Goal: Complete application form: Complete application form

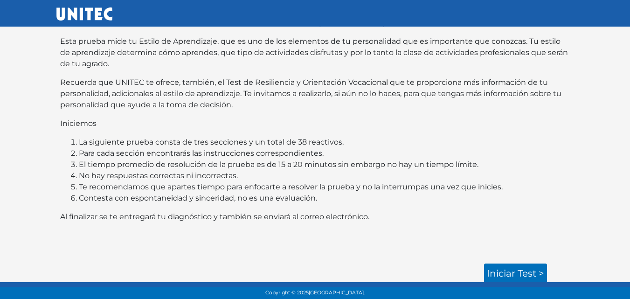
scroll to position [87, 0]
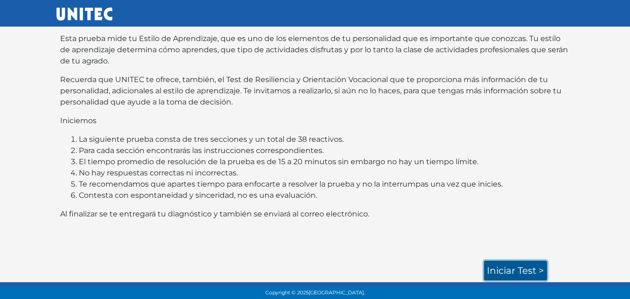
click at [520, 267] on link "Iniciar test >" at bounding box center [515, 271] width 63 height 20
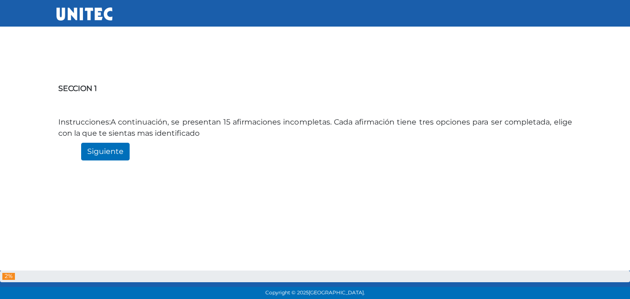
scroll to position [47, 0]
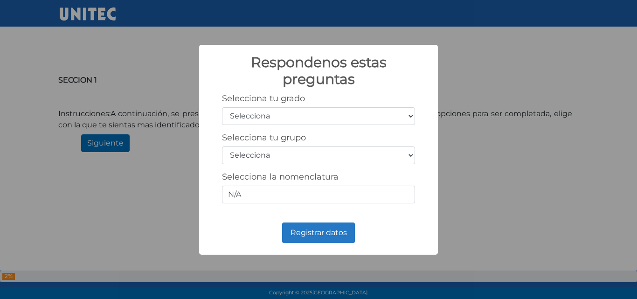
click at [267, 123] on select "Selecciona 1er grado 2do grado 3er grado 4to grado 5to grado 6to grado" at bounding box center [318, 116] width 193 height 18
select select "5"
click at [222, 107] on select "Selecciona 1er grado 2do grado 3er grado 4to grado 5to grado 6to grado" at bounding box center [318, 116] width 193 height 18
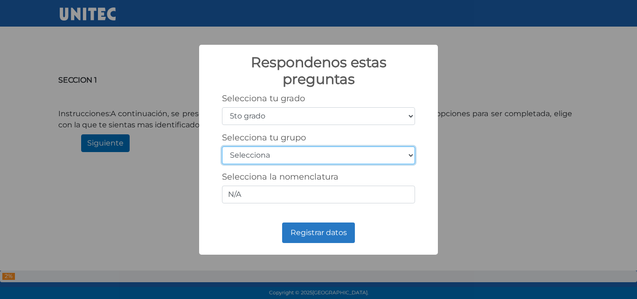
click at [274, 148] on select "Selecciona A B C D E F G H I J K L M N O P Q R S T U V W X Y Z" at bounding box center [318, 155] width 193 height 18
click at [410, 153] on select "Selecciona A B C D E F G H I J K L M N O P Q R S T U V W X Y Z" at bounding box center [318, 155] width 193 height 18
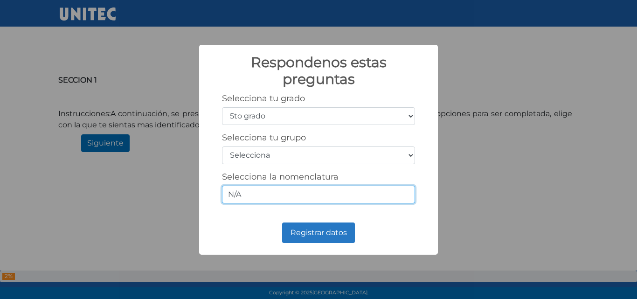
click at [391, 202] on input "N/A" at bounding box center [318, 195] width 193 height 18
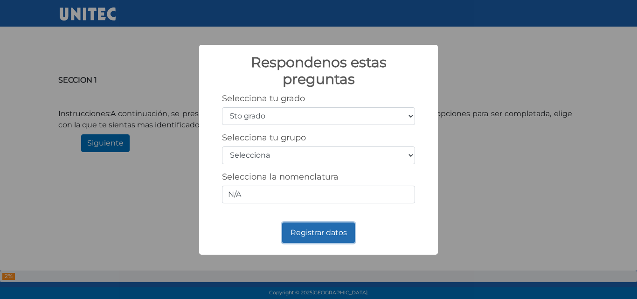
click at [341, 235] on button "Registrar datos" at bounding box center [318, 233] width 73 height 21
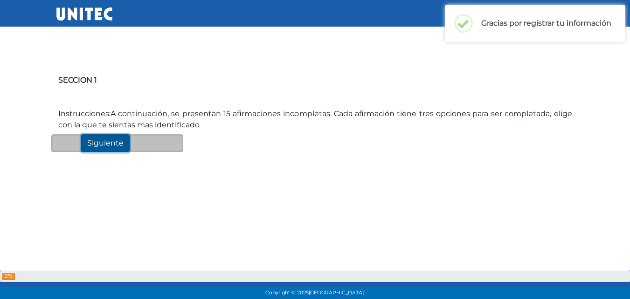
click at [118, 143] on input "Siguiente" at bounding box center [105, 143] width 49 height 18
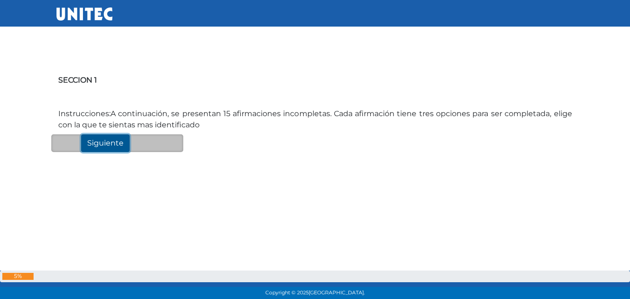
click at [118, 143] on input "Siguiente" at bounding box center [105, 143] width 49 height 18
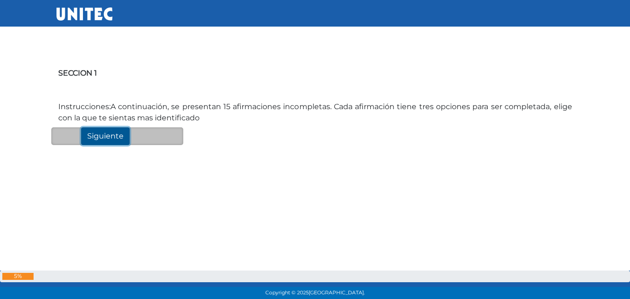
click at [113, 138] on input "Siguiente" at bounding box center [105, 136] width 49 height 18
drag, startPoint x: 113, startPoint y: 138, endPoint x: 160, endPoint y: 137, distance: 47.1
click at [160, 137] on div "Siguiente" at bounding box center [117, 136] width 132 height 18
click at [108, 135] on input "Siguiente" at bounding box center [105, 136] width 49 height 18
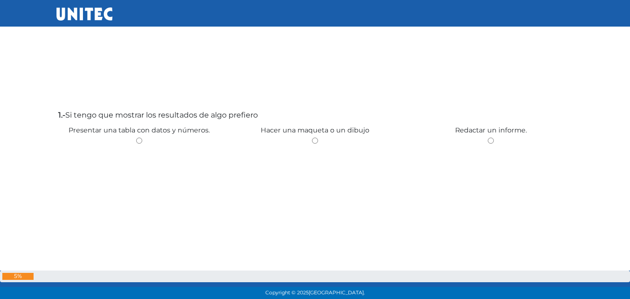
scroll to position [324, 0]
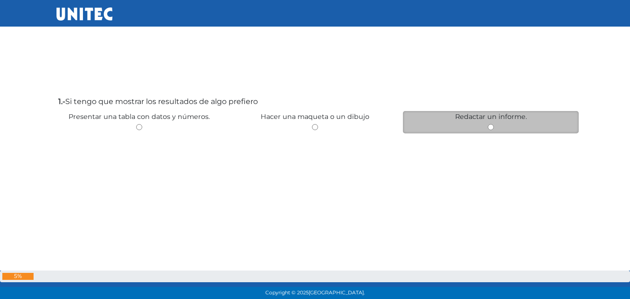
click at [514, 125] on div "Redactar un informe." at bounding box center [491, 122] width 176 height 22
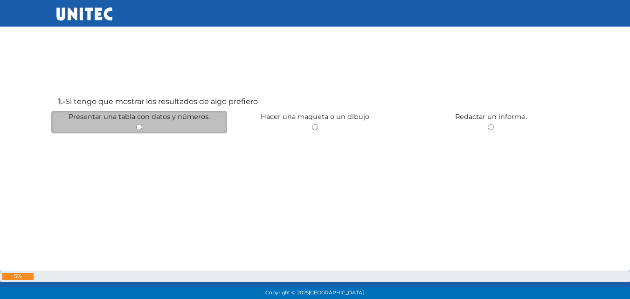
click at [142, 124] on input "radio" at bounding box center [139, 127] width 6 height 6
radio input "true"
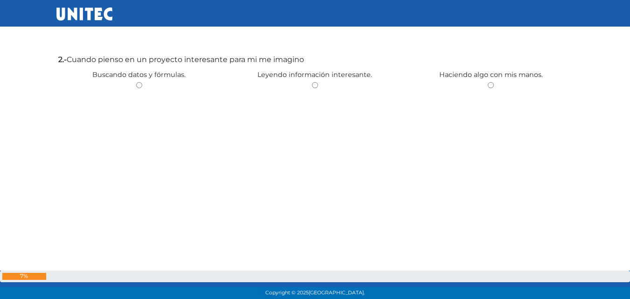
scroll to position [668, 0]
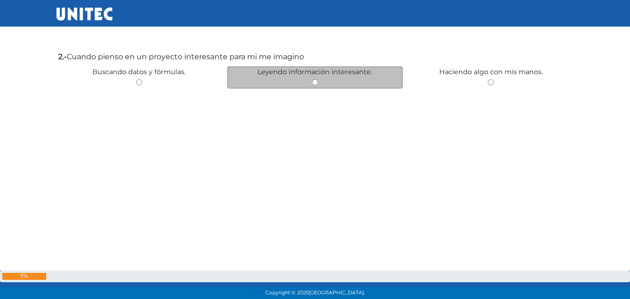
click at [315, 83] on input "radio" at bounding box center [315, 82] width 6 height 6
radio input "true"
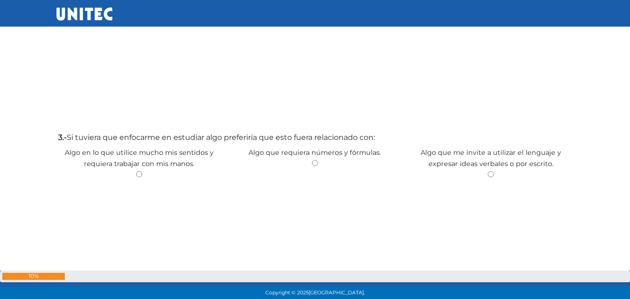
scroll to position [904, 0]
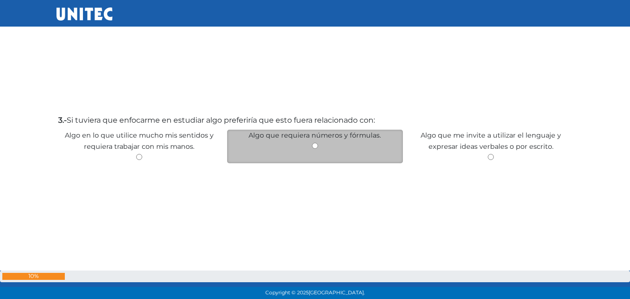
click at [313, 146] on input "radio" at bounding box center [315, 146] width 6 height 6
radio input "true"
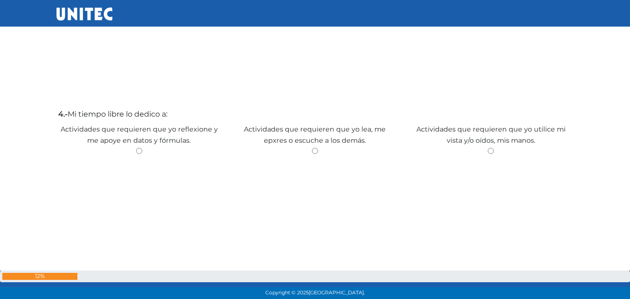
scroll to position [1227, 0]
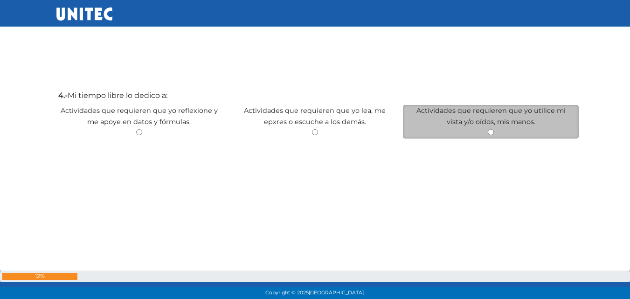
click at [494, 135] on input "radio" at bounding box center [491, 132] width 6 height 6
radio input "true"
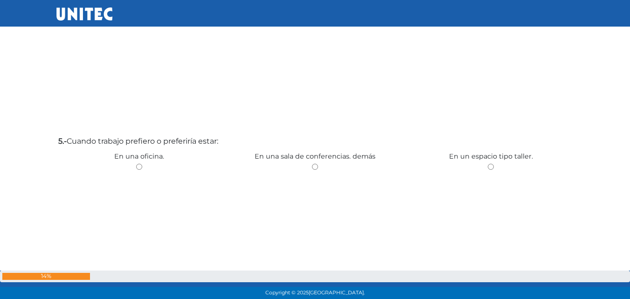
scroll to position [1489, 0]
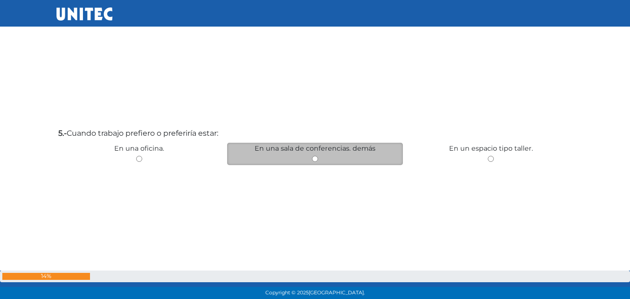
click at [319, 158] on div "En una sala de conferencias. demás" at bounding box center [315, 154] width 176 height 22
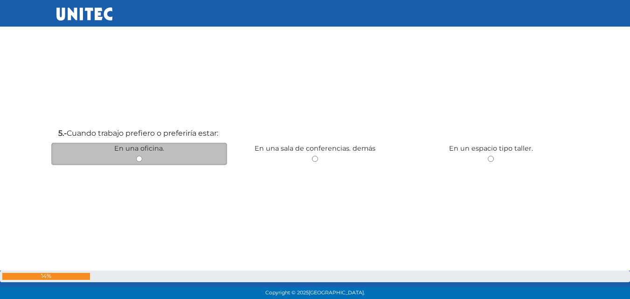
click at [164, 153] on div "En una oficina." at bounding box center [139, 154] width 176 height 22
click at [138, 161] on input "radio" at bounding box center [139, 159] width 6 height 6
radio input "true"
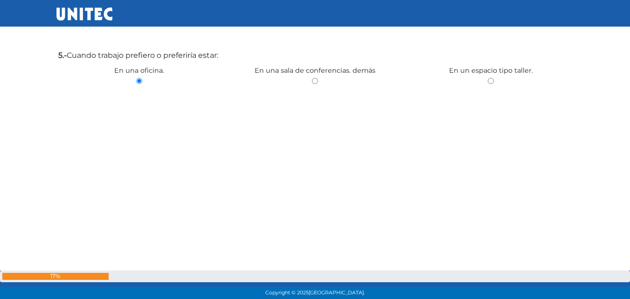
scroll to position [1569, 0]
click at [630, 292] on div "Copyright © 2025 Universidad Tecnológica de México." at bounding box center [315, 293] width 630 height 12
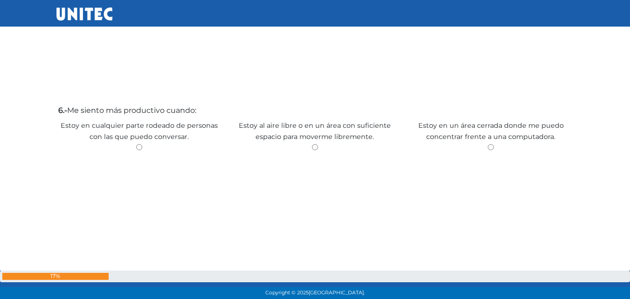
scroll to position [1813, 0]
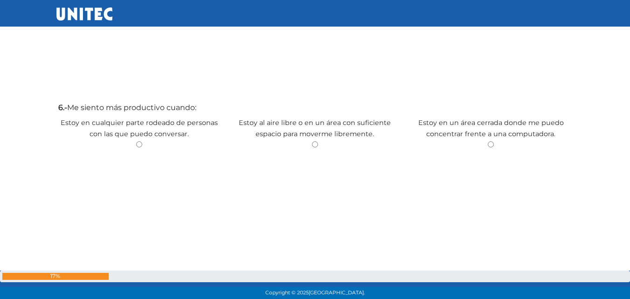
click at [187, 182] on div "6.- Me siento más productivo cuando: Estoy en cualquier parte rodeado de person…" at bounding box center [315, 177] width 518 height 299
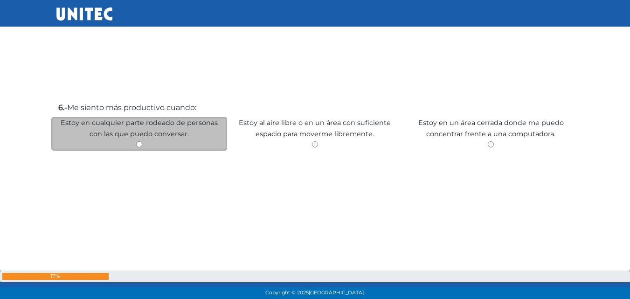
click at [139, 147] on input "radio" at bounding box center [139, 144] width 6 height 6
radio input "true"
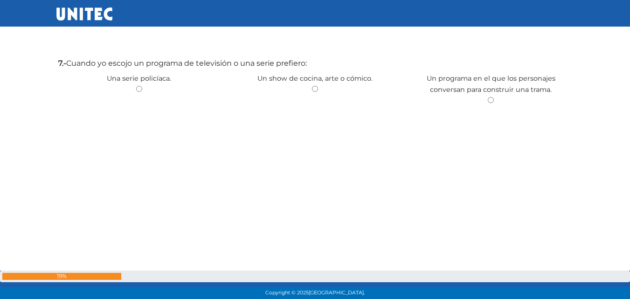
scroll to position [2158, 0]
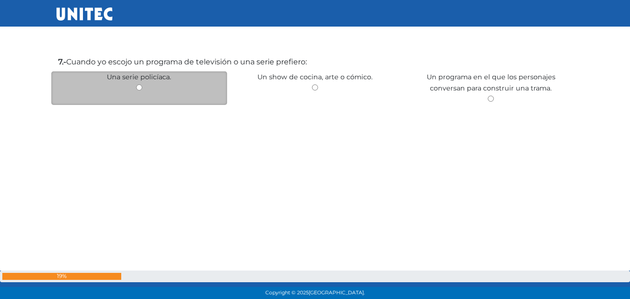
click at [138, 90] on input "radio" at bounding box center [139, 87] width 6 height 6
radio input "true"
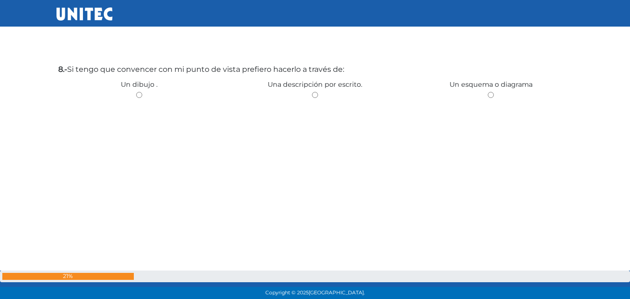
scroll to position [2450, 0]
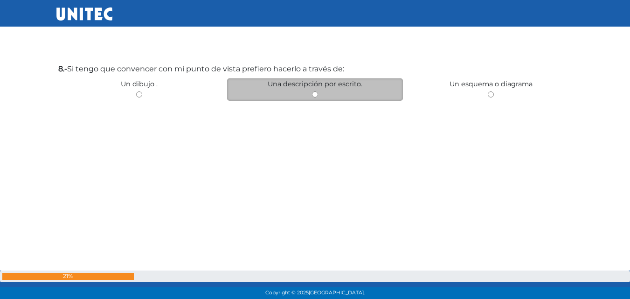
click at [319, 91] on div "Una descripción por escrito." at bounding box center [315, 89] width 176 height 22
click at [313, 93] on input "radio" at bounding box center [315, 94] width 6 height 6
radio input "true"
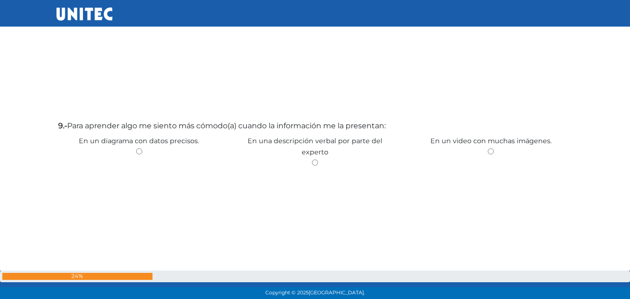
scroll to position [2734, 0]
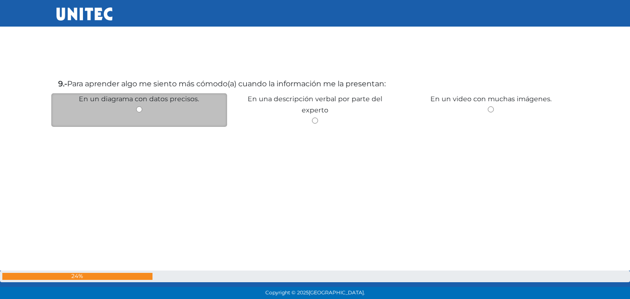
click at [137, 109] on input "radio" at bounding box center [139, 109] width 6 height 6
radio input "true"
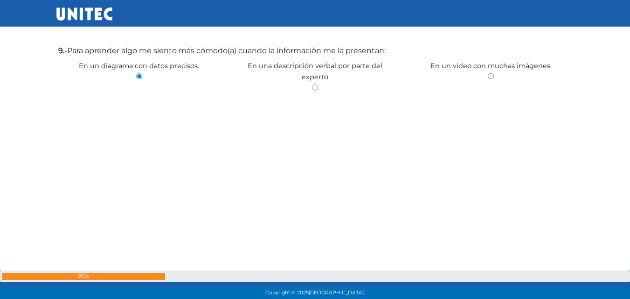
scroll to position [2762, 0]
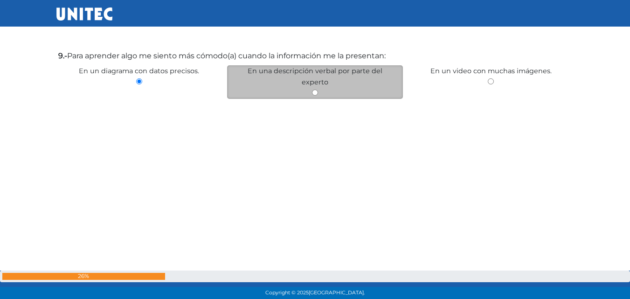
click at [319, 82] on div "En una descripción verbal por parte del experto" at bounding box center [315, 82] width 176 height 34
click at [314, 90] on input "radio" at bounding box center [315, 93] width 6 height 6
radio input "true"
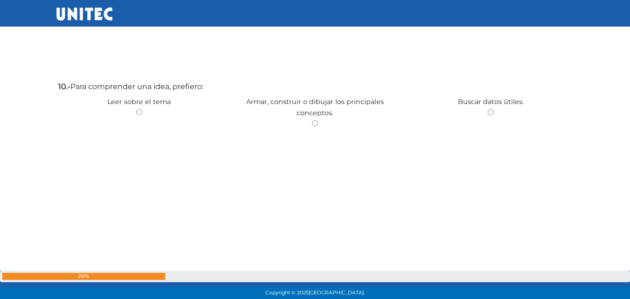
scroll to position [3036, 0]
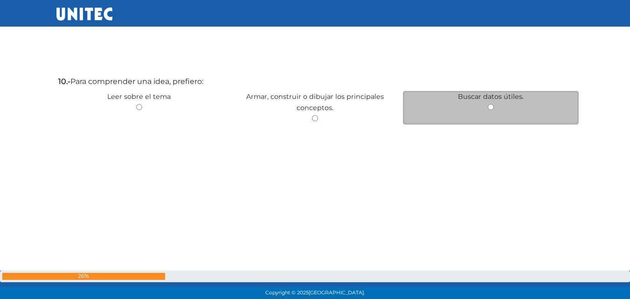
click at [488, 109] on input "radio" at bounding box center [491, 107] width 6 height 6
radio input "true"
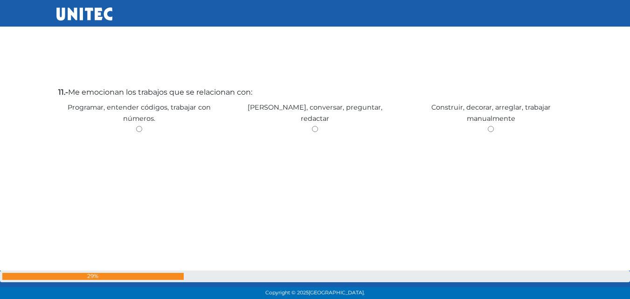
scroll to position [3327, 0]
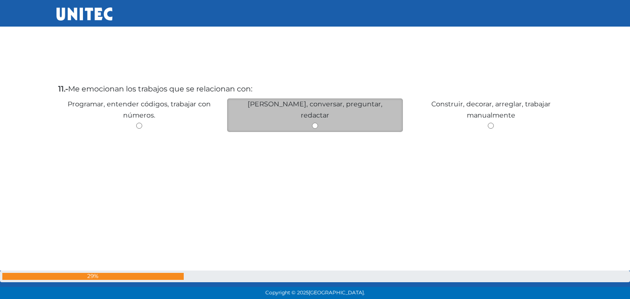
click at [313, 123] on input "radio" at bounding box center [315, 126] width 6 height 6
radio input "true"
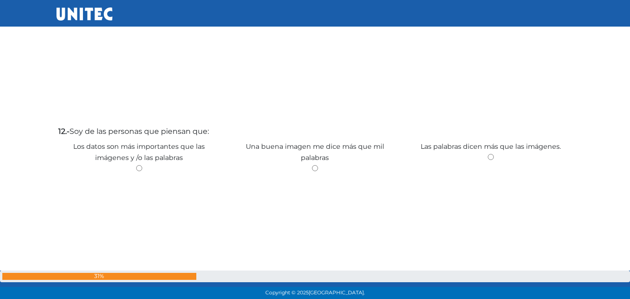
scroll to position [3635, 0]
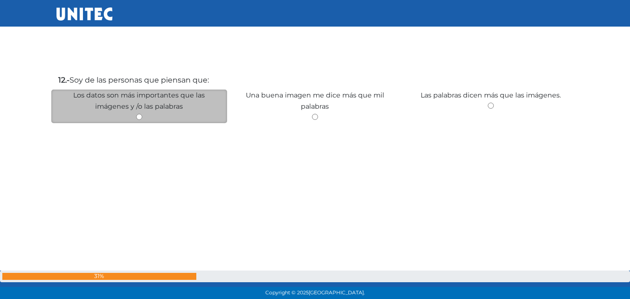
click at [139, 116] on input "radio" at bounding box center [139, 117] width 6 height 6
radio input "true"
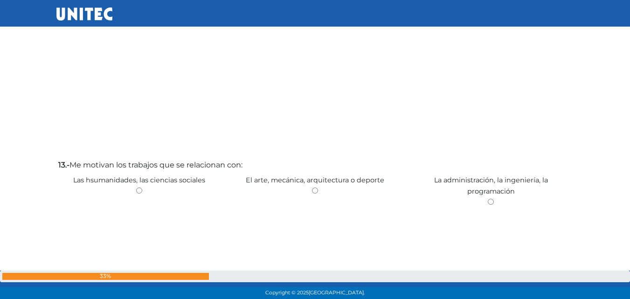
scroll to position [3868, 0]
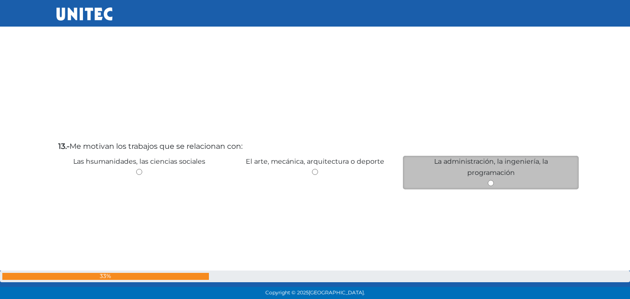
click at [494, 180] on input "radio" at bounding box center [491, 183] width 6 height 6
radio input "true"
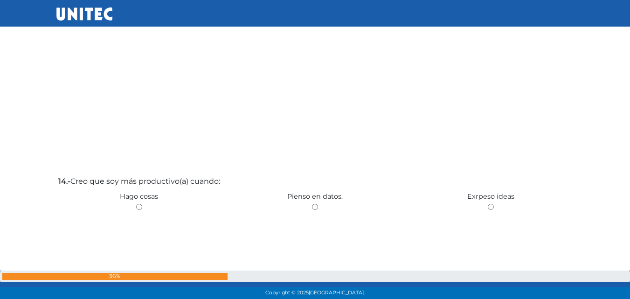
scroll to position [4134, 0]
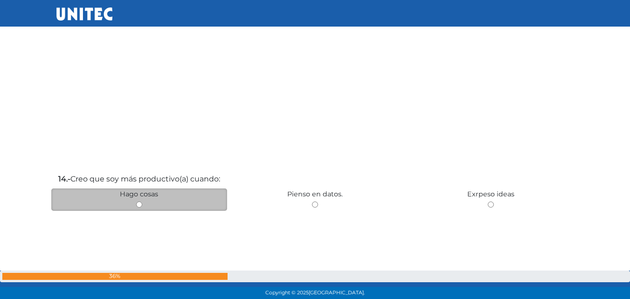
click at [140, 202] on input "radio" at bounding box center [139, 205] width 6 height 6
radio input "true"
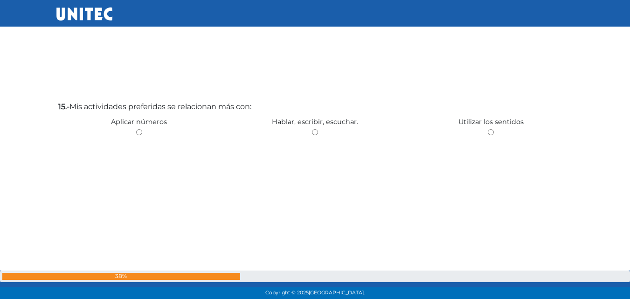
scroll to position [4510, 0]
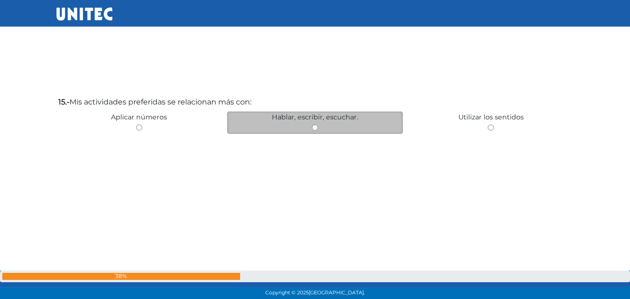
click at [313, 127] on input "radio" at bounding box center [315, 128] width 6 height 6
radio input "true"
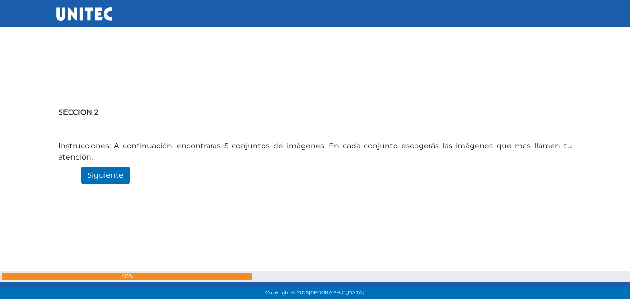
scroll to position [4800, 0]
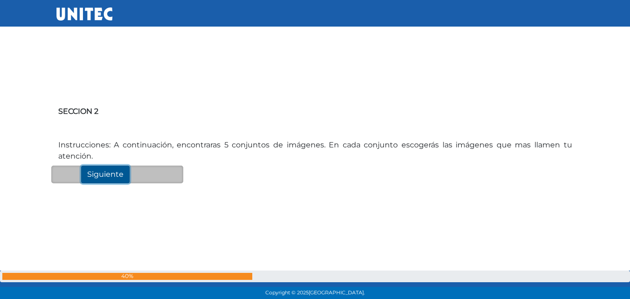
click at [102, 178] on input "Siguiente" at bounding box center [105, 175] width 49 height 18
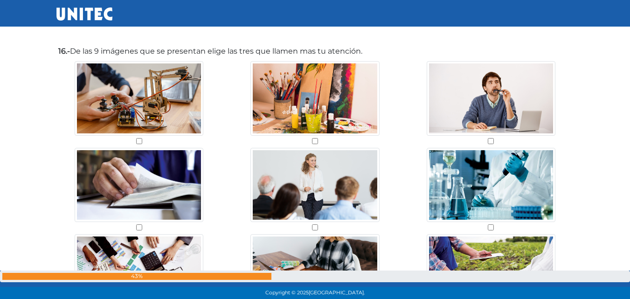
scroll to position [5124, 0]
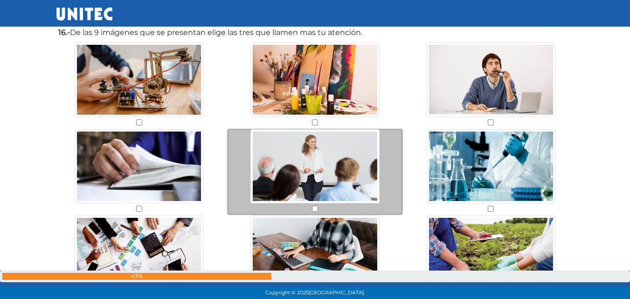
click at [314, 207] on input "checkbox" at bounding box center [315, 209] width 6 height 6
checkbox input "true"
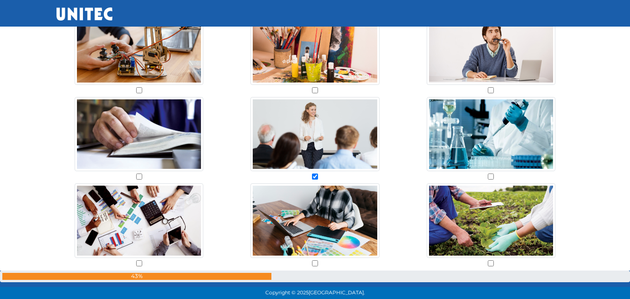
scroll to position [5161, 0]
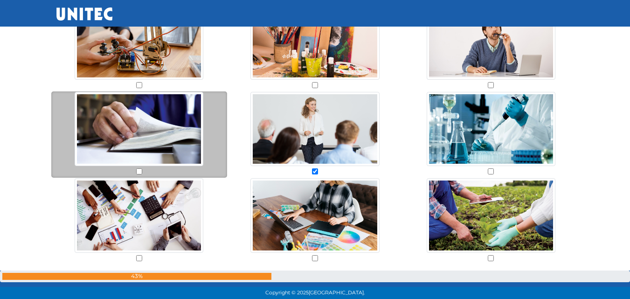
click at [138, 168] on div at bounding box center [139, 134] width 176 height 87
click at [140, 171] on input "checkbox" at bounding box center [139, 171] width 6 height 6
checkbox input "true"
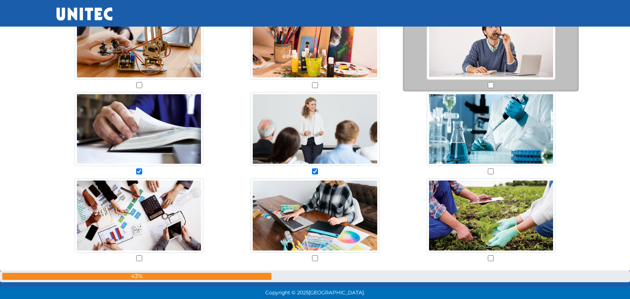
click at [490, 84] on input "checkbox" at bounding box center [491, 85] width 6 height 6
checkbox input "true"
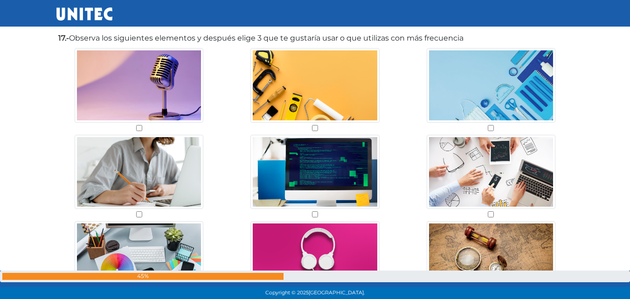
scroll to position [5436, 0]
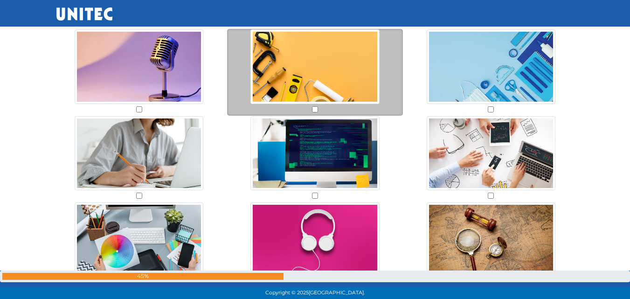
click at [313, 110] on input "checkbox" at bounding box center [315, 109] width 6 height 6
checkbox input "true"
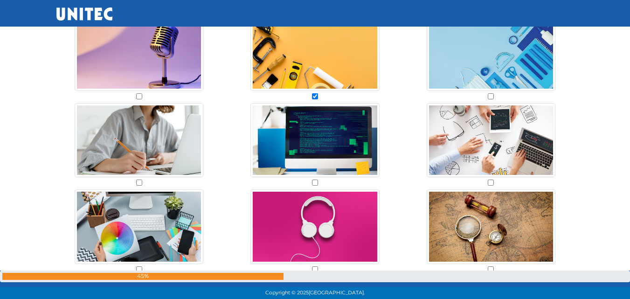
scroll to position [5455, 0]
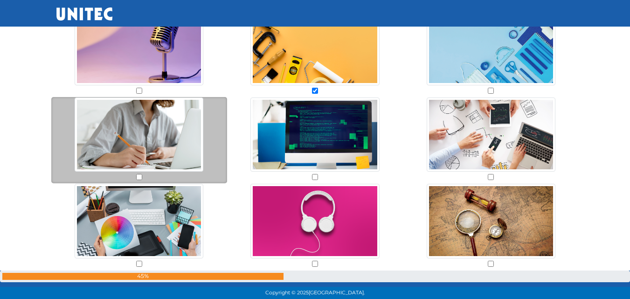
click at [140, 177] on input "checkbox" at bounding box center [139, 177] width 6 height 6
checkbox input "true"
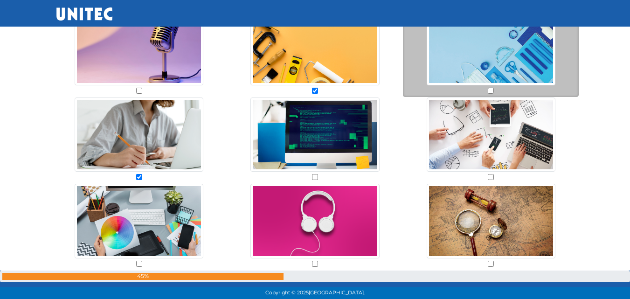
click at [492, 88] on input "checkbox" at bounding box center [491, 91] width 6 height 6
checkbox input "true"
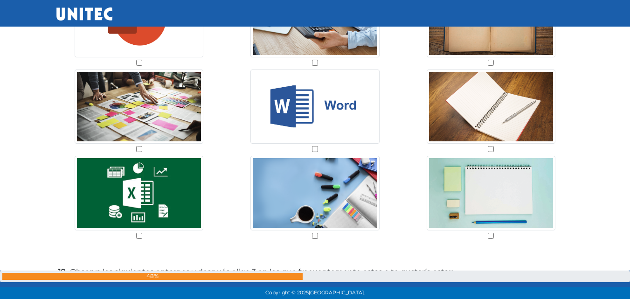
scroll to position [5782, 0]
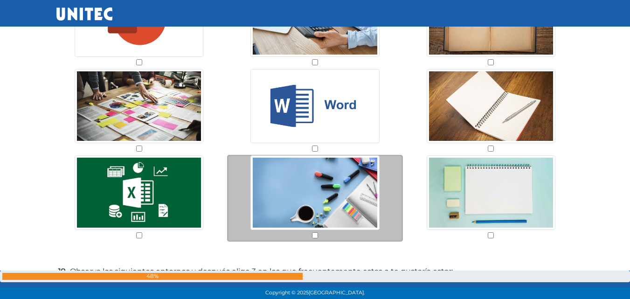
click at [313, 234] on input "checkbox" at bounding box center [315, 235] width 6 height 6
checkbox input "true"
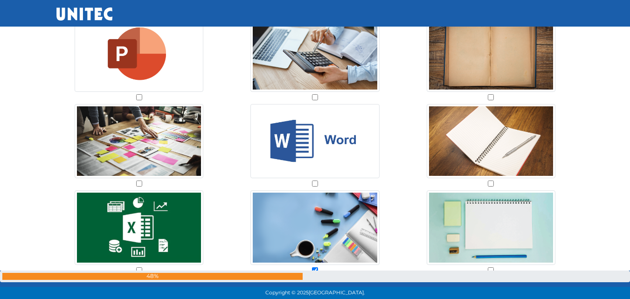
scroll to position [5745, 0]
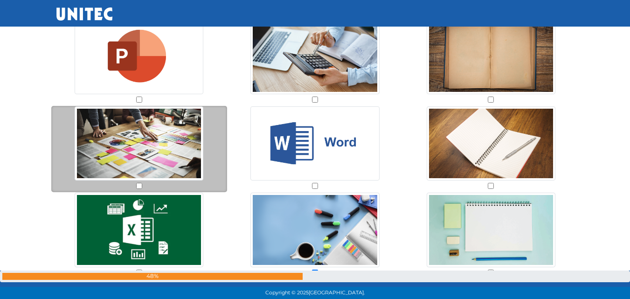
click at [138, 183] on input "checkbox" at bounding box center [139, 186] width 6 height 6
checkbox input "true"
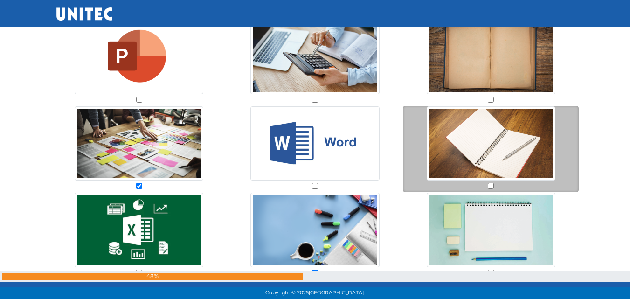
click at [488, 186] on input "checkbox" at bounding box center [491, 186] width 6 height 6
checkbox input "true"
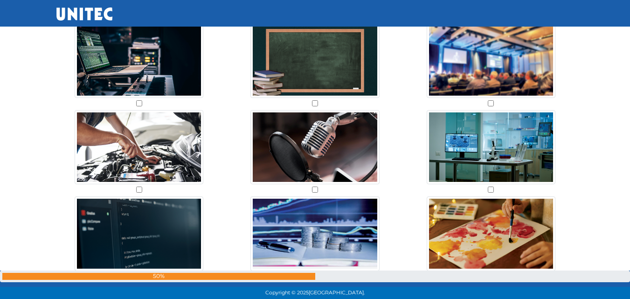
scroll to position [6046, 0]
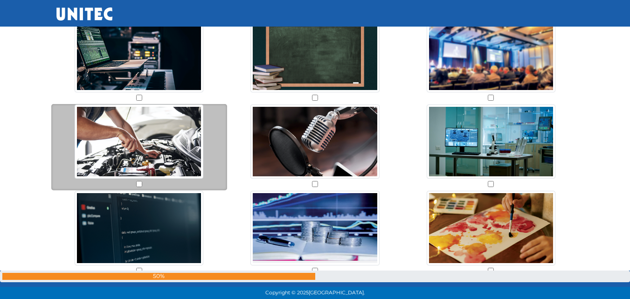
click at [138, 181] on input "checkbox" at bounding box center [139, 184] width 6 height 6
checkbox input "true"
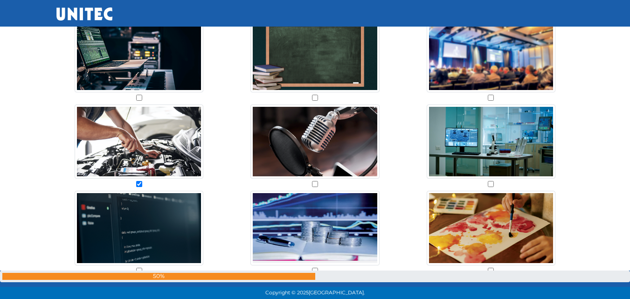
click at [313, 271] on div "50%" at bounding box center [315, 277] width 630 height 12
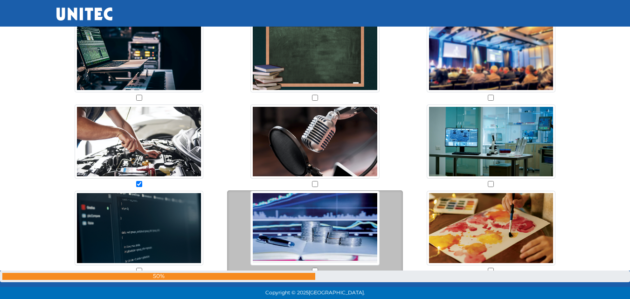
click at [313, 268] on input "checkbox" at bounding box center [315, 271] width 6 height 6
checkbox input "true"
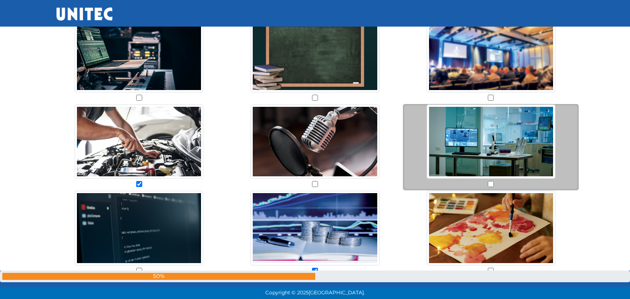
click at [488, 183] on input "checkbox" at bounding box center [491, 184] width 6 height 6
checkbox input "true"
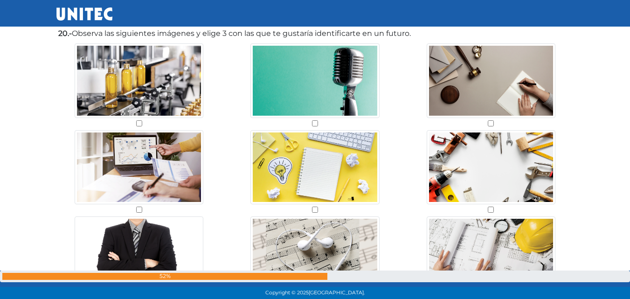
scroll to position [6326, 0]
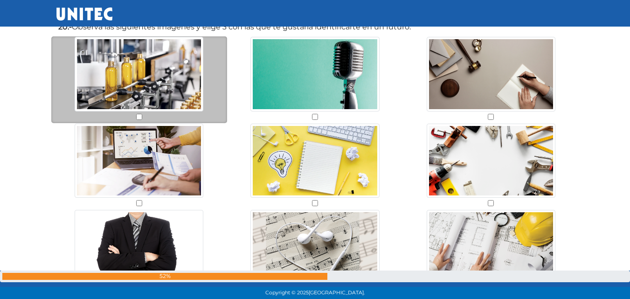
click at [139, 115] on input "checkbox" at bounding box center [139, 117] width 6 height 6
checkbox input "true"
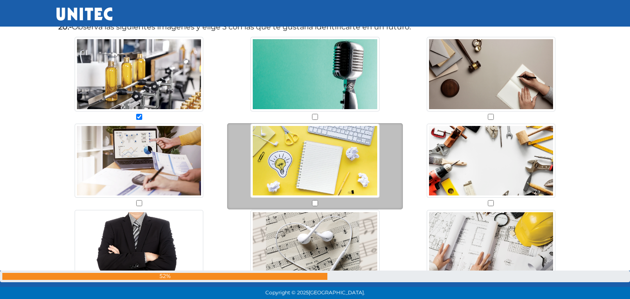
click at [315, 203] on input "checkbox" at bounding box center [315, 203] width 6 height 6
checkbox input "true"
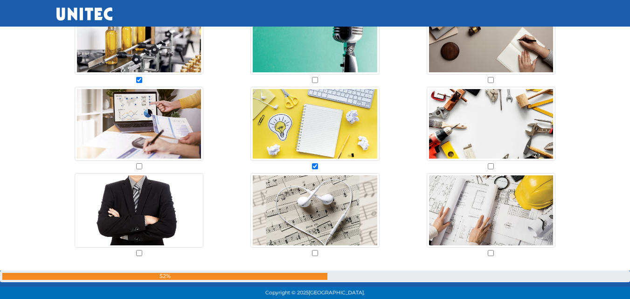
scroll to position [6363, 0]
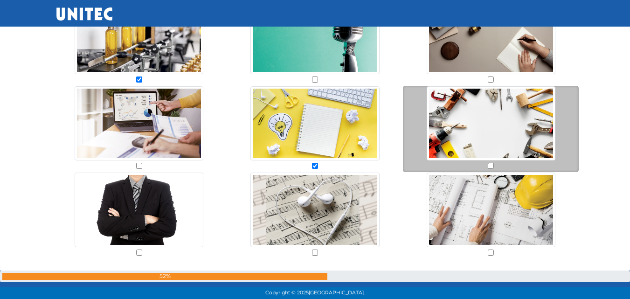
click at [488, 164] on input "checkbox" at bounding box center [491, 166] width 6 height 6
checkbox input "true"
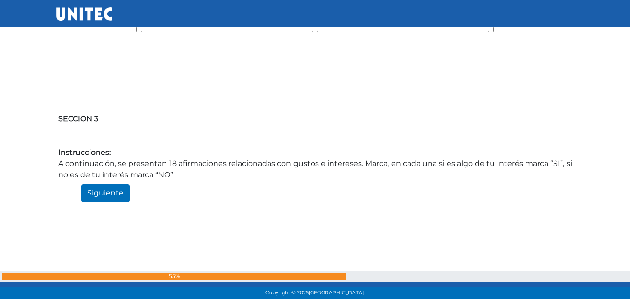
scroll to position [6598, 0]
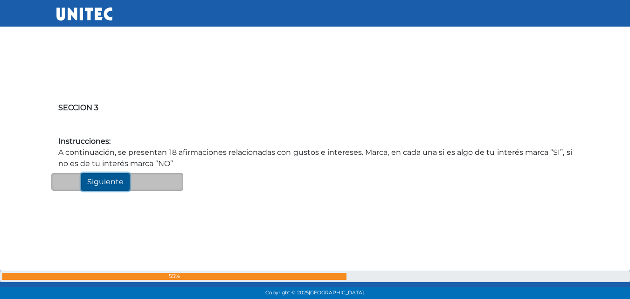
click at [104, 181] on input "Siguiente" at bounding box center [105, 182] width 49 height 18
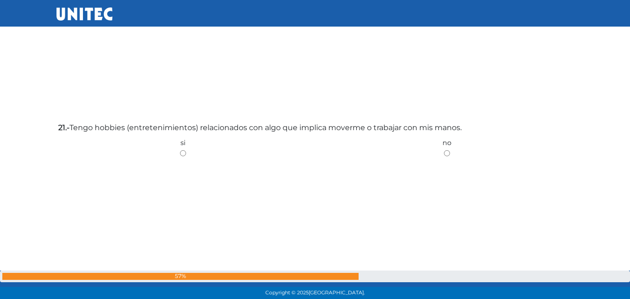
scroll to position [6885, 0]
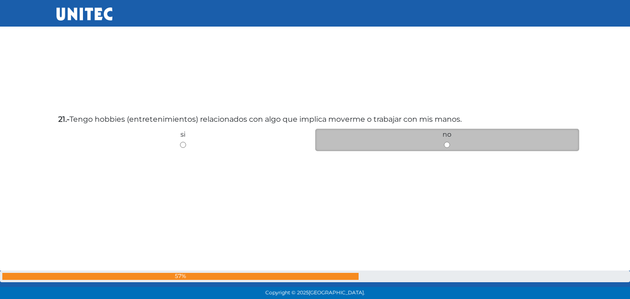
click at [447, 146] on input "radio" at bounding box center [447, 145] width 6 height 6
radio input "true"
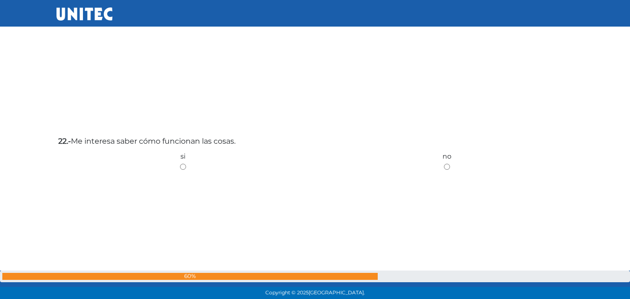
scroll to position [7184, 0]
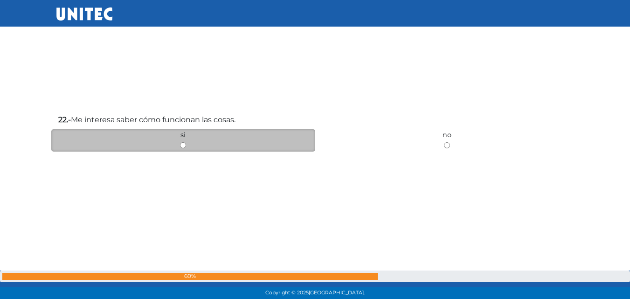
click at [181, 146] on input "radio" at bounding box center [183, 145] width 6 height 6
radio input "true"
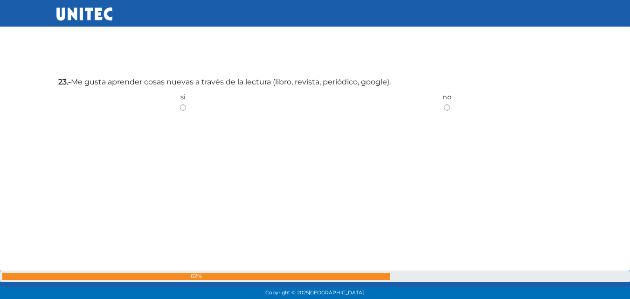
scroll to position [7526, 0]
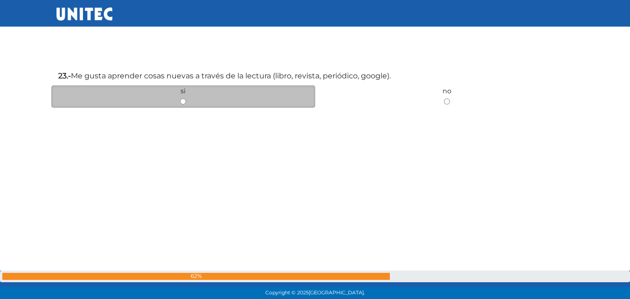
click at [182, 98] on input "radio" at bounding box center [183, 101] width 6 height 6
radio input "true"
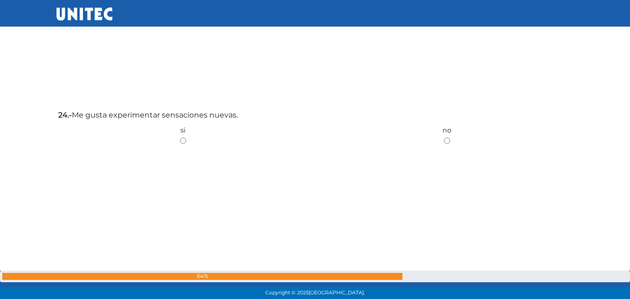
scroll to position [7798, 0]
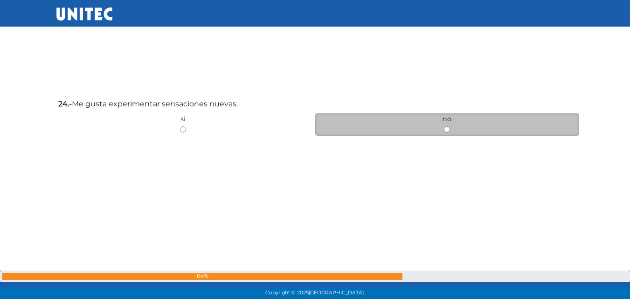
click at [446, 131] on input "radio" at bounding box center [447, 129] width 6 height 6
radio input "true"
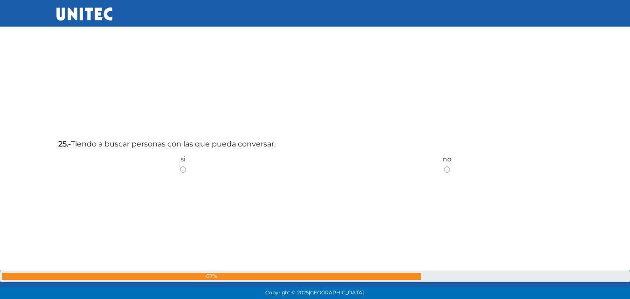
scroll to position [8068, 0]
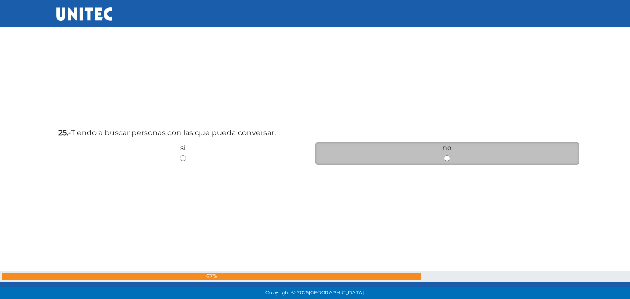
click at [447, 156] on input "radio" at bounding box center [447, 158] width 6 height 6
radio input "true"
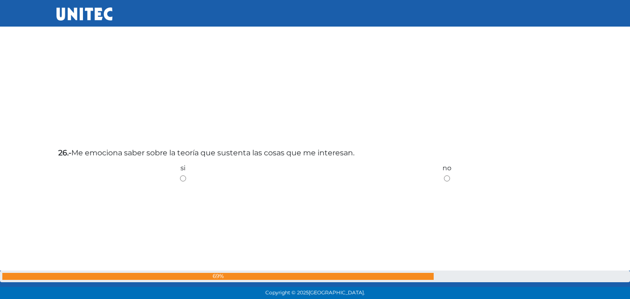
scroll to position [8370, 0]
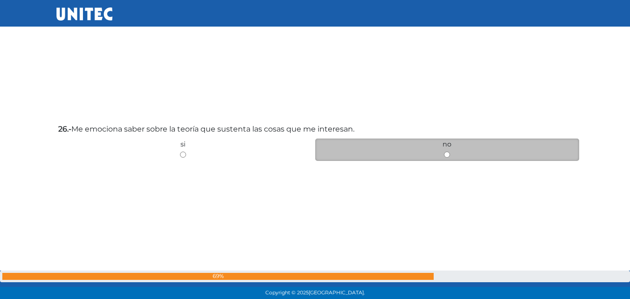
click at [448, 153] on input "radio" at bounding box center [447, 155] width 6 height 6
radio input "true"
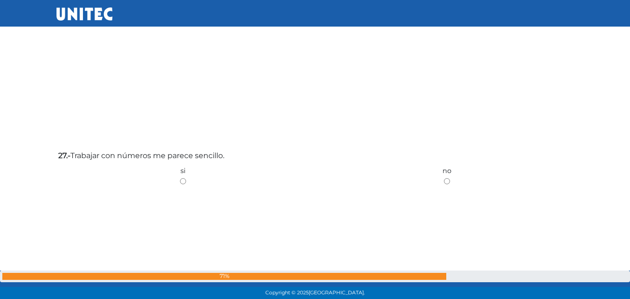
scroll to position [8656, 0]
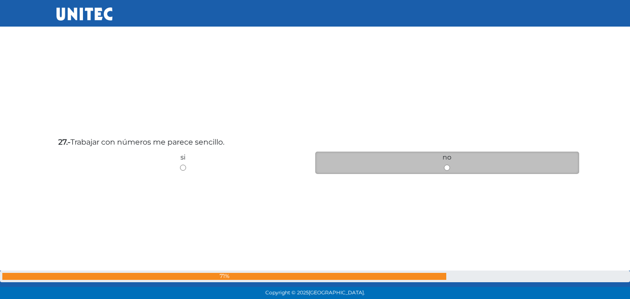
click at [446, 166] on input "radio" at bounding box center [447, 168] width 6 height 6
radio input "true"
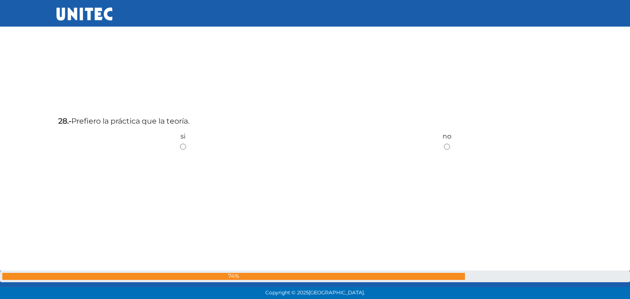
scroll to position [8992, 0]
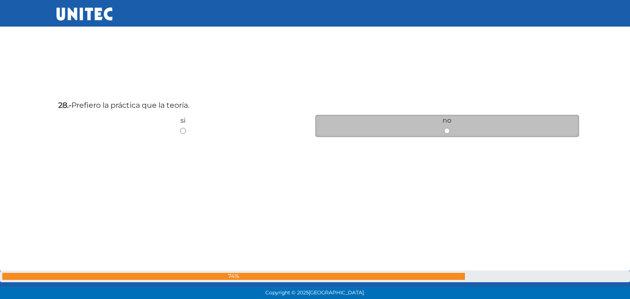
click at [448, 132] on input "radio" at bounding box center [447, 131] width 6 height 6
radio input "true"
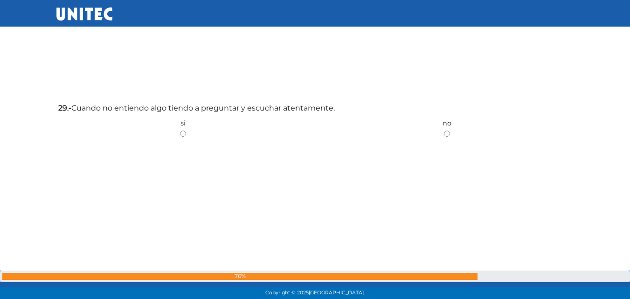
scroll to position [9296, 0]
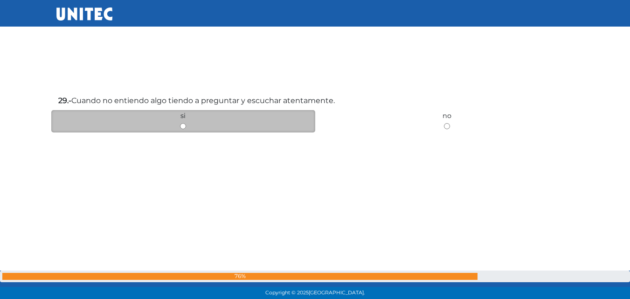
click at [185, 123] on input "radio" at bounding box center [183, 126] width 6 height 6
radio input "true"
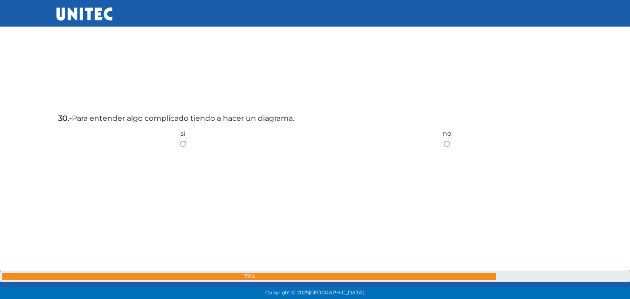
scroll to position [9589, 0]
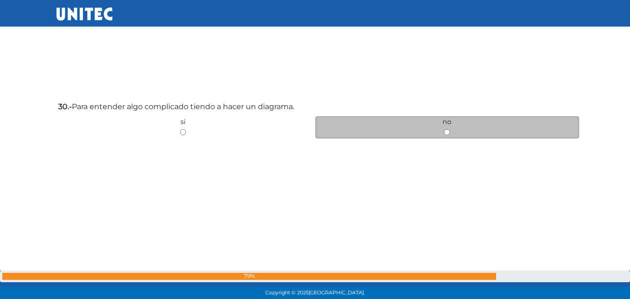
click at [446, 134] on input "radio" at bounding box center [447, 132] width 6 height 6
radio input "true"
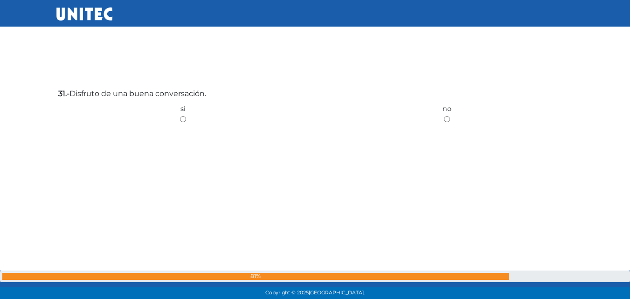
scroll to position [9912, 0]
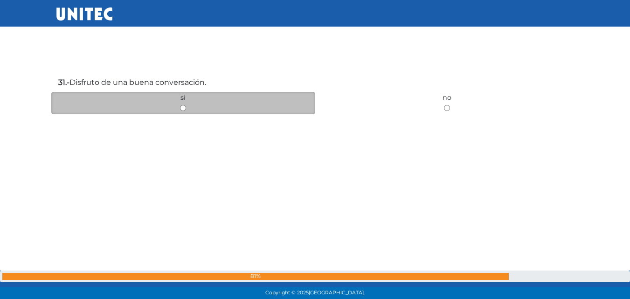
click at [182, 107] on input "radio" at bounding box center [183, 108] width 6 height 6
radio input "true"
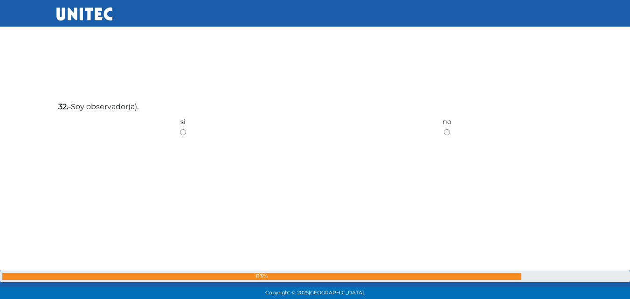
scroll to position [10192, 0]
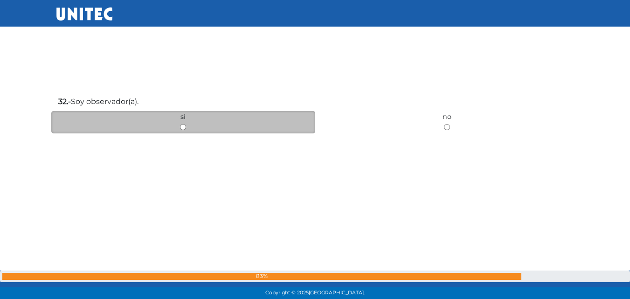
click at [181, 128] on input "radio" at bounding box center [183, 127] width 6 height 6
radio input "true"
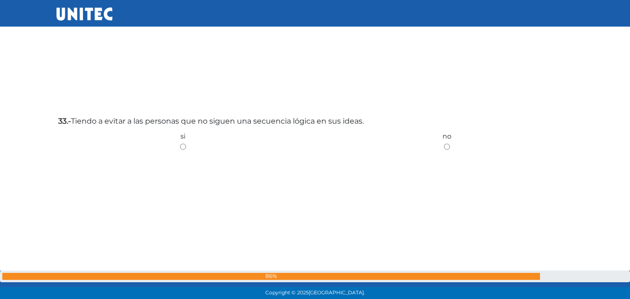
scroll to position [10472, 0]
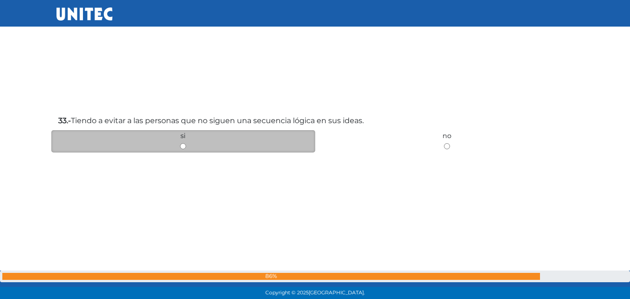
click at [183, 148] on input "radio" at bounding box center [183, 146] width 6 height 6
radio input "true"
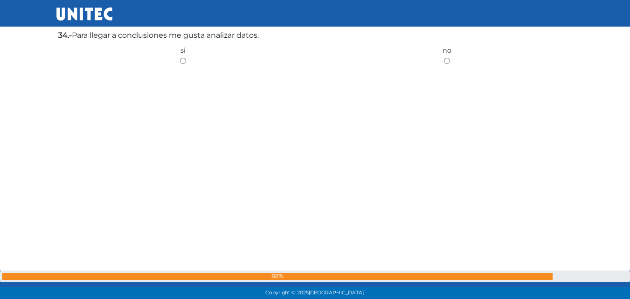
scroll to position [10870, 0]
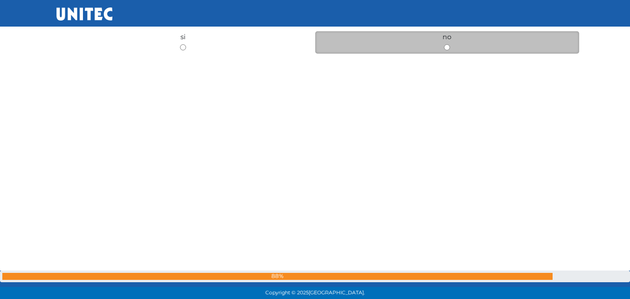
click at [446, 46] on input "radio" at bounding box center [447, 47] width 6 height 6
radio input "true"
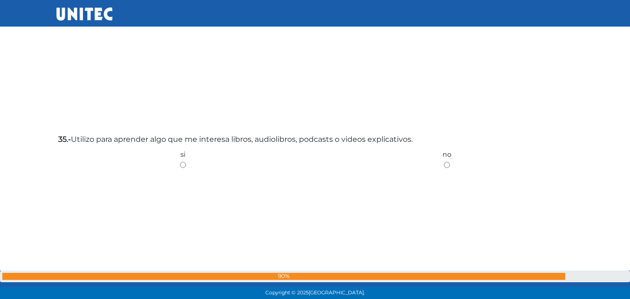
scroll to position [11054, 0]
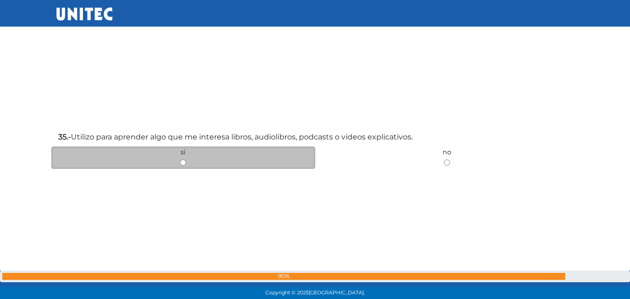
click at [178, 160] on div "si" at bounding box center [183, 157] width 264 height 22
click at [185, 161] on input "radio" at bounding box center [183, 163] width 6 height 6
radio input "true"
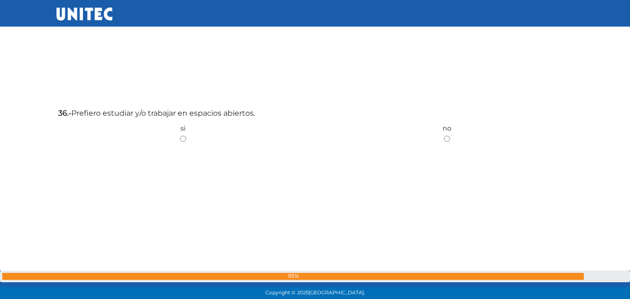
scroll to position [11395, 0]
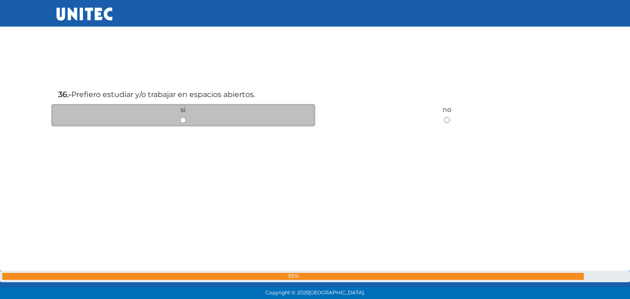
click at [184, 120] on input "radio" at bounding box center [183, 120] width 6 height 6
radio input "true"
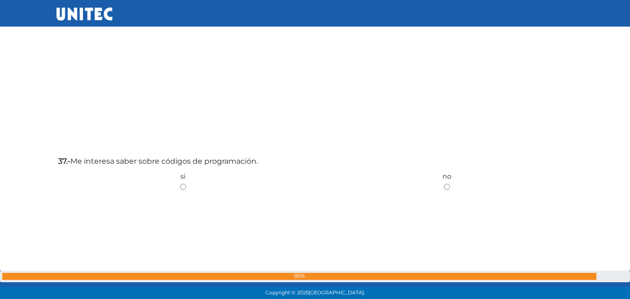
scroll to position [11646, 0]
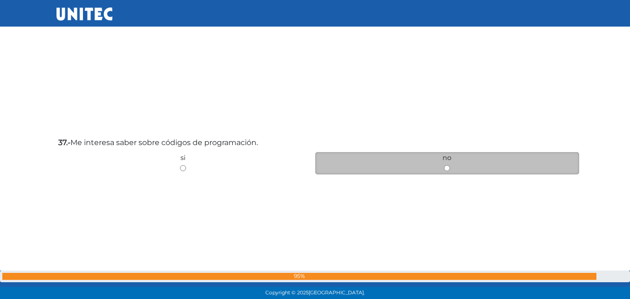
click at [446, 169] on input "radio" at bounding box center [447, 168] width 6 height 6
radio input "true"
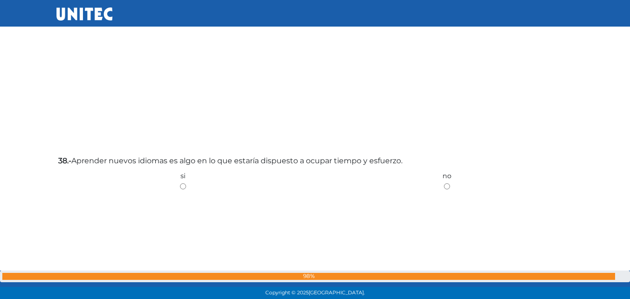
scroll to position [11932, 0]
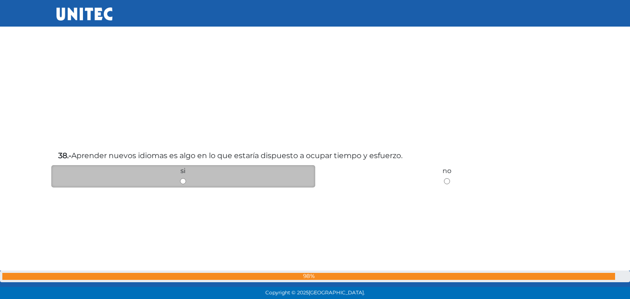
click at [181, 179] on input "radio" at bounding box center [183, 181] width 6 height 6
radio input "true"
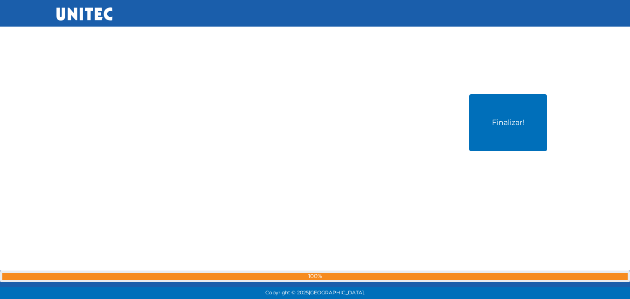
scroll to position [12307, 0]
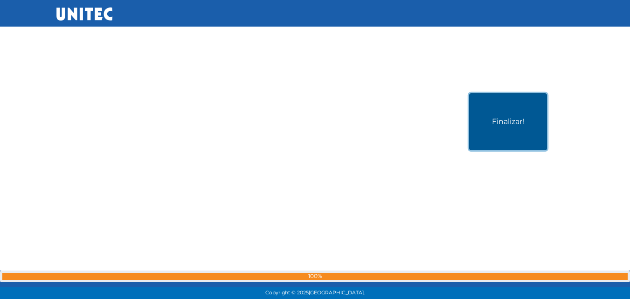
click at [520, 108] on button "Finalizar!" at bounding box center [508, 121] width 78 height 57
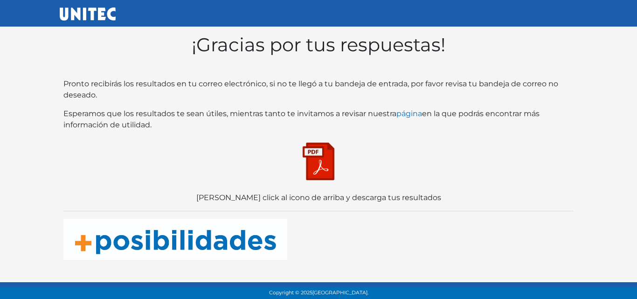
click at [318, 166] on img at bounding box center [318, 161] width 47 height 47
click at [630, 241] on body "¡Gracias por tus respuestas! Pronto recibirás los resultados en tu correo elect…" at bounding box center [318, 141] width 637 height 282
drag, startPoint x: 635, startPoint y: 241, endPoint x: 634, endPoint y: 200, distance: 41.5
click at [630, 200] on body "¡Gracias por tus respuestas! Pronto recibirás los resultados en tu correo elect…" at bounding box center [318, 141] width 637 height 282
click at [582, 182] on div "¡Gracias por tus respuestas! Pronto recibirás los resultados en tu correo elect…" at bounding box center [319, 141] width 532 height 245
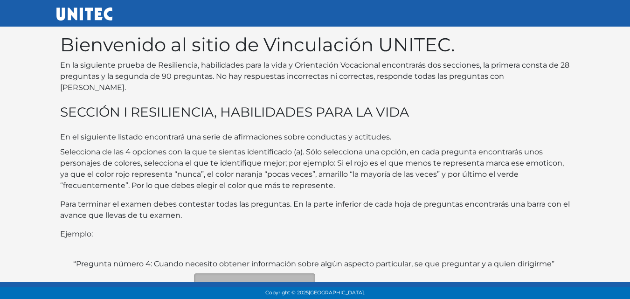
scroll to position [186, 0]
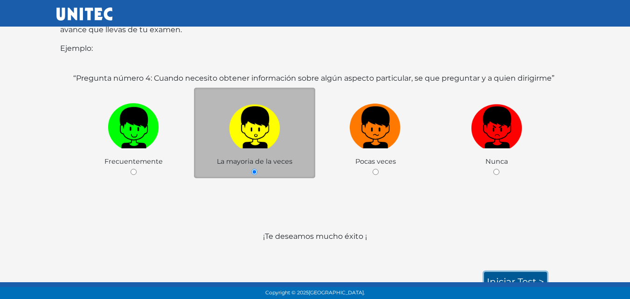
click at [516, 272] on link "Iniciar test >" at bounding box center [515, 282] width 63 height 20
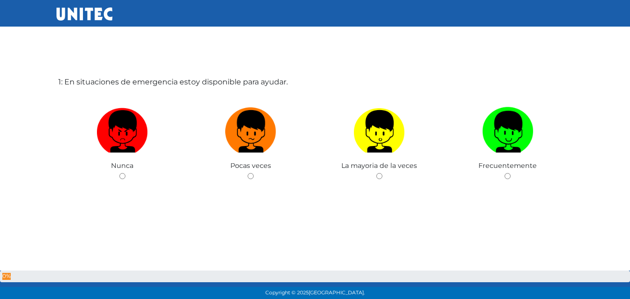
scroll to position [47, 0]
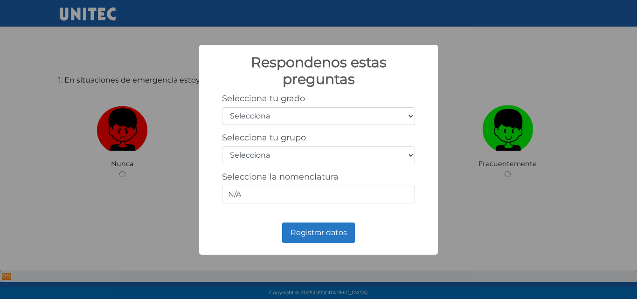
click at [349, 112] on select "Selecciona 1er grado 2do grado 3er grado 4to grado 5to grado 6to grado" at bounding box center [318, 116] width 193 height 18
select select "5"
click at [222, 107] on select "Selecciona 1er grado 2do grado 3er grado 4to grado 5to grado 6to grado" at bounding box center [318, 116] width 193 height 18
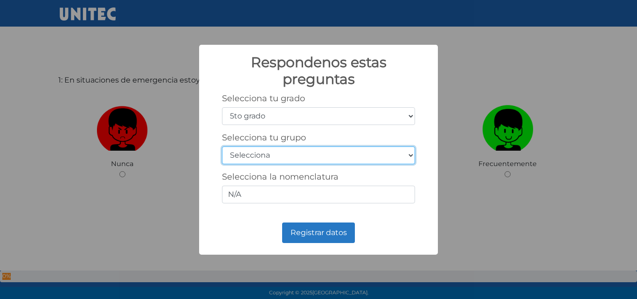
click at [296, 156] on select "Selecciona A B C D E F G H I J K L M N O P Q R S T U V W X Y Z" at bounding box center [318, 155] width 193 height 18
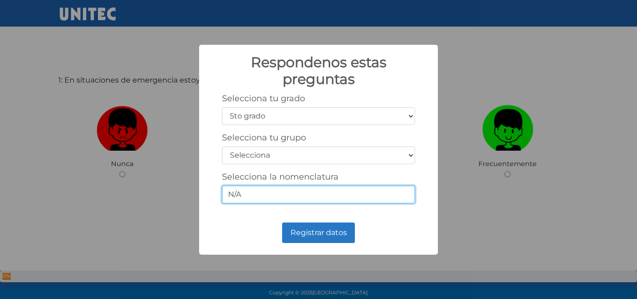
click at [284, 194] on input "N/A" at bounding box center [318, 195] width 193 height 18
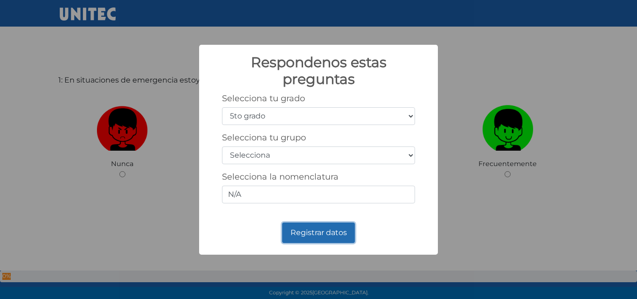
click at [305, 230] on button "Registrar datos" at bounding box center [318, 233] width 73 height 21
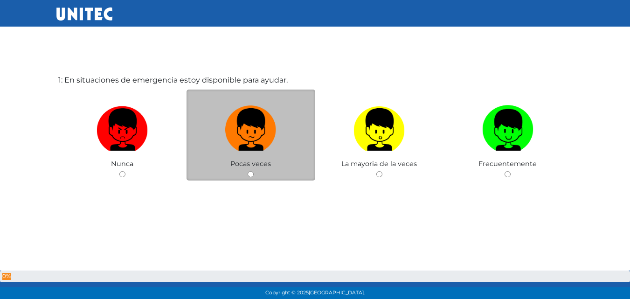
click at [253, 174] on input "radio" at bounding box center [251, 174] width 6 height 6
radio input "true"
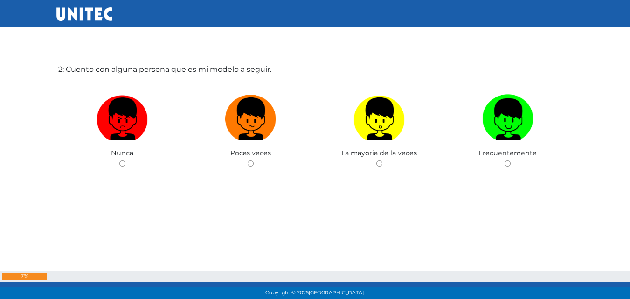
scroll to position [358, 0]
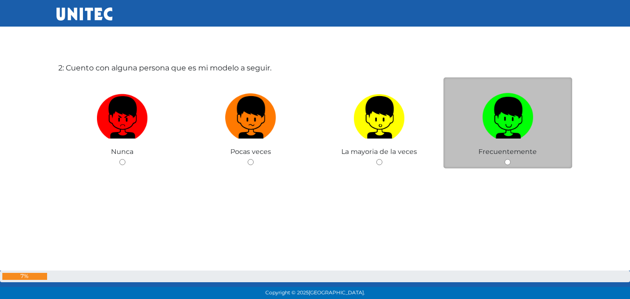
click at [510, 165] on input "radio" at bounding box center [508, 162] width 6 height 6
radio input "true"
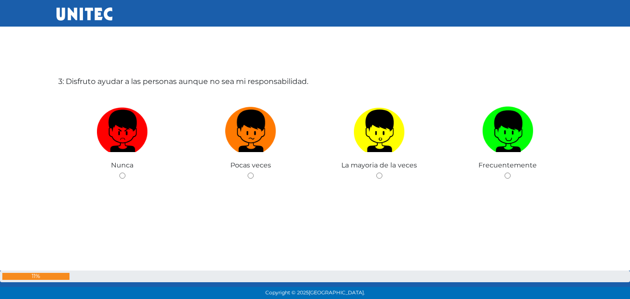
scroll to position [648, 0]
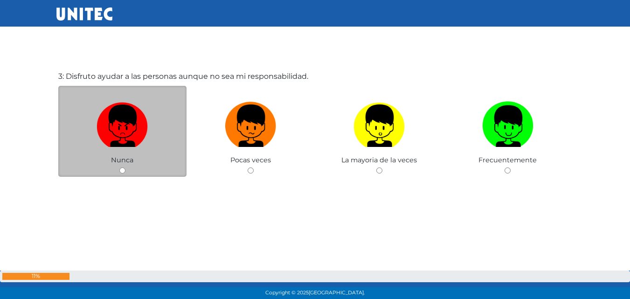
click at [119, 173] on input "radio" at bounding box center [122, 170] width 6 height 6
radio input "true"
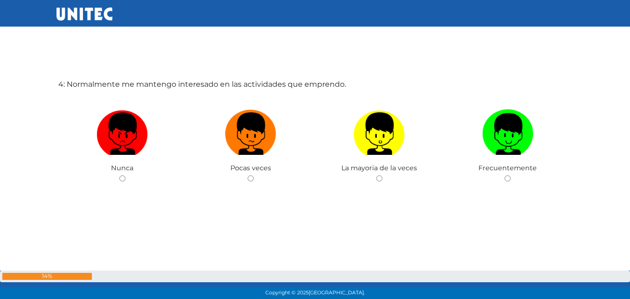
scroll to position [941, 0]
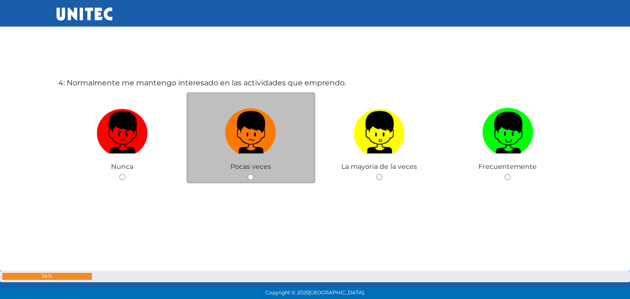
click at [249, 175] on input "radio" at bounding box center [251, 177] width 6 height 6
radio input "true"
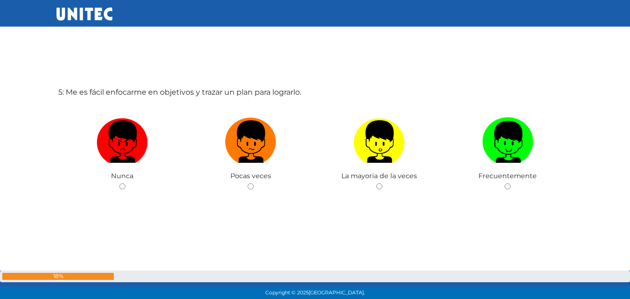
scroll to position [1232, 0]
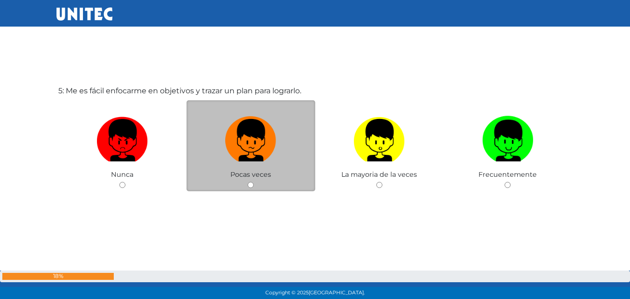
click at [255, 187] on div "Pocas veces" at bounding box center [251, 145] width 129 height 91
click at [251, 184] on input "radio" at bounding box center [251, 185] width 6 height 6
radio input "true"
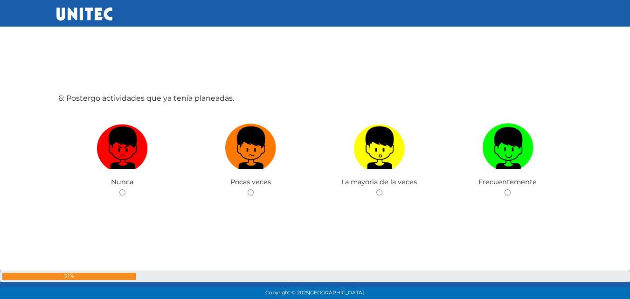
scroll to position [1542, 0]
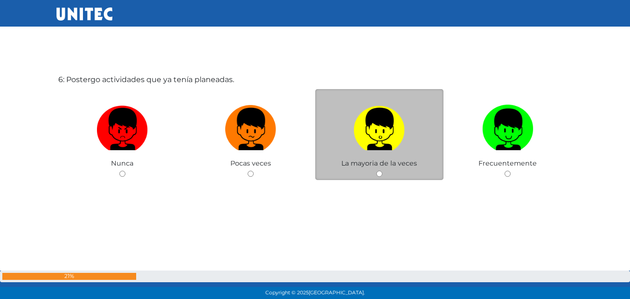
click at [379, 173] on input "radio" at bounding box center [379, 174] width 6 height 6
radio input "true"
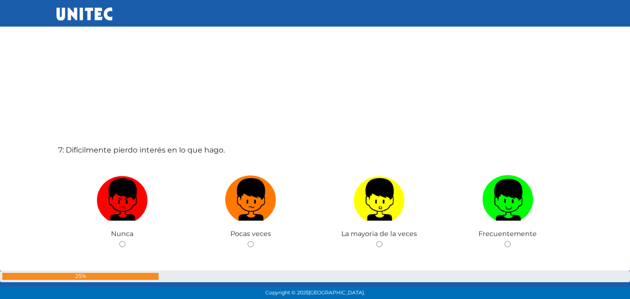
scroll to position [1783, 0]
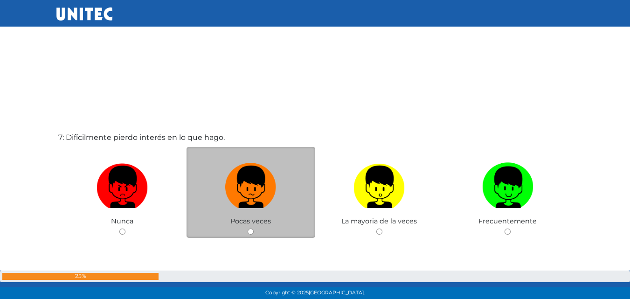
click at [250, 232] on input "radio" at bounding box center [251, 232] width 6 height 6
radio input "true"
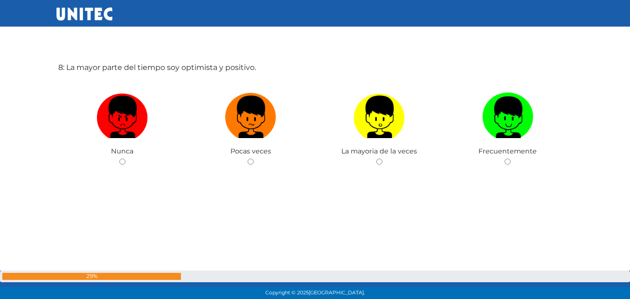
scroll to position [2166, 0]
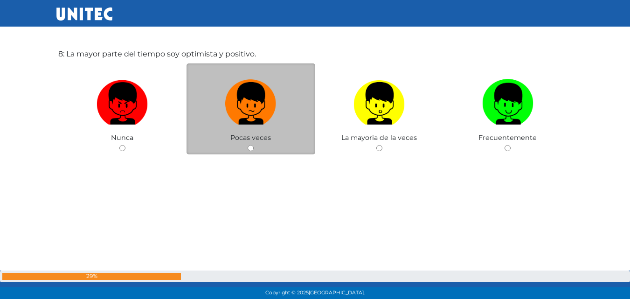
click at [251, 148] on input "radio" at bounding box center [251, 148] width 6 height 6
radio input "true"
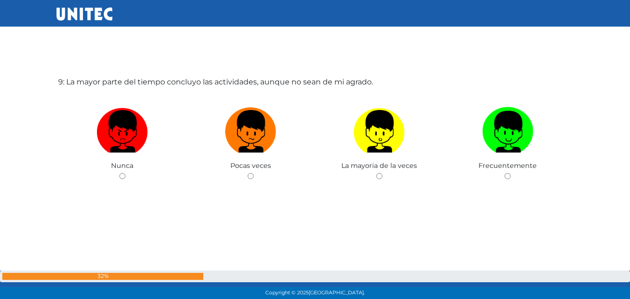
scroll to position [2439, 0]
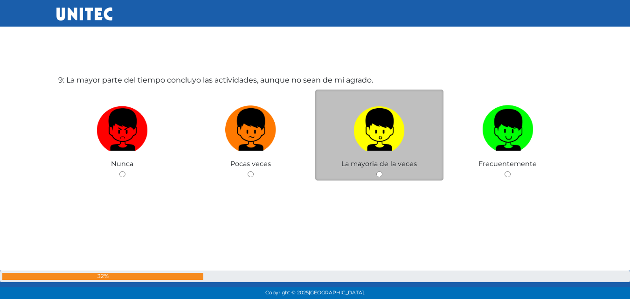
click at [380, 174] on input "radio" at bounding box center [379, 174] width 6 height 6
radio input "true"
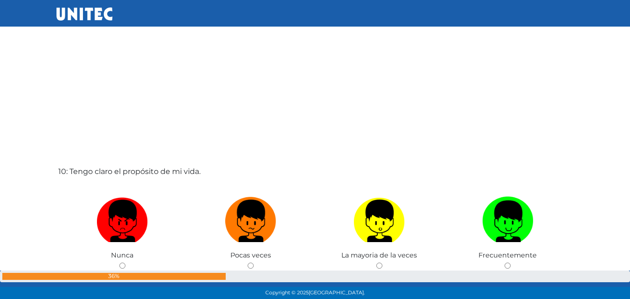
scroll to position [2645, 0]
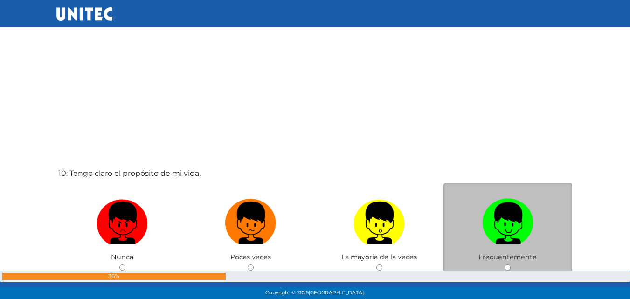
click at [505, 265] on input "radio" at bounding box center [508, 268] width 6 height 6
radio input "true"
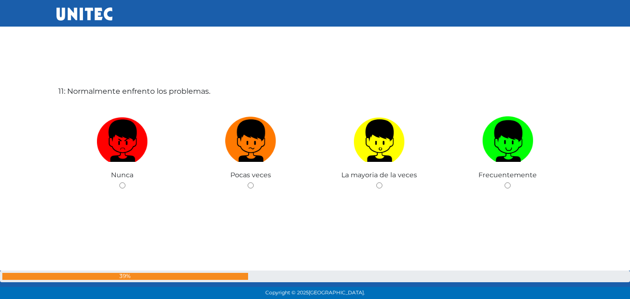
scroll to position [3045, 0]
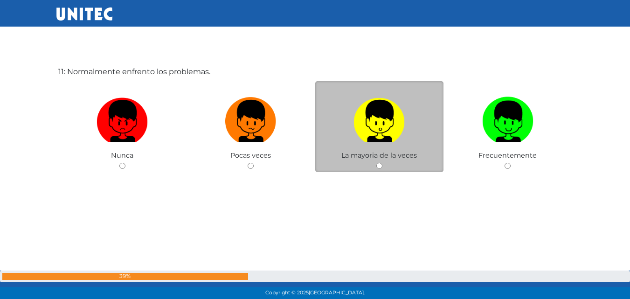
click at [380, 167] on input "radio" at bounding box center [379, 166] width 6 height 6
radio input "true"
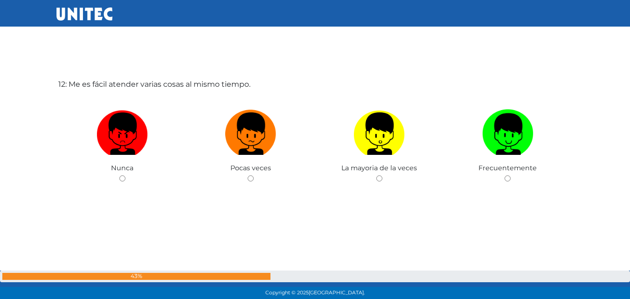
scroll to position [3336, 0]
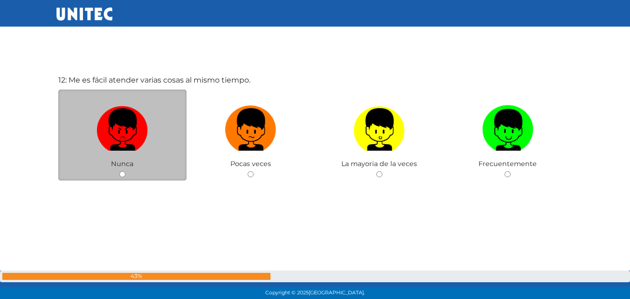
click at [125, 172] on input "radio" at bounding box center [122, 174] width 6 height 6
radio input "true"
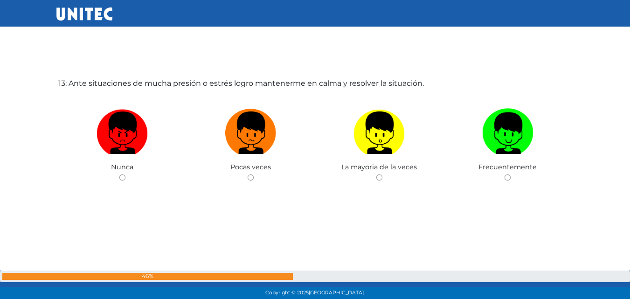
scroll to position [3635, 0]
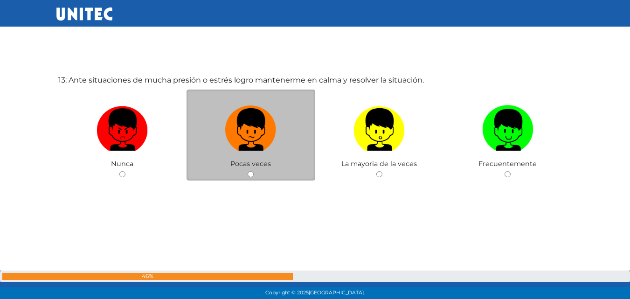
click at [251, 173] on input "radio" at bounding box center [251, 174] width 6 height 6
radio input "true"
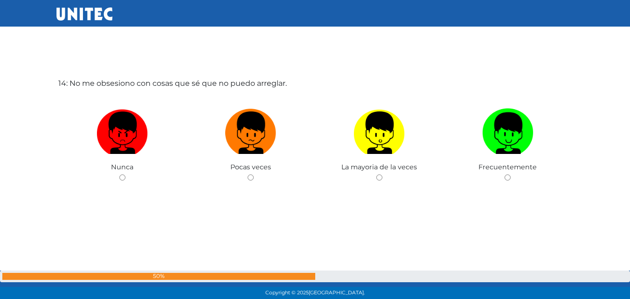
scroll to position [3934, 0]
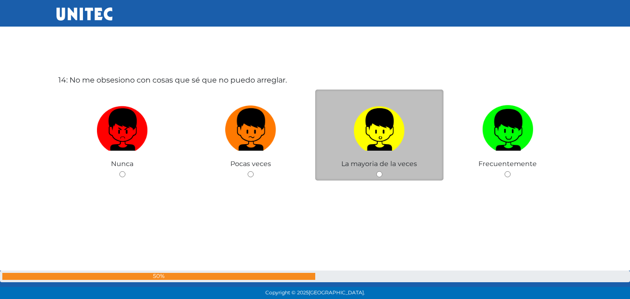
click at [378, 174] on input "radio" at bounding box center [379, 174] width 6 height 6
radio input "true"
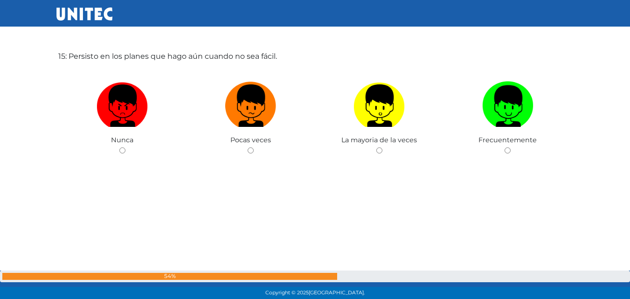
scroll to position [4262, 0]
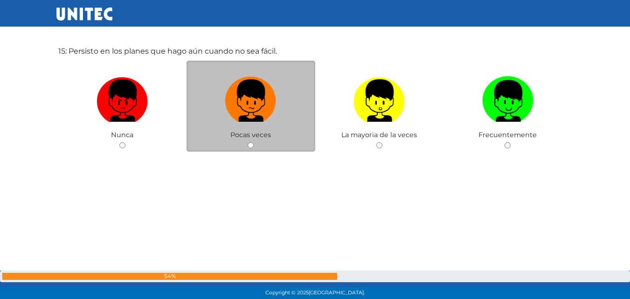
click at [248, 144] on input "radio" at bounding box center [251, 145] width 6 height 6
radio input "true"
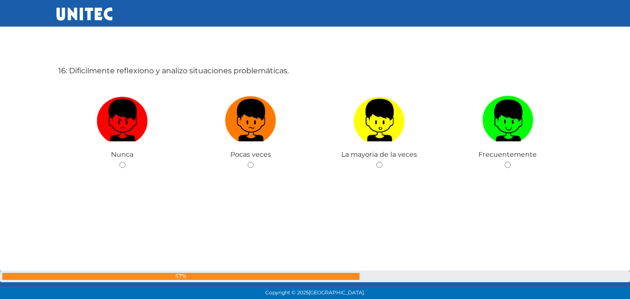
scroll to position [4566, 0]
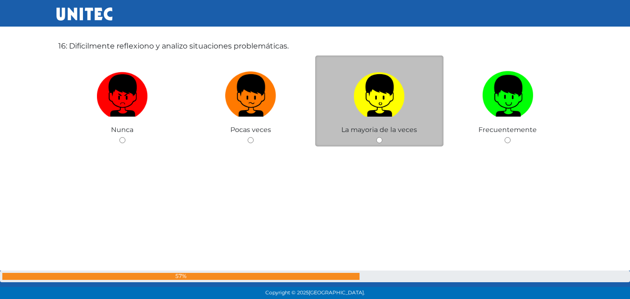
click at [378, 134] on div "La mayoria de la veces" at bounding box center [379, 101] width 129 height 91
click at [378, 138] on input "radio" at bounding box center [379, 140] width 6 height 6
radio input "true"
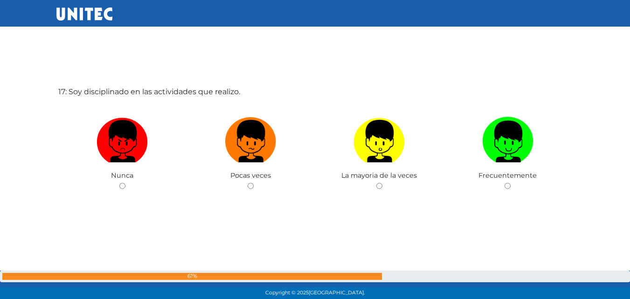
scroll to position [4831, 0]
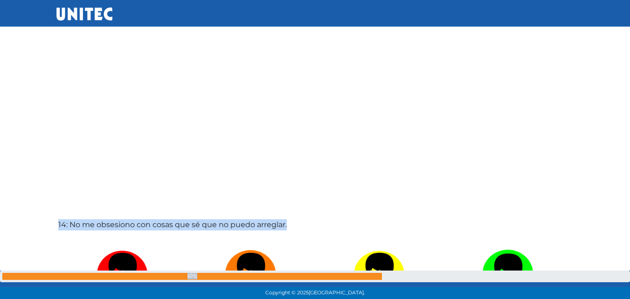
drag, startPoint x: 581, startPoint y: 270, endPoint x: 355, endPoint y: 183, distance: 242.1
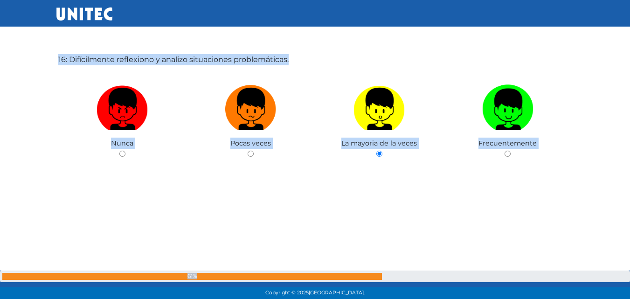
scroll to position [4484, 0]
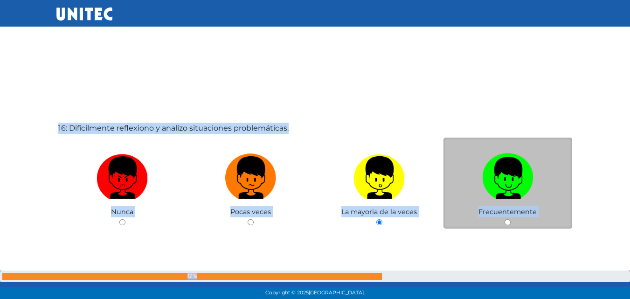
click at [544, 181] on label at bounding box center [508, 177] width 129 height 57
click at [511, 219] on input "radio" at bounding box center [508, 222] width 6 height 6
radio input "true"
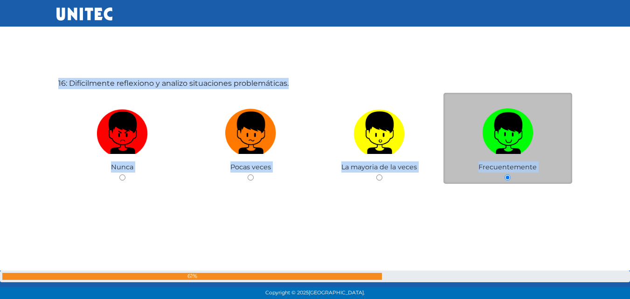
scroll to position [4531, 0]
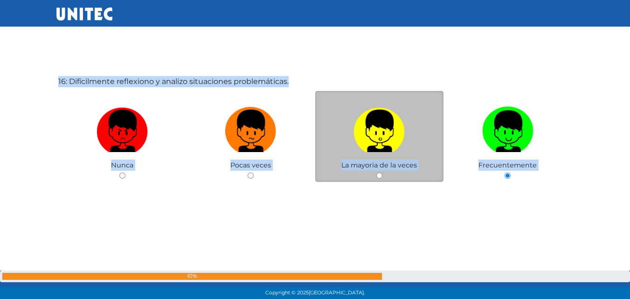
click at [379, 174] on input "radio" at bounding box center [379, 176] width 6 height 6
radio input "true"
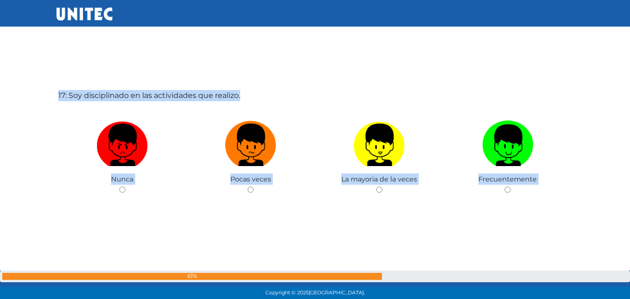
click at [360, 191] on div "La mayoria de la veces" at bounding box center [379, 150] width 129 height 91
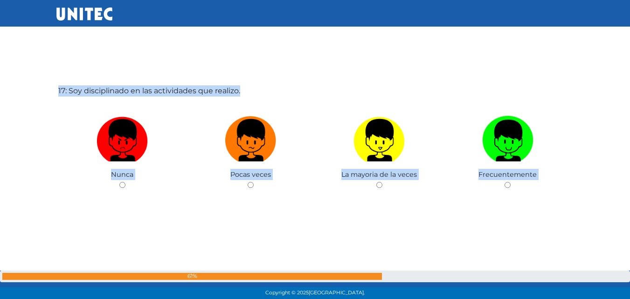
scroll to position [4831, 0]
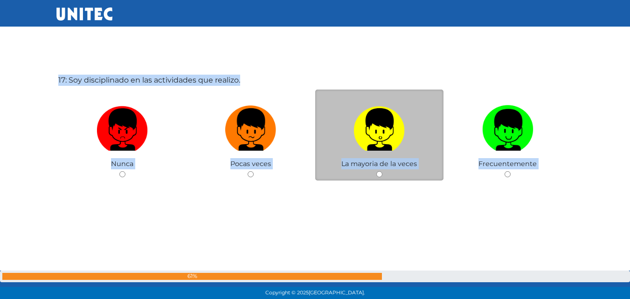
click at [380, 173] on input "radio" at bounding box center [379, 174] width 6 height 6
radio input "true"
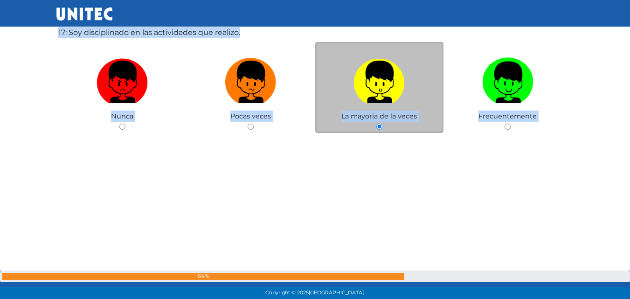
scroll to position [4880, 0]
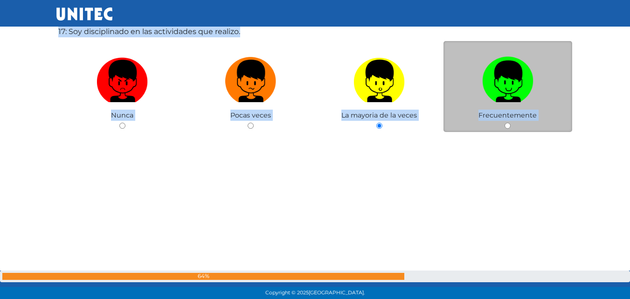
click at [507, 124] on input "radio" at bounding box center [508, 126] width 6 height 6
radio input "true"
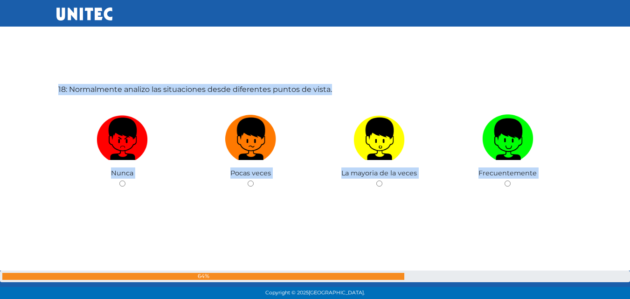
scroll to position [5130, 0]
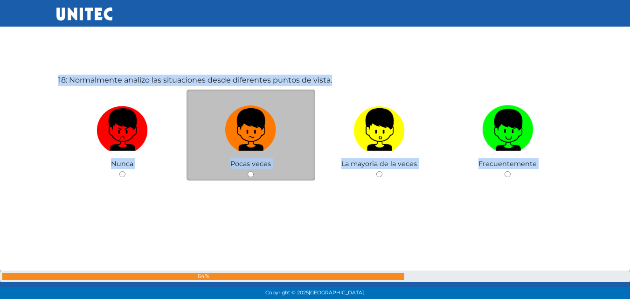
click at [249, 173] on input "radio" at bounding box center [251, 174] width 6 height 6
radio input "true"
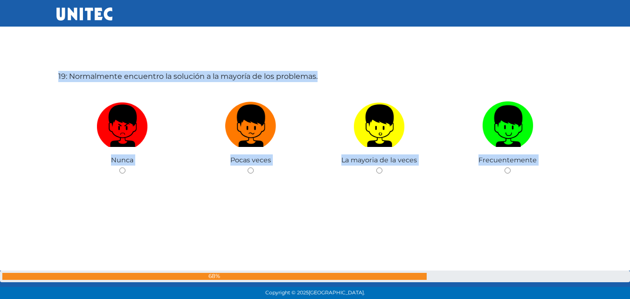
scroll to position [5439, 0]
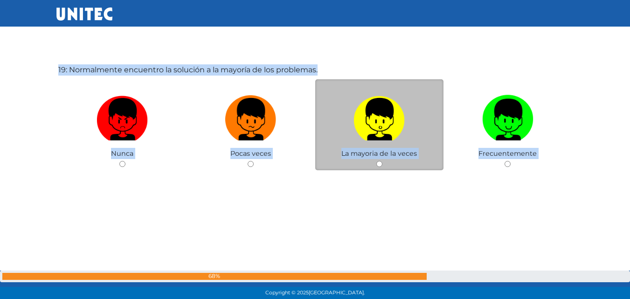
click at [377, 162] on input "radio" at bounding box center [379, 164] width 6 height 6
radio input "true"
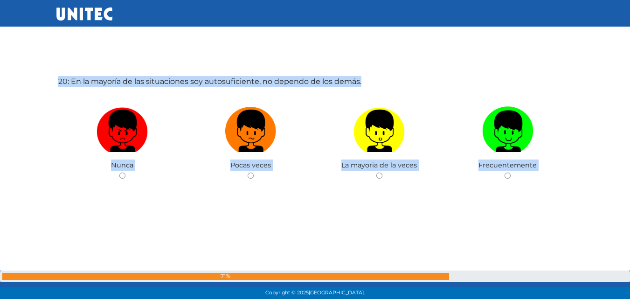
scroll to position [5728, 0]
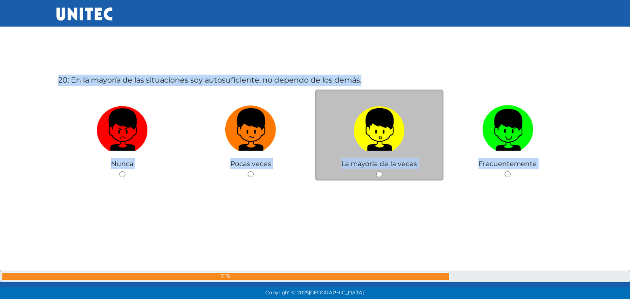
click at [379, 173] on input "radio" at bounding box center [379, 174] width 6 height 6
radio input "true"
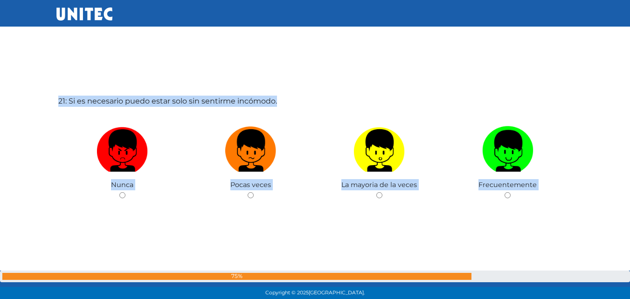
scroll to position [6018, 0]
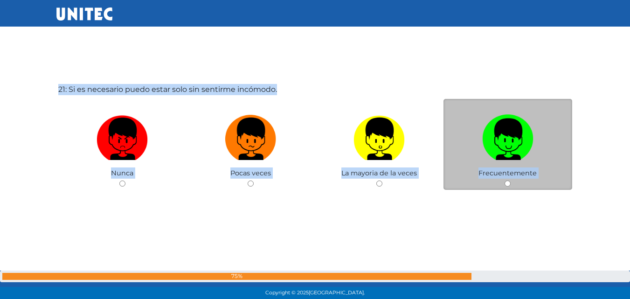
click at [508, 182] on input "radio" at bounding box center [508, 184] width 6 height 6
radio input "true"
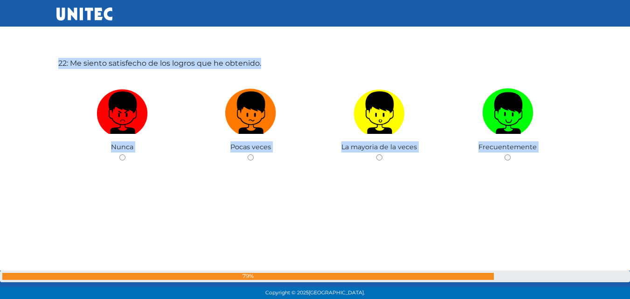
scroll to position [6345, 0]
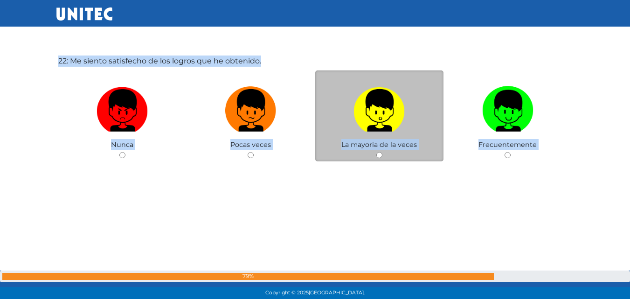
click at [378, 152] on input "radio" at bounding box center [379, 155] width 6 height 6
radio input "true"
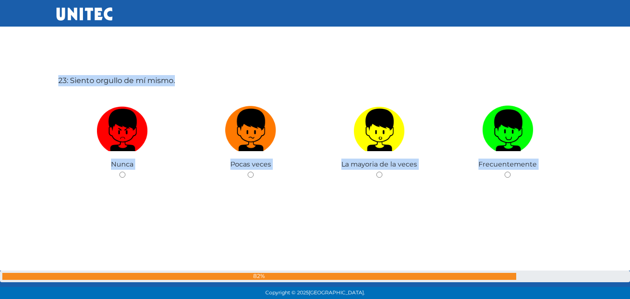
scroll to position [6625, 0]
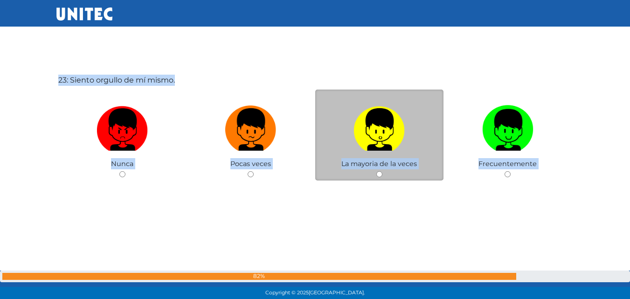
click at [380, 173] on input "radio" at bounding box center [379, 174] width 6 height 6
radio input "true"
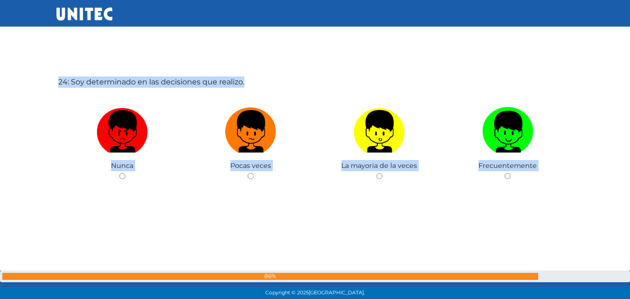
scroll to position [6924, 0]
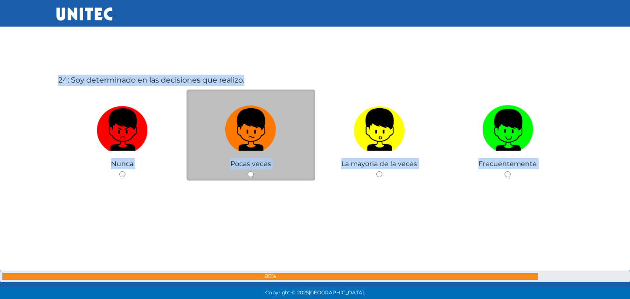
click at [251, 171] on input "radio" at bounding box center [251, 174] width 6 height 6
radio input "true"
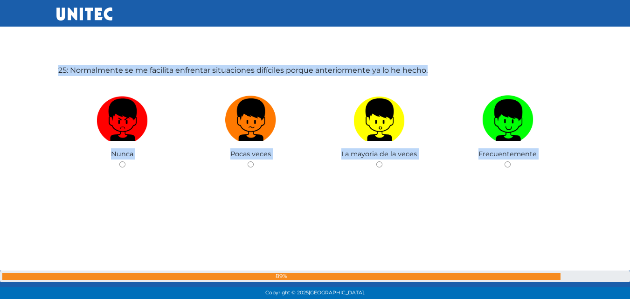
scroll to position [7235, 0]
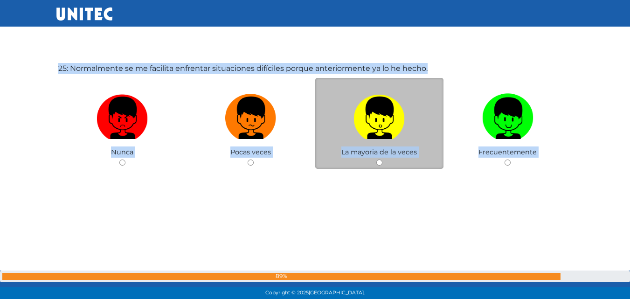
click at [381, 160] on input "radio" at bounding box center [379, 163] width 6 height 6
radio input "true"
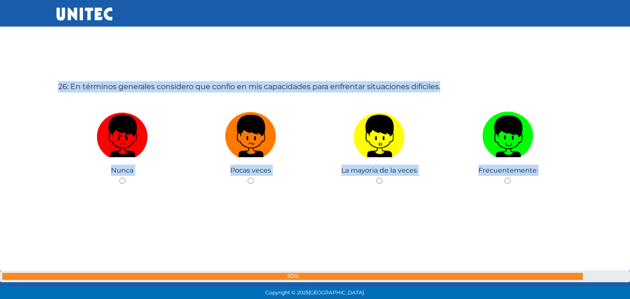
scroll to position [7522, 0]
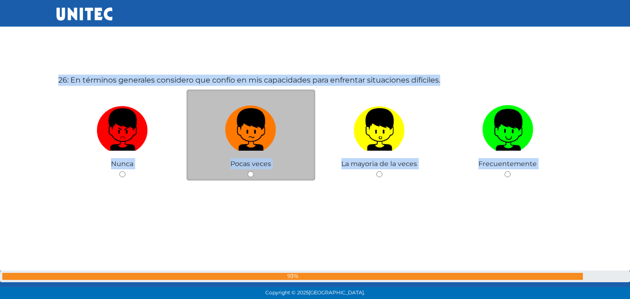
click at [252, 172] on input "radio" at bounding box center [251, 174] width 6 height 6
radio input "true"
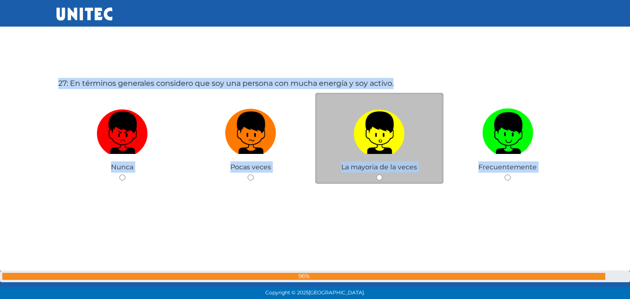
scroll to position [7821, 0]
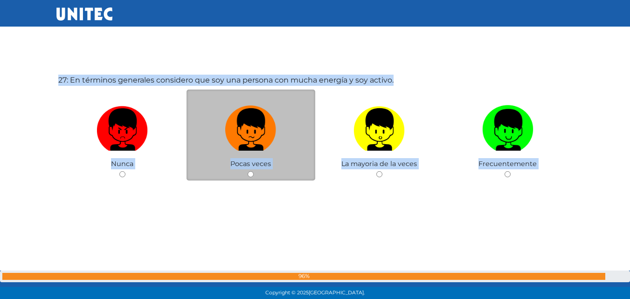
click at [250, 174] on input "radio" at bounding box center [251, 174] width 6 height 6
radio input "true"
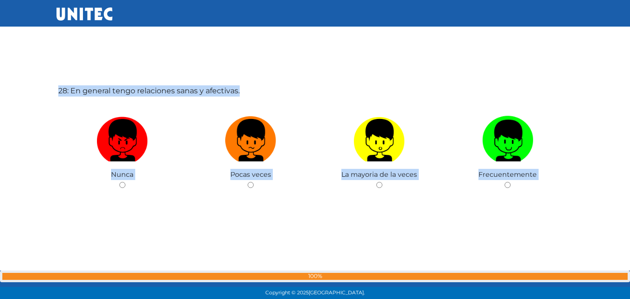
scroll to position [8113, 0]
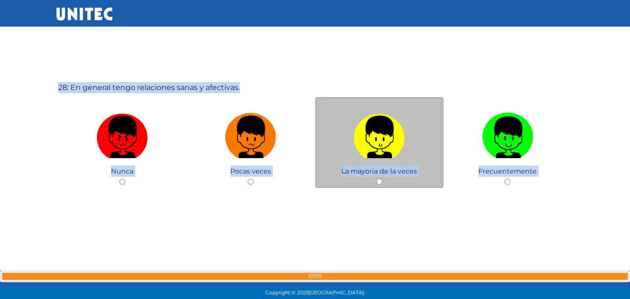
click at [381, 180] on input "radio" at bounding box center [379, 182] width 6 height 6
radio input "true"
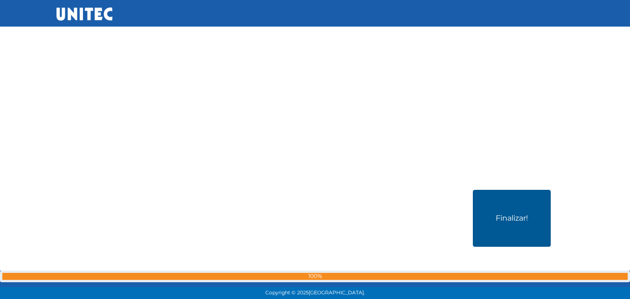
scroll to position [8310, 0]
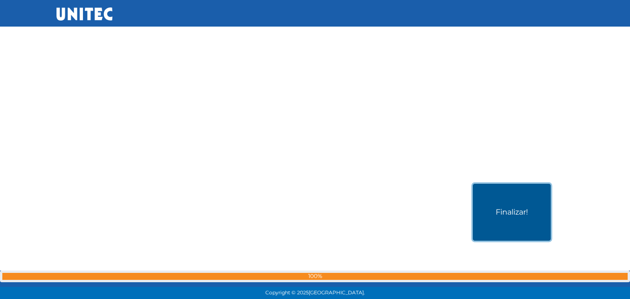
click at [509, 192] on button "Finalizar!" at bounding box center [512, 212] width 78 height 57
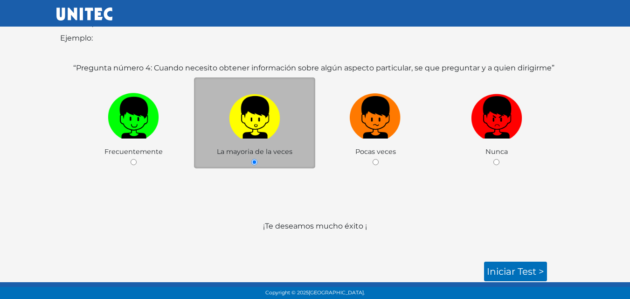
scroll to position [144, 0]
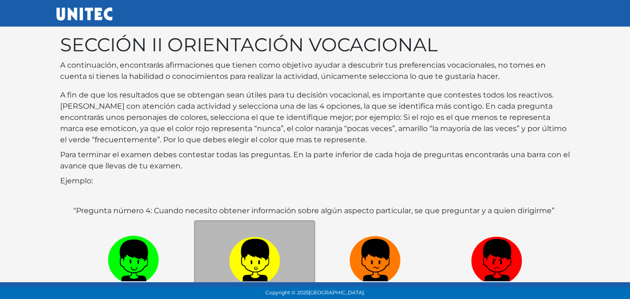
scroll to position [144, 0]
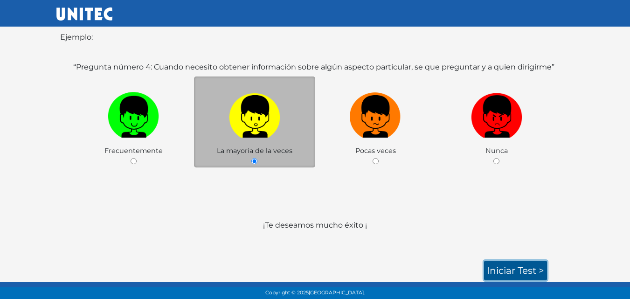
click at [526, 261] on link "Iniciar test >" at bounding box center [515, 271] width 63 height 20
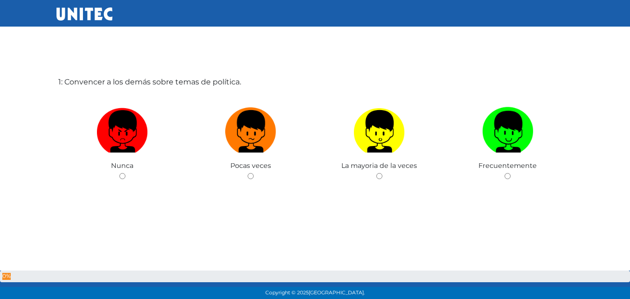
scroll to position [47, 0]
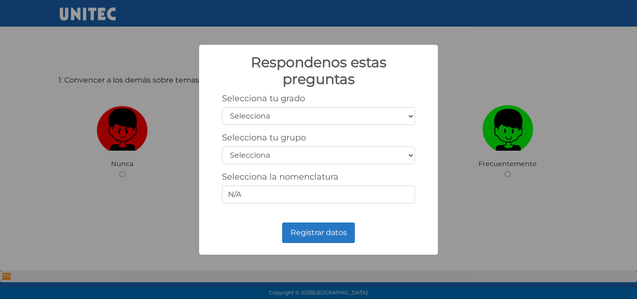
click at [306, 114] on select "Selecciona 1er grado 2do grado 3er grado 4to grado 5to grado 6to grado" at bounding box center [318, 116] width 193 height 18
select select "5"
click at [222, 107] on select "Selecciona 1er grado 2do grado 3er grado 4to grado 5to grado 6to grado" at bounding box center [318, 116] width 193 height 18
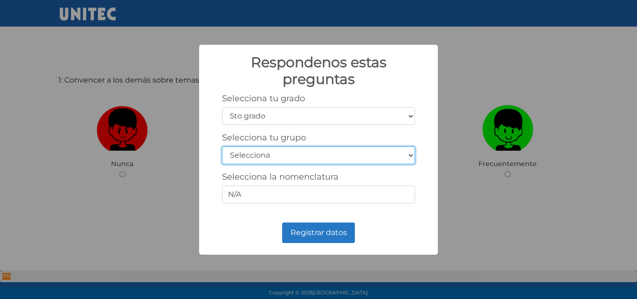
click at [278, 155] on select "Selecciona A B C D E F G H I J K L M N O P Q R S T U V W X Y Z" at bounding box center [318, 155] width 193 height 18
select select "a"
click at [222, 146] on select "Selecciona A B C D E F G H I J K L M N O P Q R S T U V W X Y Z" at bounding box center [318, 155] width 193 height 18
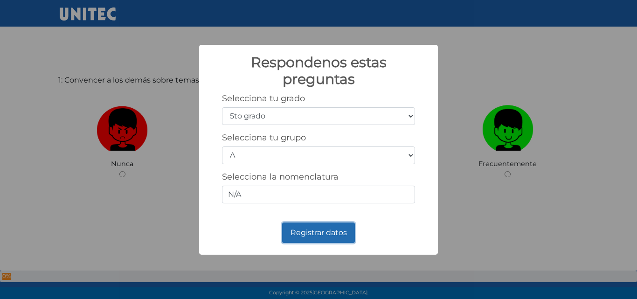
click at [295, 234] on button "Registrar datos" at bounding box center [318, 233] width 73 height 21
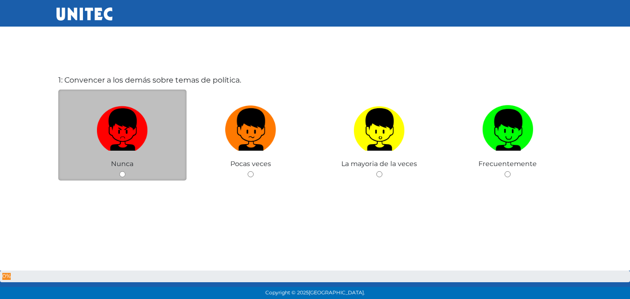
click at [121, 173] on input "radio" at bounding box center [122, 174] width 6 height 6
radio input "true"
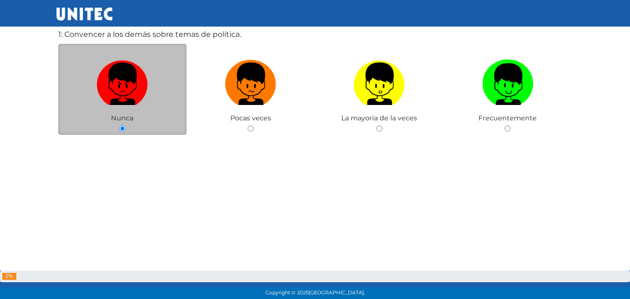
scroll to position [94, 0]
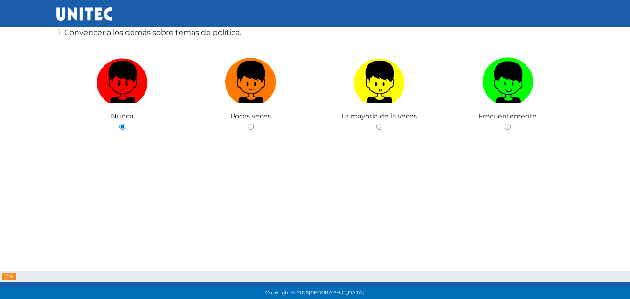
click at [248, 124] on input "radio" at bounding box center [251, 127] width 6 height 6
radio input "true"
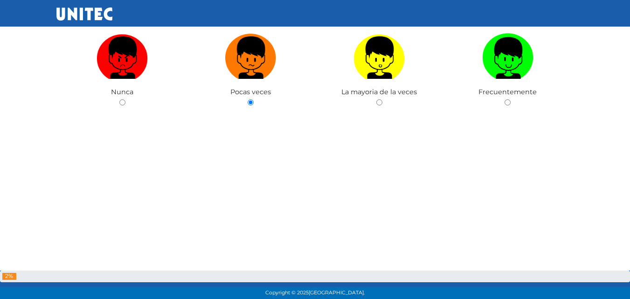
click at [376, 99] on input "radio" at bounding box center [379, 102] width 6 height 6
radio input "true"
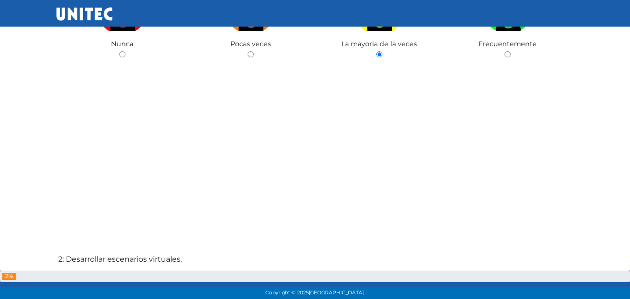
click at [505, 51] on input "radio" at bounding box center [508, 54] width 6 height 6
radio input "true"
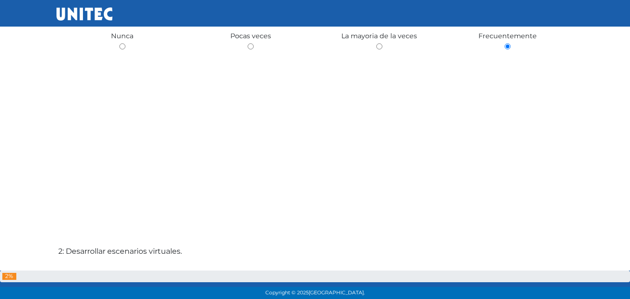
click at [119, 43] on input "radio" at bounding box center [122, 46] width 6 height 6
radio input "true"
click at [248, 41] on input "radio" at bounding box center [251, 44] width 6 height 6
radio input "true"
click at [376, 41] on input "radio" at bounding box center [379, 44] width 6 height 6
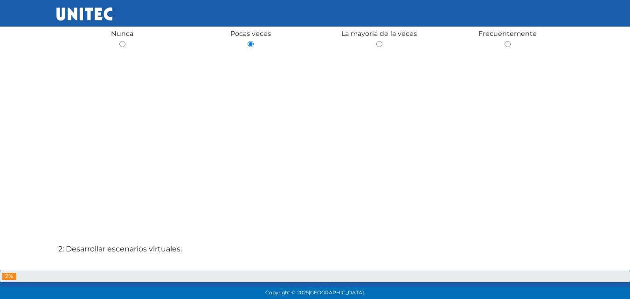
radio input "true"
click at [505, 41] on input "radio" at bounding box center [508, 44] width 6 height 6
radio input "true"
click at [119, 41] on input "radio" at bounding box center [122, 44] width 6 height 6
radio input "true"
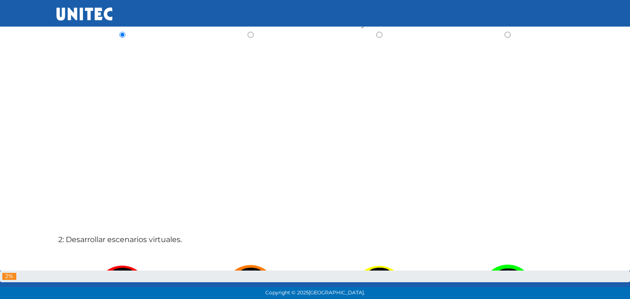
click at [248, 32] on input "radio" at bounding box center [251, 35] width 6 height 6
radio input "true"
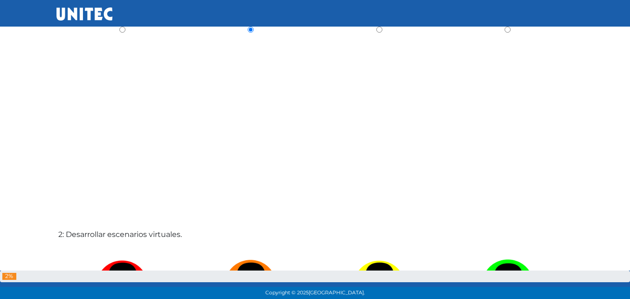
click at [376, 27] on input "radio" at bounding box center [379, 30] width 6 height 6
radio input "true"
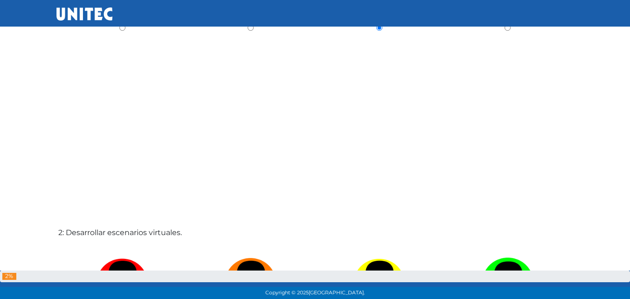
click at [505, 25] on input "radio" at bounding box center [508, 28] width 6 height 6
radio input "true"
click at [119, 23] on input "radio" at bounding box center [122, 26] width 6 height 6
radio input "true"
click at [248, 23] on input "radio" at bounding box center [251, 26] width 6 height 6
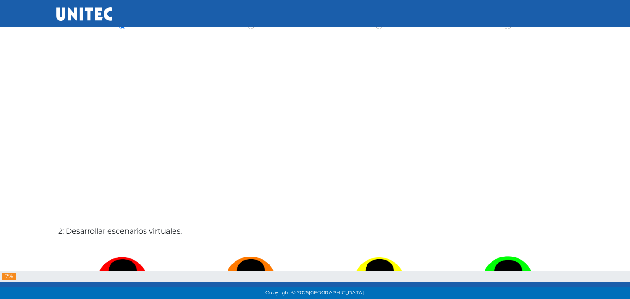
radio input "true"
click at [376, 23] on input "radio" at bounding box center [379, 26] width 6 height 6
radio input "true"
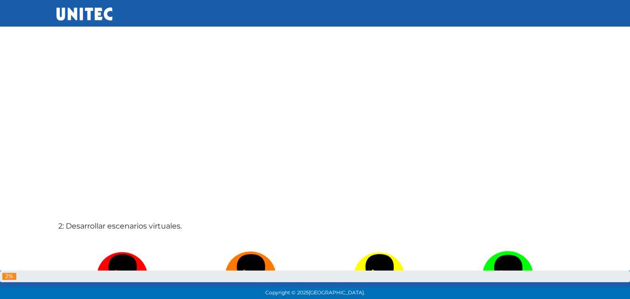
click at [505, 18] on input "radio" at bounding box center [508, 21] width 6 height 6
radio input "true"
click at [119, 18] on input "radio" at bounding box center [122, 21] width 6 height 6
radio input "true"
click at [248, 18] on input "radio" at bounding box center [251, 21] width 6 height 6
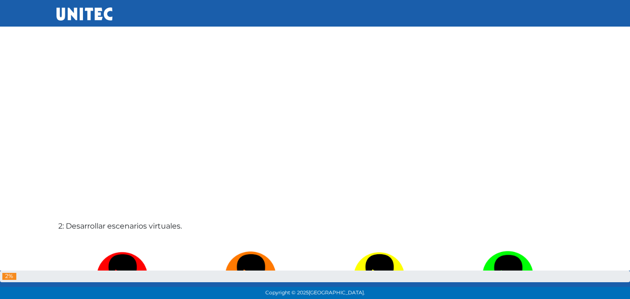
radio input "true"
click at [376, 18] on input "radio" at bounding box center [379, 21] width 6 height 6
radio input "true"
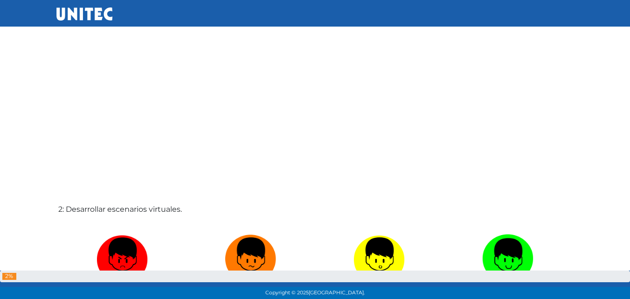
click at [505, 1] on input "radio" at bounding box center [508, 4] width 6 height 6
radio input "true"
click at [119, 1] on input "radio" at bounding box center [122, 4] width 6 height 6
radio input "true"
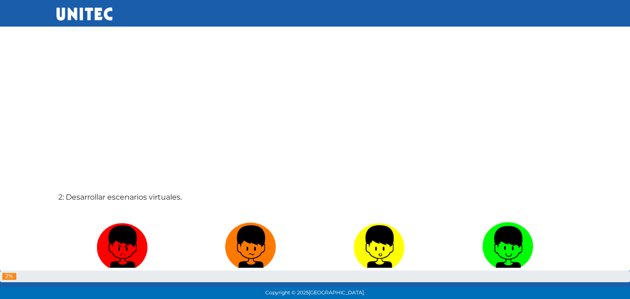
radio input "true"
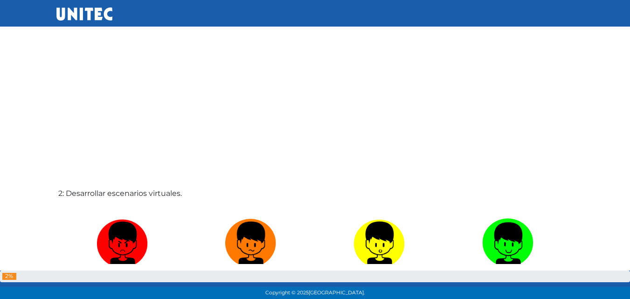
radio input "true"
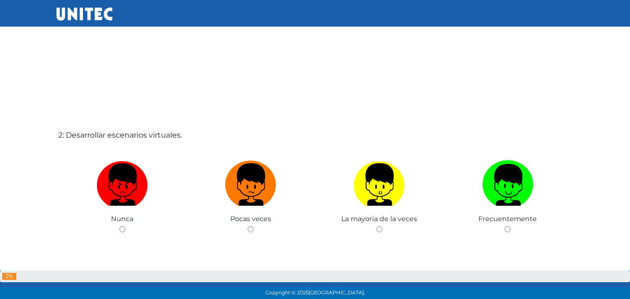
radio input "true"
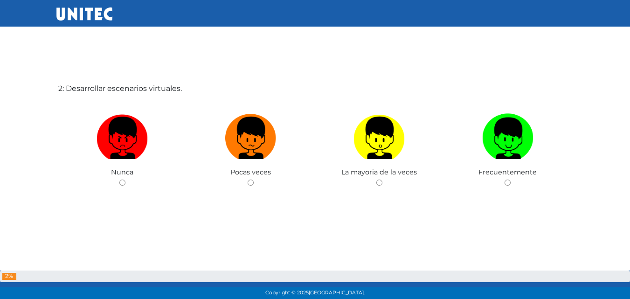
radio input "true"
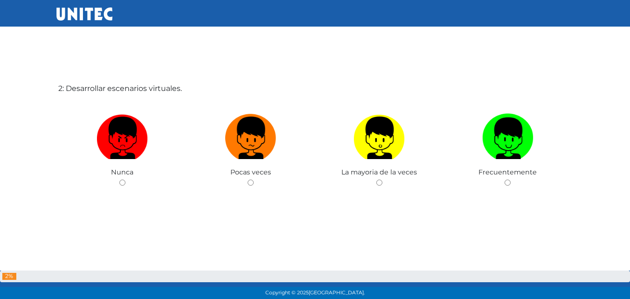
radio input "true"
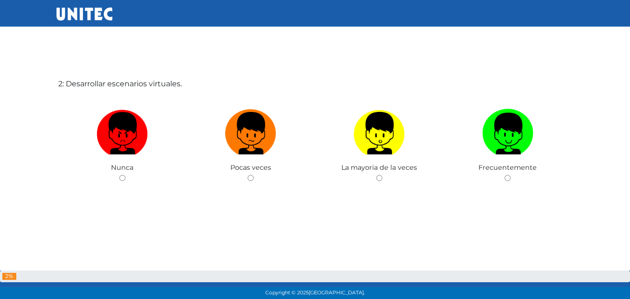
radio input "true"
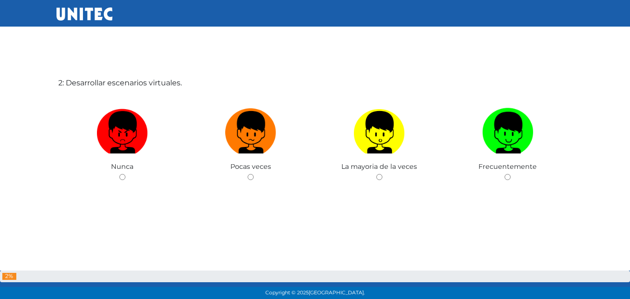
radio input "true"
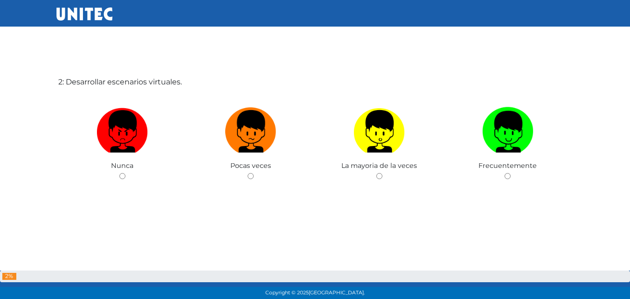
radio input "true"
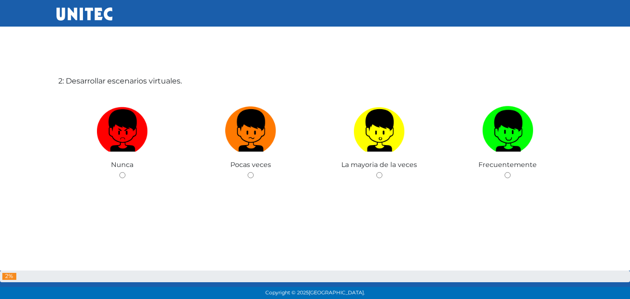
radio input "true"
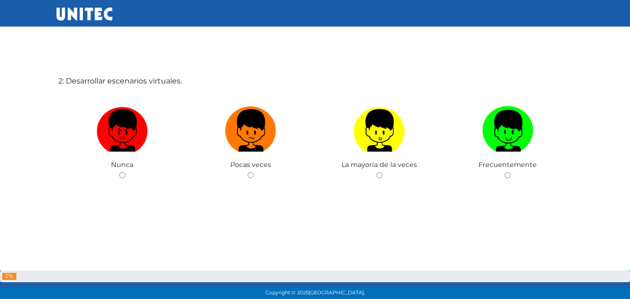
radio input "true"
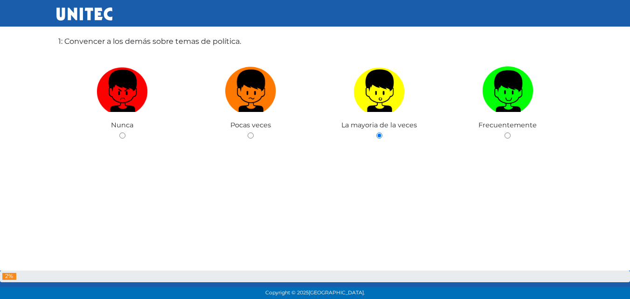
scroll to position [55, 0]
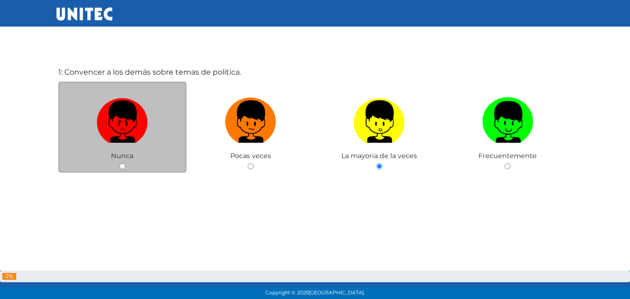
click at [119, 167] on input "radio" at bounding box center [122, 166] width 6 height 6
radio input "true"
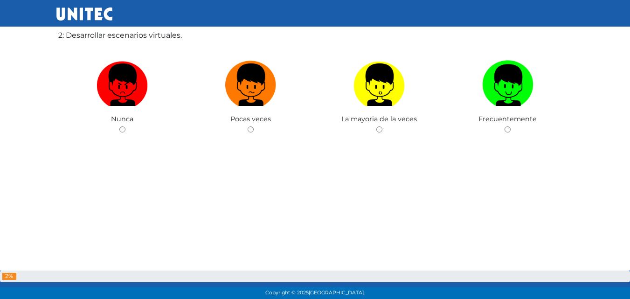
scroll to position [389, 0]
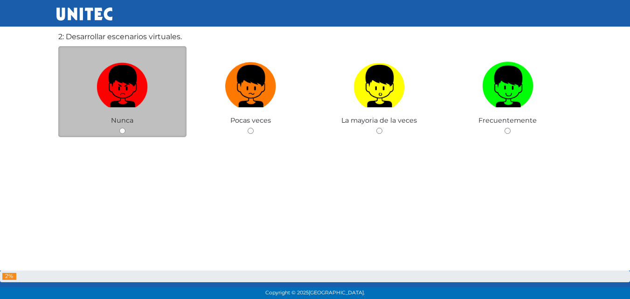
click at [120, 128] on input "radio" at bounding box center [122, 131] width 6 height 6
radio input "true"
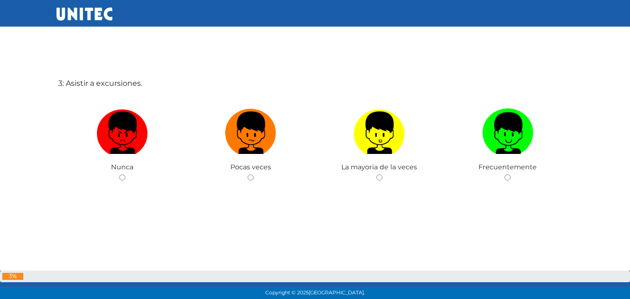
scroll to position [666, 0]
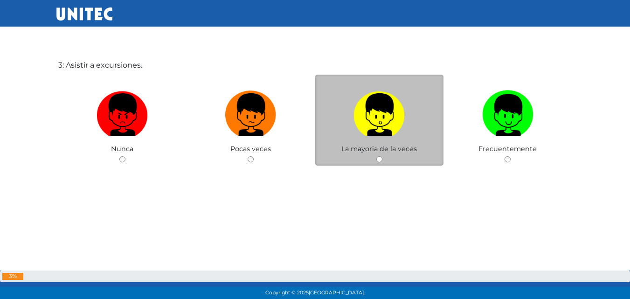
click at [378, 150] on div "La mayoria de la veces" at bounding box center [379, 120] width 129 height 91
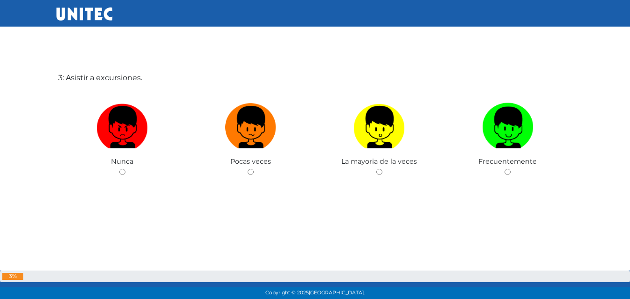
scroll to position [645, 0]
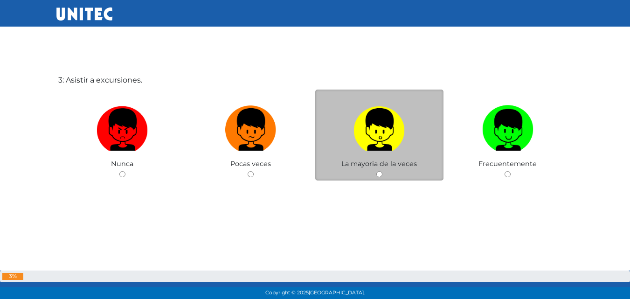
click at [379, 175] on input "radio" at bounding box center [379, 174] width 6 height 6
radio input "true"
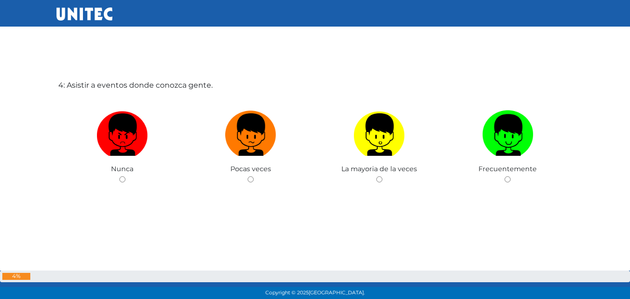
scroll to position [944, 0]
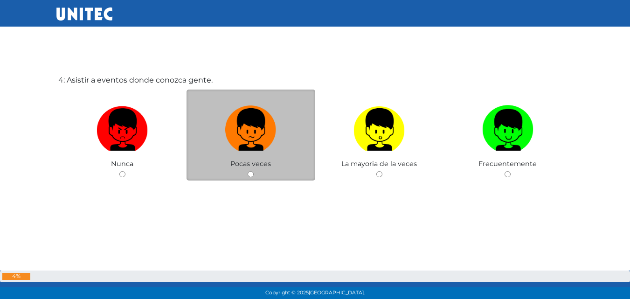
click at [250, 173] on input "radio" at bounding box center [251, 174] width 6 height 6
radio input "true"
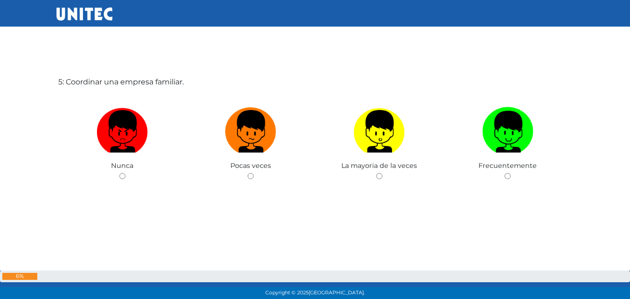
scroll to position [1243, 0]
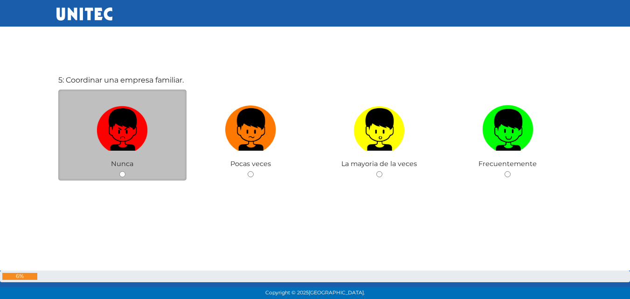
click at [122, 175] on input "radio" at bounding box center [122, 174] width 6 height 6
radio input "true"
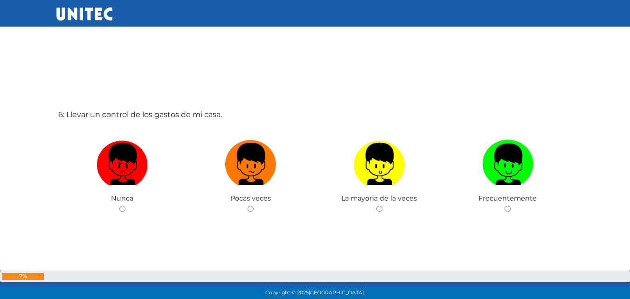
scroll to position [1516, 0]
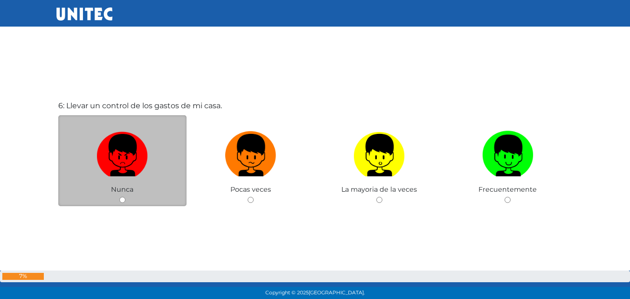
click at [120, 199] on input "radio" at bounding box center [122, 200] width 6 height 6
radio input "true"
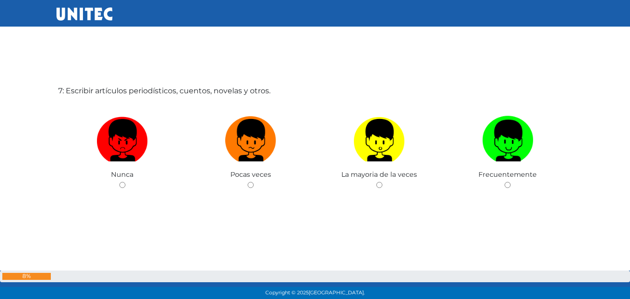
scroll to position [1841, 0]
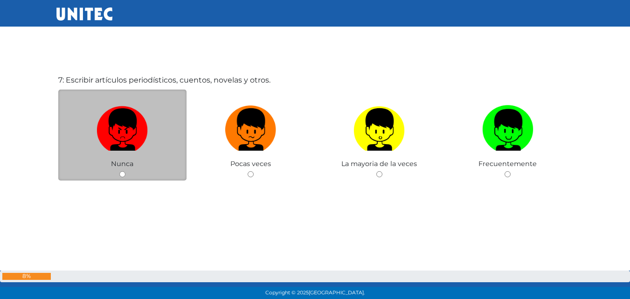
click at [120, 174] on input "radio" at bounding box center [122, 174] width 6 height 6
radio input "true"
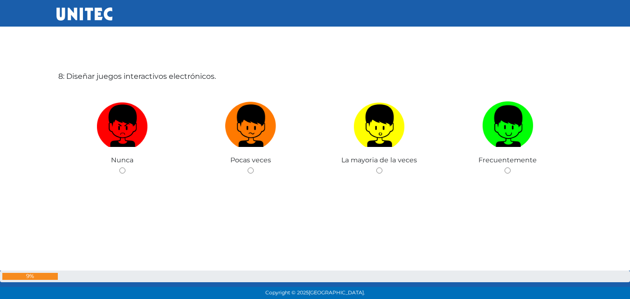
scroll to position [2152, 0]
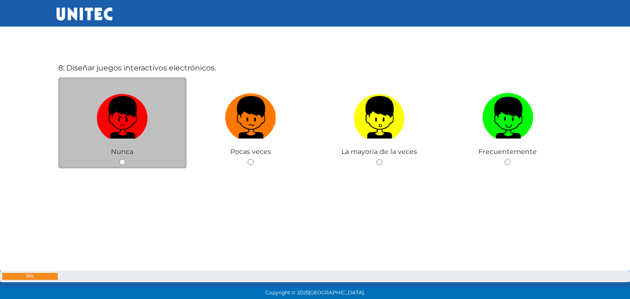
click at [123, 161] on input "radio" at bounding box center [122, 162] width 6 height 6
radio input "true"
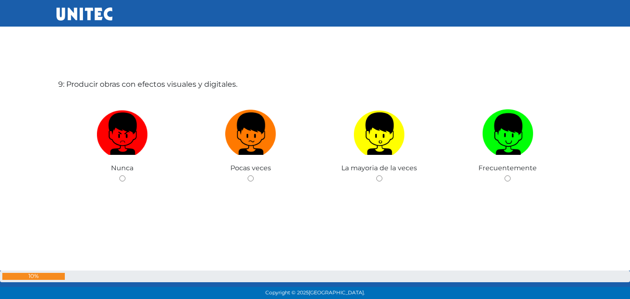
scroll to position [2439, 0]
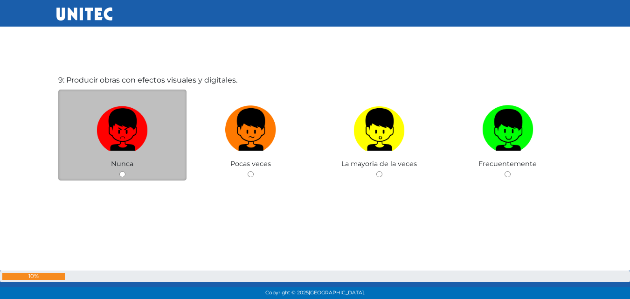
click at [123, 174] on input "radio" at bounding box center [122, 174] width 6 height 6
radio input "true"
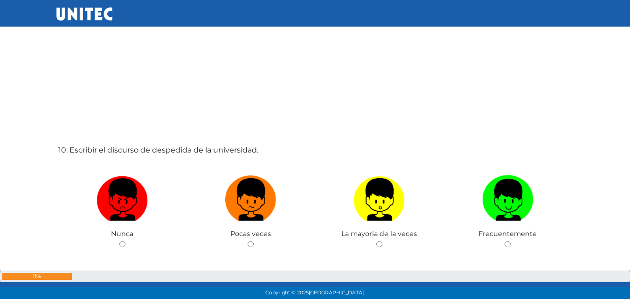
scroll to position [2705, 0]
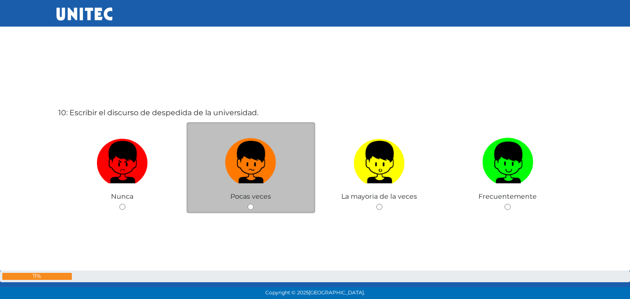
click at [250, 208] on input "radio" at bounding box center [251, 207] width 6 height 6
radio input "true"
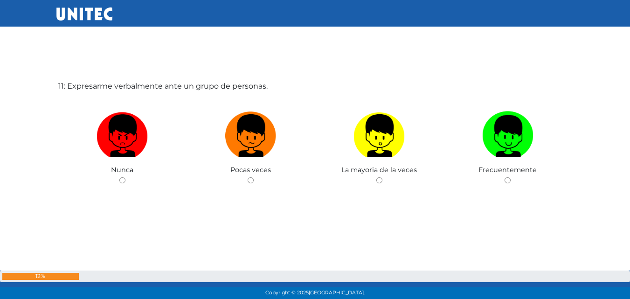
scroll to position [3037, 0]
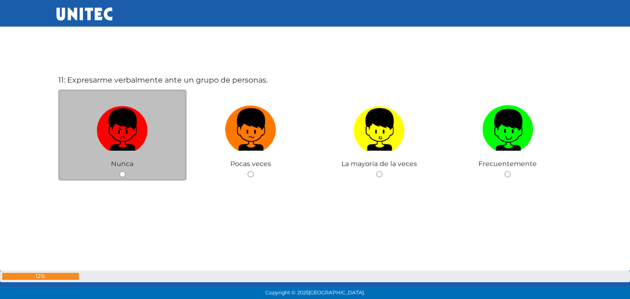
click at [123, 173] on input "radio" at bounding box center [122, 174] width 6 height 6
radio input "true"
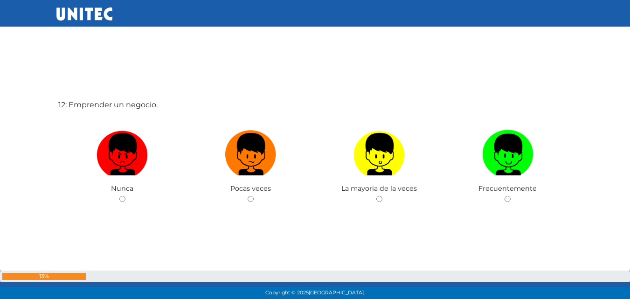
scroll to position [3336, 0]
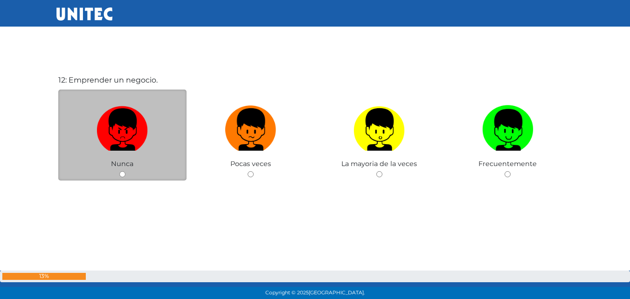
click at [122, 171] on input "radio" at bounding box center [122, 174] width 6 height 6
radio input "true"
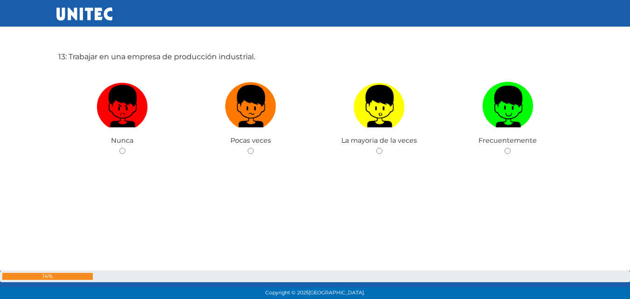
scroll to position [3672, 0]
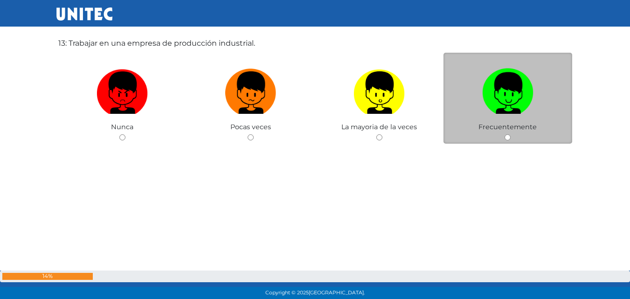
click at [506, 137] on input "radio" at bounding box center [508, 137] width 6 height 6
radio input "true"
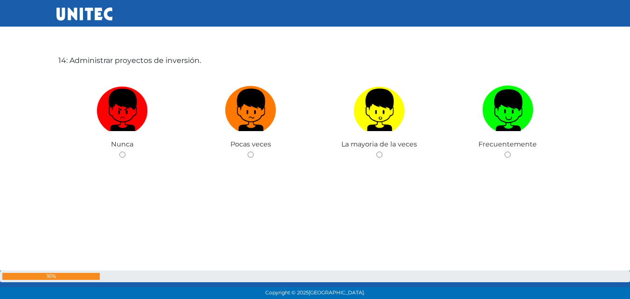
scroll to position [3964, 0]
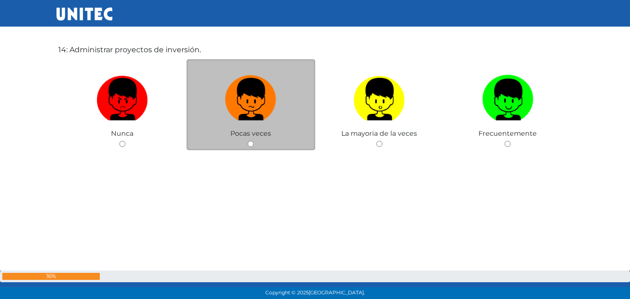
click at [251, 141] on input "radio" at bounding box center [251, 144] width 6 height 6
radio input "true"
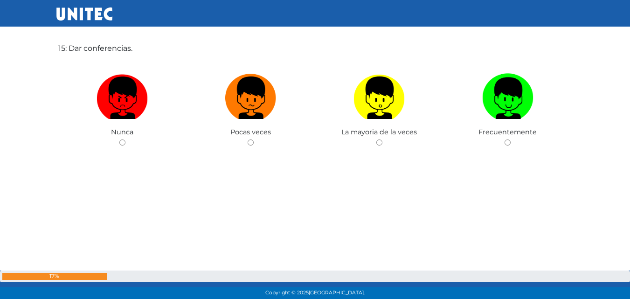
scroll to position [4276, 0]
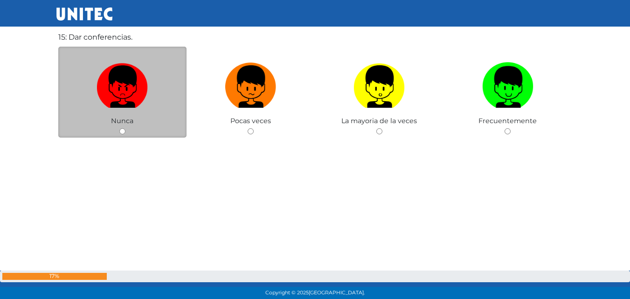
click at [120, 132] on input "radio" at bounding box center [122, 131] width 6 height 6
radio input "true"
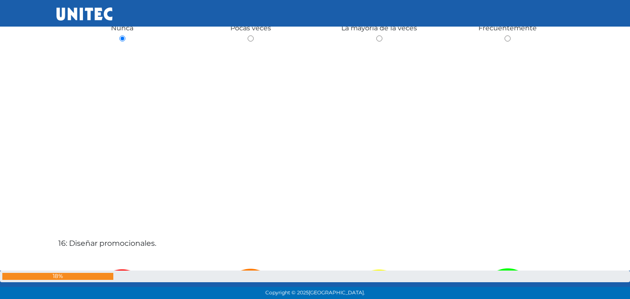
scroll to position [4369, 0]
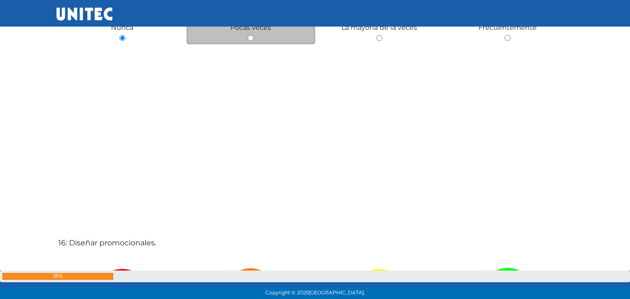
click at [248, 35] on input "radio" at bounding box center [251, 38] width 6 height 6
radio input "true"
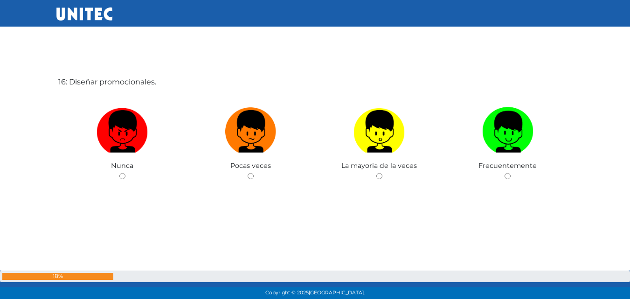
scroll to position [4532, 0]
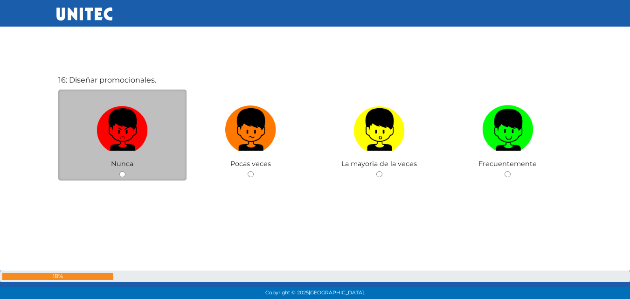
click at [124, 176] on input "radio" at bounding box center [122, 174] width 6 height 6
radio input "true"
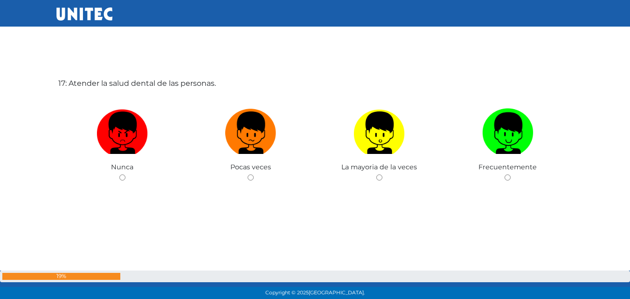
scroll to position [4831, 0]
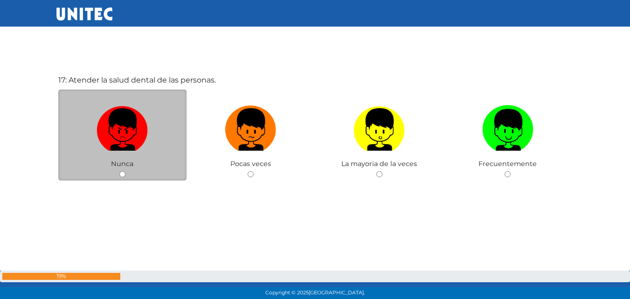
click at [122, 174] on input "radio" at bounding box center [122, 174] width 6 height 6
radio input "true"
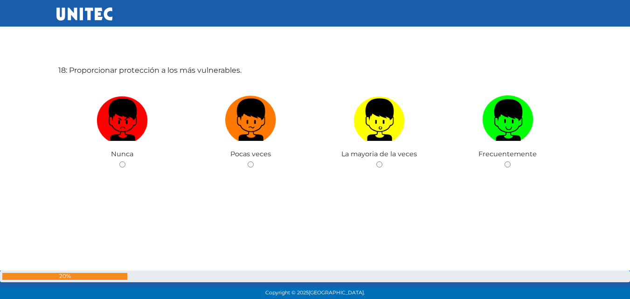
scroll to position [5140, 0]
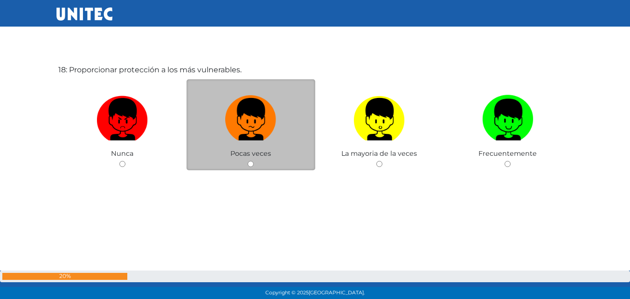
click at [251, 162] on input "radio" at bounding box center [251, 164] width 6 height 6
radio input "true"
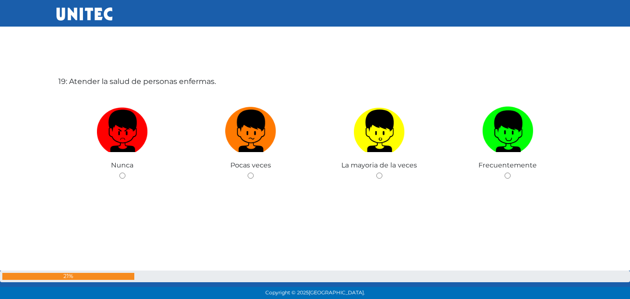
scroll to position [5429, 0]
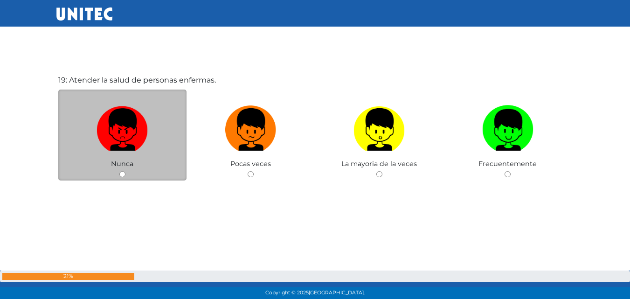
click at [123, 174] on input "radio" at bounding box center [122, 174] width 6 height 6
radio input "true"
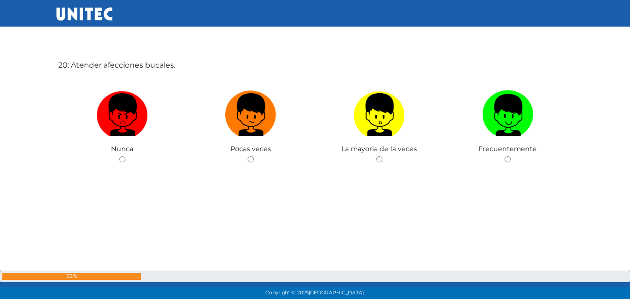
scroll to position [5746, 0]
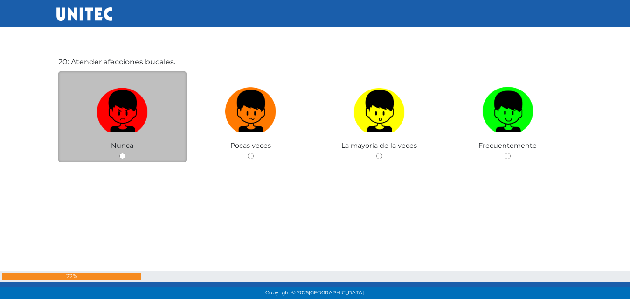
click at [121, 153] on input "radio" at bounding box center [122, 156] width 6 height 6
radio input "true"
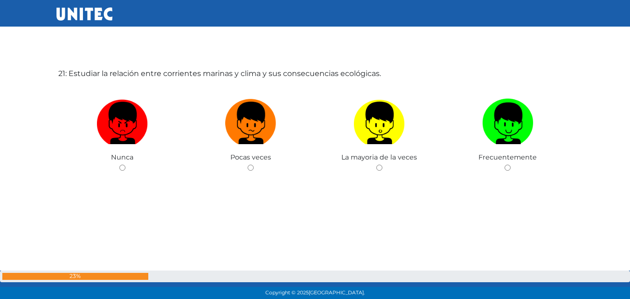
scroll to position [6036, 0]
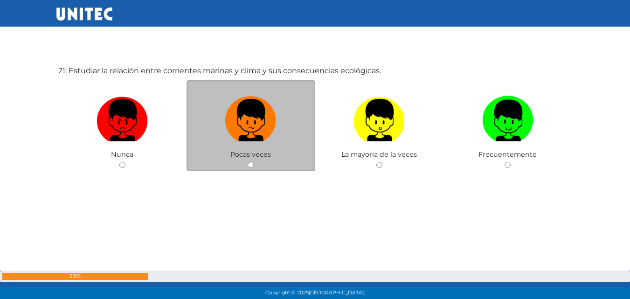
click at [251, 165] on input "radio" at bounding box center [251, 165] width 6 height 6
radio input "true"
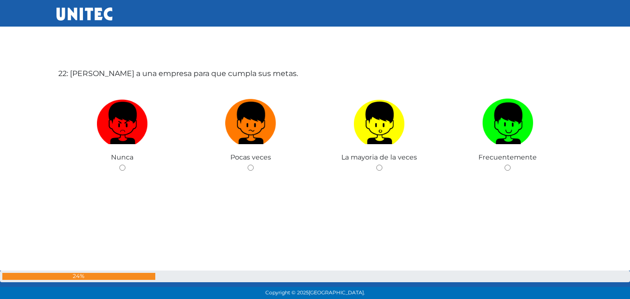
scroll to position [6346, 0]
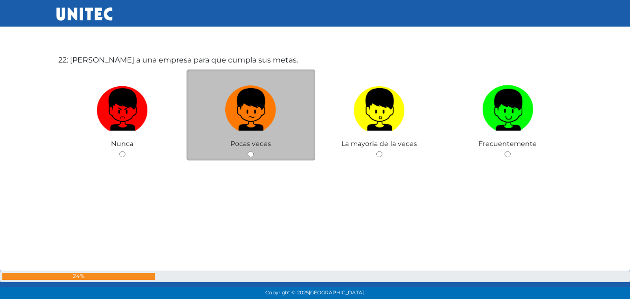
click at [250, 154] on input "radio" at bounding box center [251, 154] width 6 height 6
radio input "true"
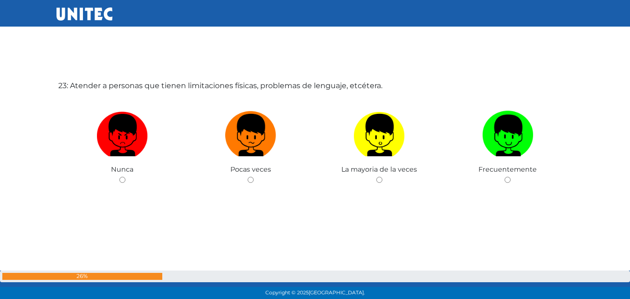
scroll to position [6639, 0]
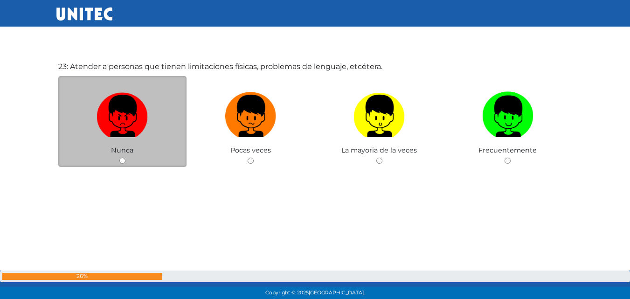
click at [121, 161] on input "radio" at bounding box center [122, 161] width 6 height 6
radio input "true"
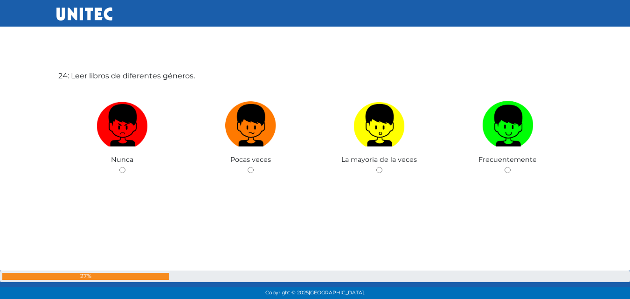
scroll to position [6930, 0]
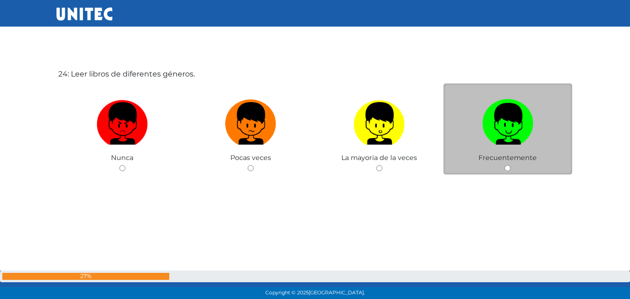
click at [508, 168] on input "radio" at bounding box center [508, 168] width 6 height 6
radio input "true"
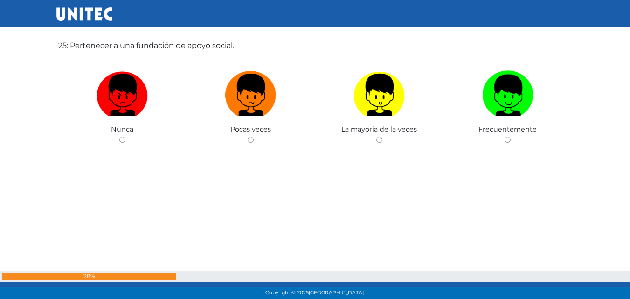
scroll to position [7258, 0]
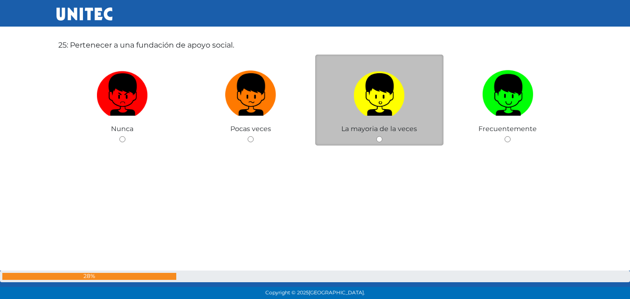
click at [379, 139] on input "radio" at bounding box center [379, 139] width 6 height 6
radio input "true"
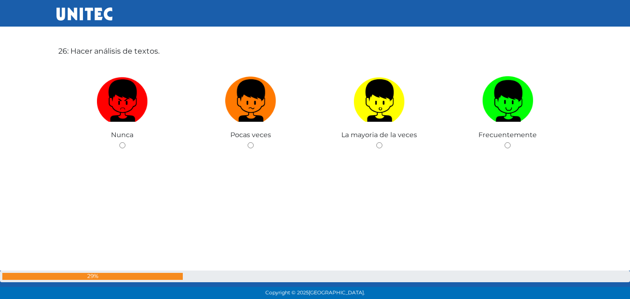
scroll to position [7570, 0]
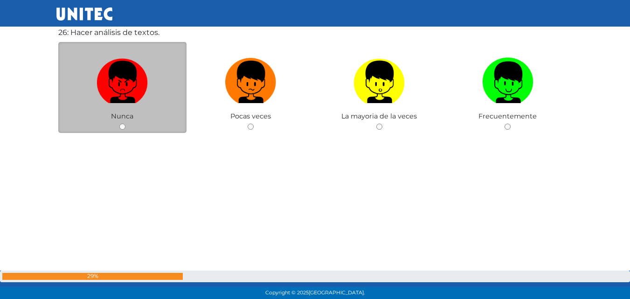
click at [122, 124] on input "radio" at bounding box center [122, 127] width 6 height 6
radio input "true"
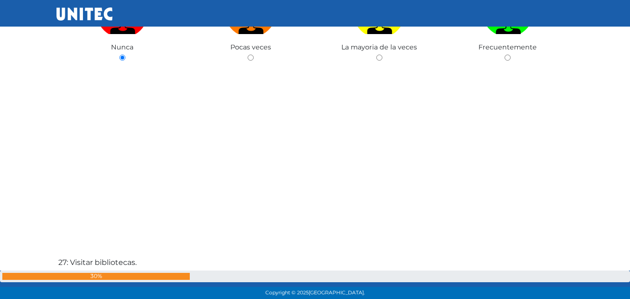
scroll to position [7645, 0]
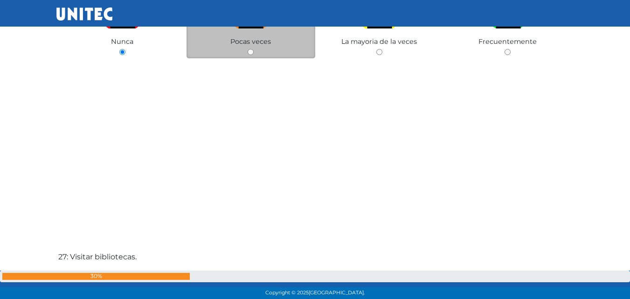
click at [250, 51] on input "radio" at bounding box center [251, 52] width 6 height 6
radio input "true"
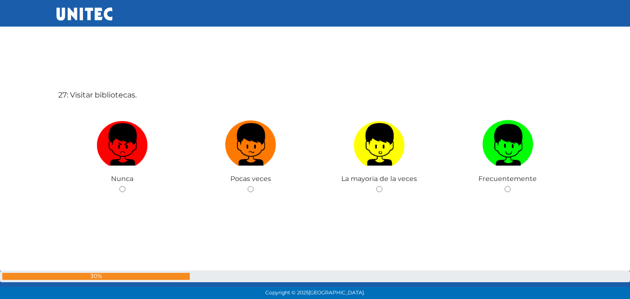
scroll to position [7812, 0]
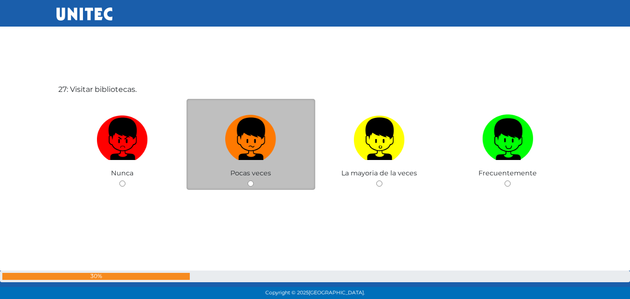
click at [250, 183] on input "radio" at bounding box center [251, 184] width 6 height 6
radio input "true"
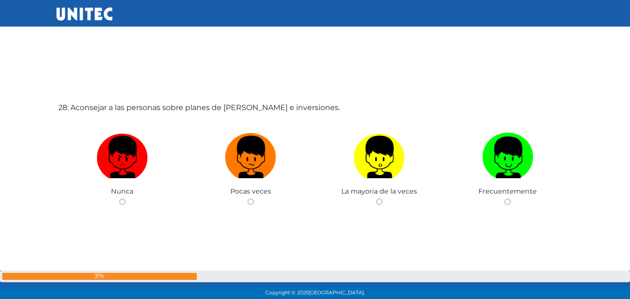
scroll to position [8120, 0]
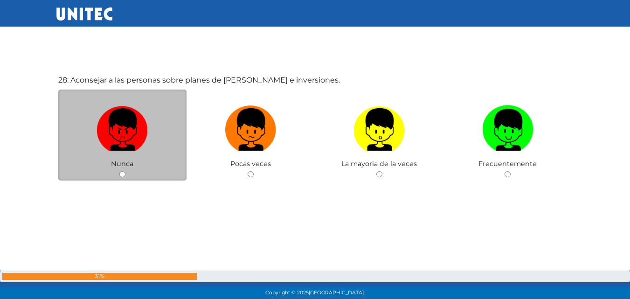
click at [120, 175] on input "radio" at bounding box center [122, 174] width 6 height 6
radio input "true"
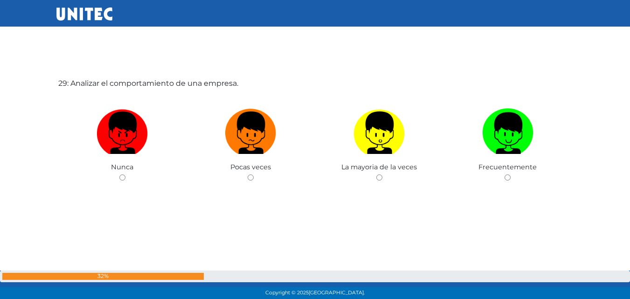
scroll to position [8419, 0]
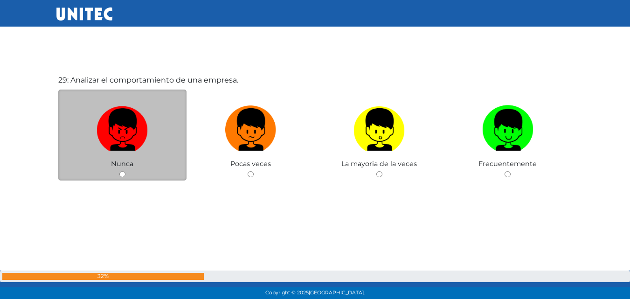
click at [123, 172] on input "radio" at bounding box center [122, 174] width 6 height 6
radio input "true"
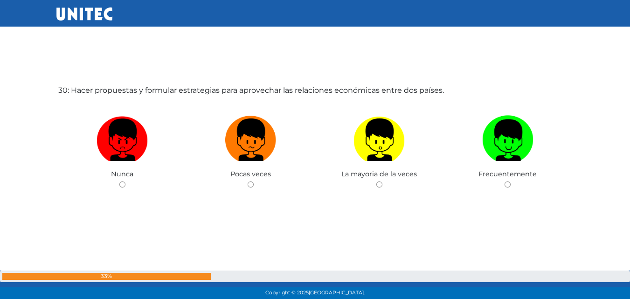
scroll to position [8710, 0]
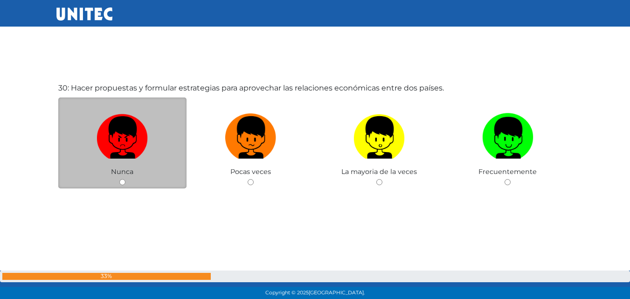
click at [123, 180] on input "radio" at bounding box center [122, 182] width 6 height 6
radio input "true"
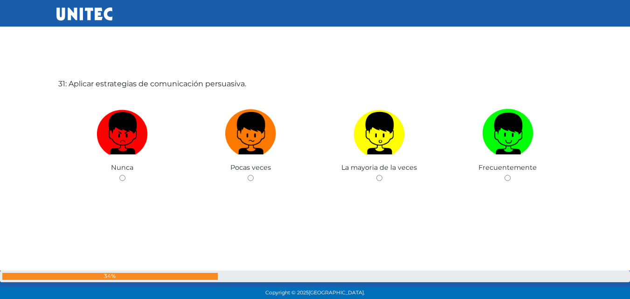
scroll to position [9017, 0]
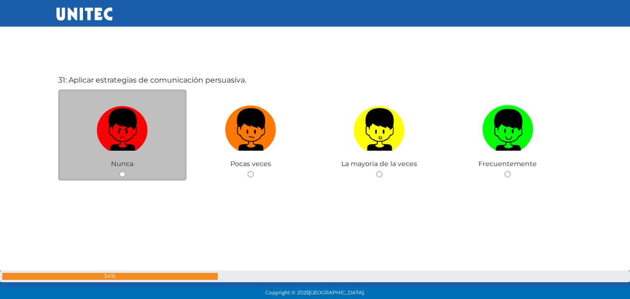
click at [122, 174] on input "radio" at bounding box center [122, 174] width 6 height 6
radio input "true"
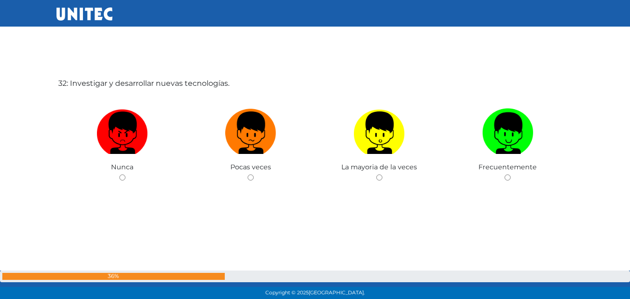
scroll to position [9316, 0]
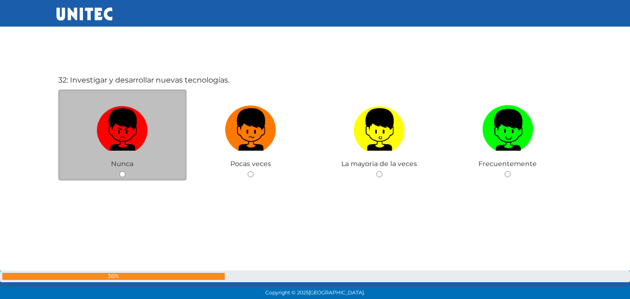
click at [120, 171] on input "radio" at bounding box center [122, 174] width 6 height 6
radio input "true"
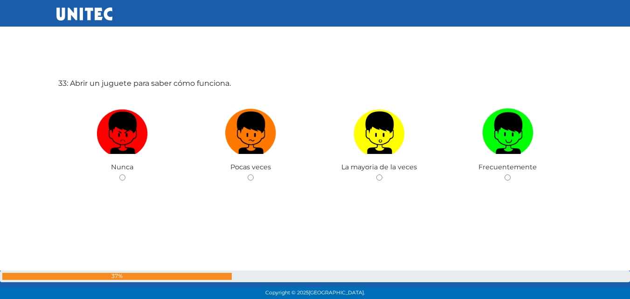
scroll to position [9615, 0]
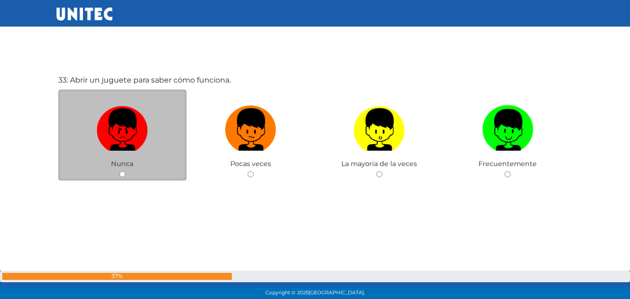
click at [122, 173] on input "radio" at bounding box center [122, 174] width 6 height 6
radio input "true"
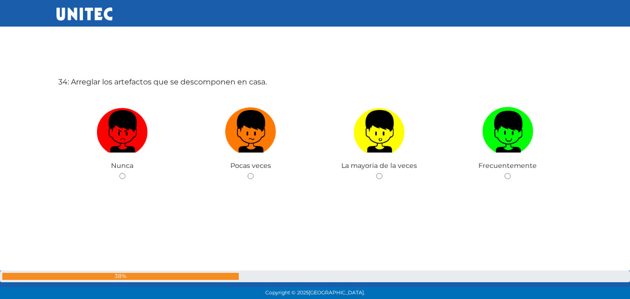
scroll to position [9926, 0]
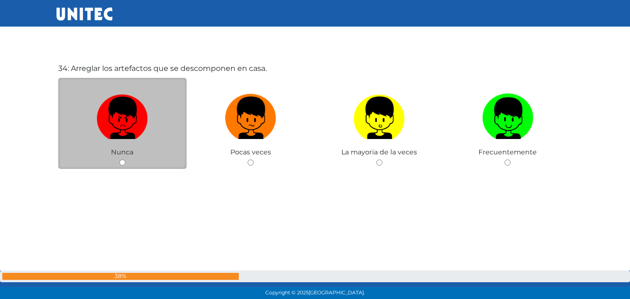
click at [121, 162] on input "radio" at bounding box center [122, 163] width 6 height 6
radio input "true"
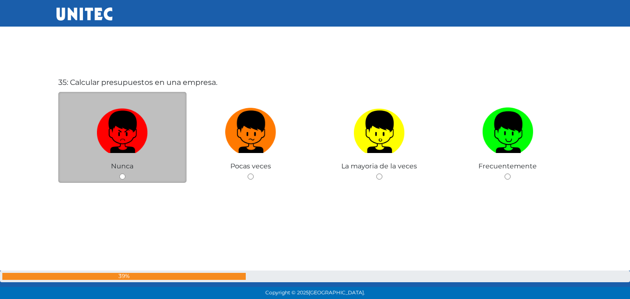
scroll to position [10214, 0]
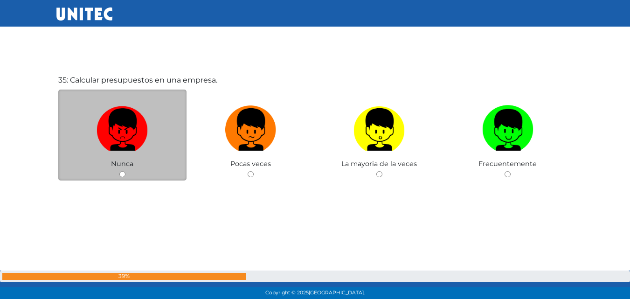
click at [125, 177] on input "radio" at bounding box center [122, 174] width 6 height 6
radio input "true"
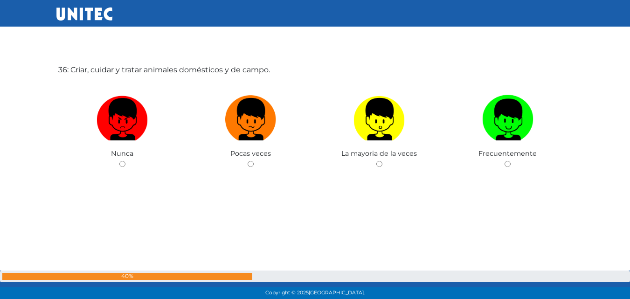
scroll to position [10531, 0]
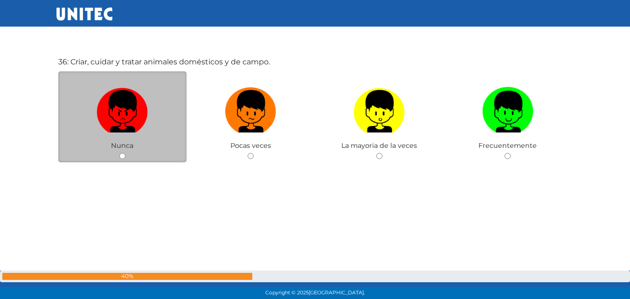
click at [122, 151] on div "Nunca" at bounding box center [122, 116] width 129 height 91
click at [123, 155] on input "radio" at bounding box center [122, 156] width 6 height 6
radio input "true"
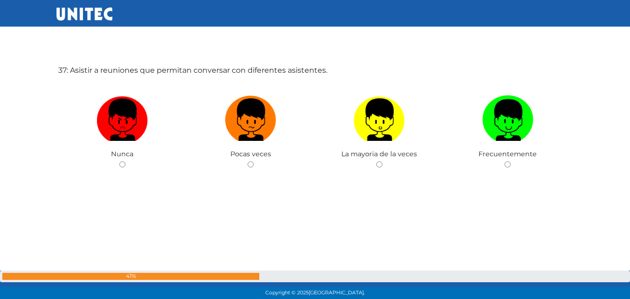
scroll to position [10835, 0]
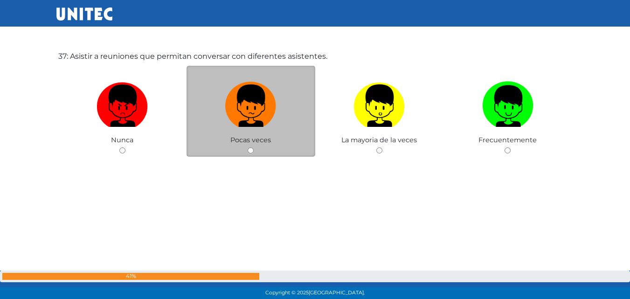
click at [250, 148] on input "radio" at bounding box center [251, 150] width 6 height 6
radio input "true"
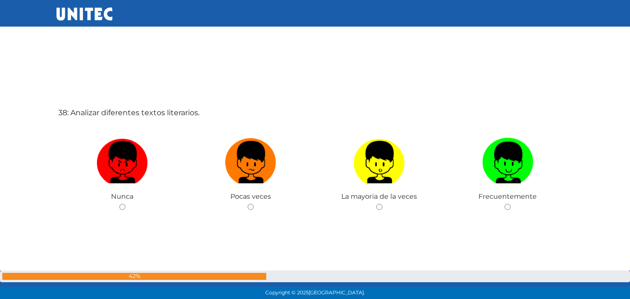
scroll to position [11097, 0]
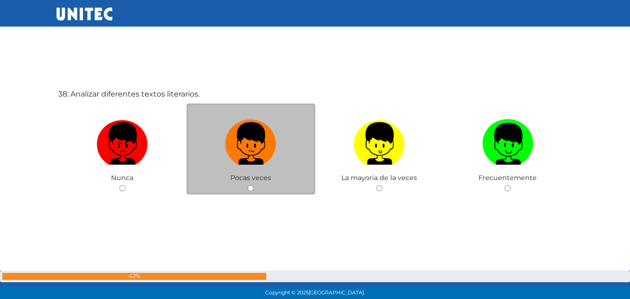
click at [251, 188] on input "radio" at bounding box center [251, 188] width 6 height 6
radio input "true"
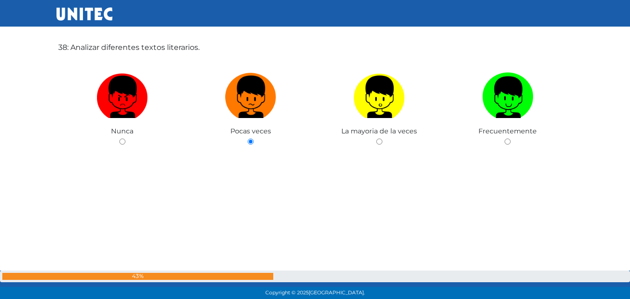
scroll to position [11144, 0]
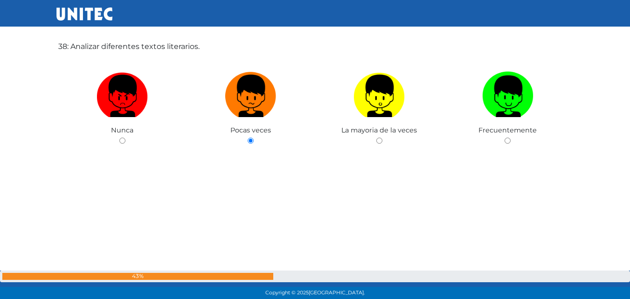
click at [629, 293] on div "Copyright © 2025 Universidad Tecnológica de México." at bounding box center [315, 293] width 630 height 12
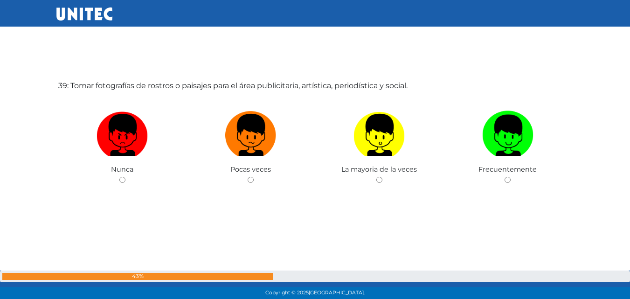
scroll to position [11405, 0]
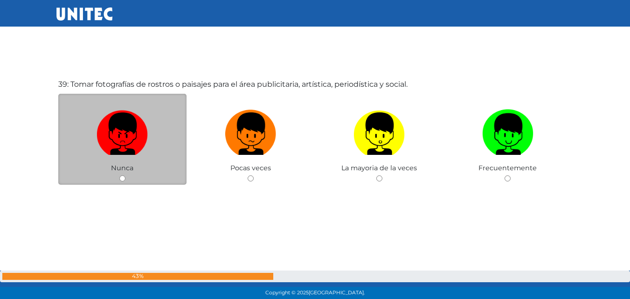
click at [120, 177] on input "radio" at bounding box center [122, 178] width 6 height 6
radio input "true"
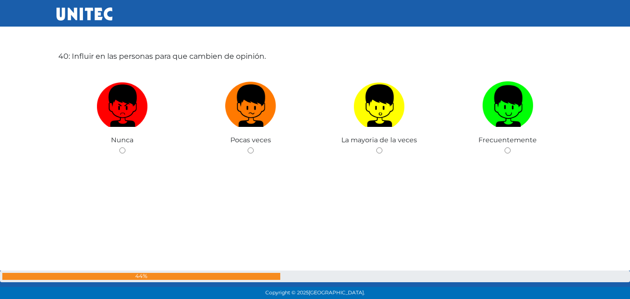
scroll to position [11734, 0]
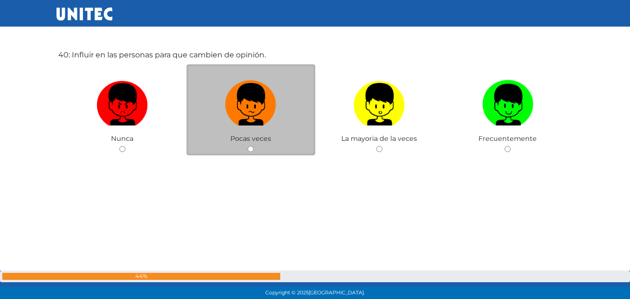
click at [250, 146] on input "radio" at bounding box center [251, 149] width 6 height 6
radio input "true"
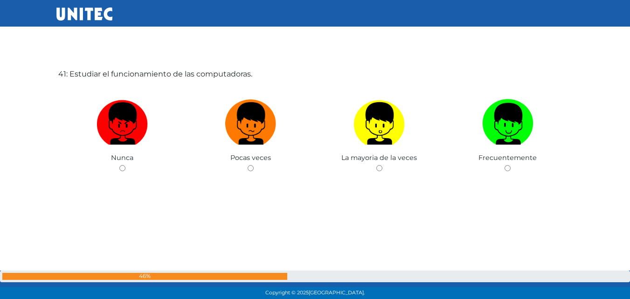
scroll to position [12026, 0]
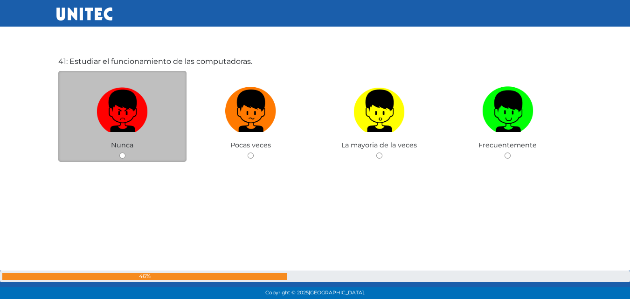
click at [121, 153] on input "radio" at bounding box center [122, 156] width 6 height 6
radio input "true"
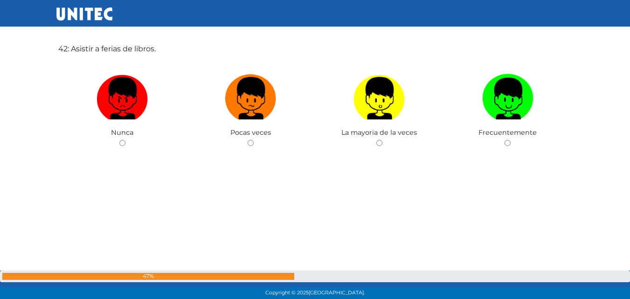
scroll to position [12357, 0]
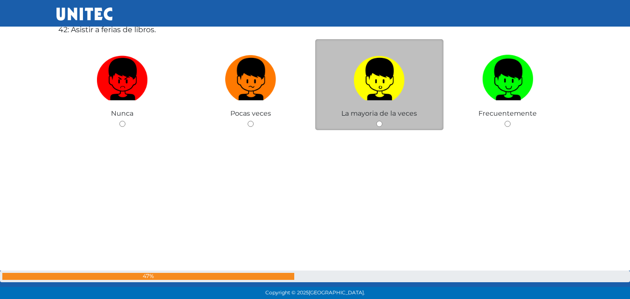
click at [377, 123] on input "radio" at bounding box center [379, 124] width 6 height 6
radio input "true"
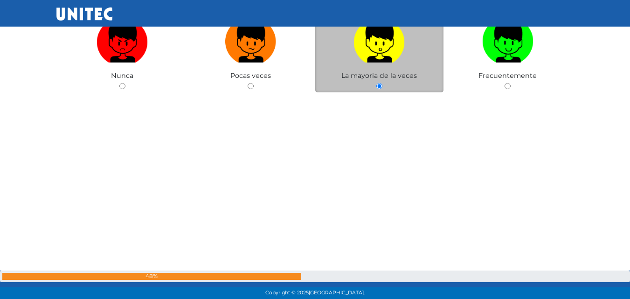
scroll to position [12391, 0]
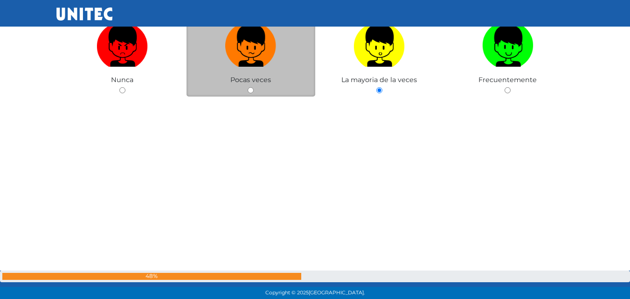
click at [251, 90] on input "radio" at bounding box center [251, 90] width 6 height 6
radio input "true"
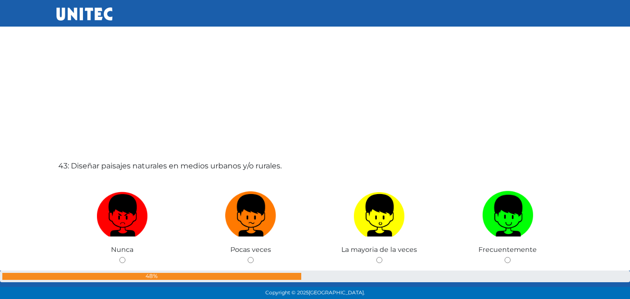
scroll to position [12606, 0]
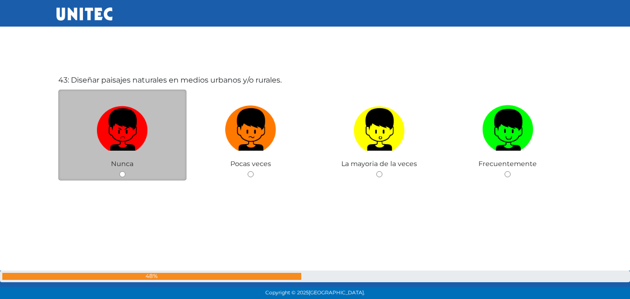
click at [122, 176] on input "radio" at bounding box center [122, 174] width 6 height 6
radio input "true"
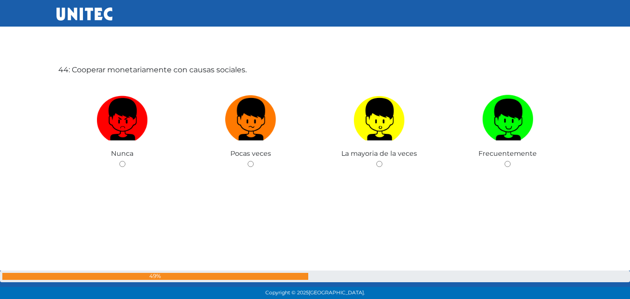
scroll to position [12916, 0]
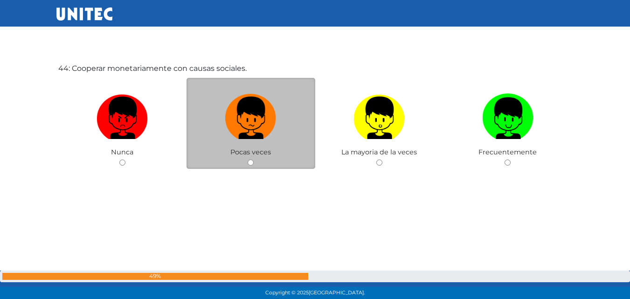
click at [246, 163] on div "Pocas veces" at bounding box center [251, 123] width 129 height 91
click at [251, 161] on input "radio" at bounding box center [251, 163] width 6 height 6
radio input "true"
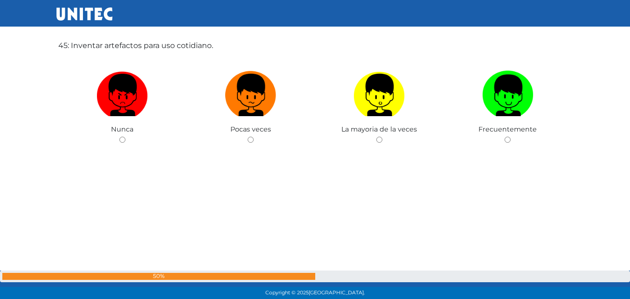
scroll to position [13247, 0]
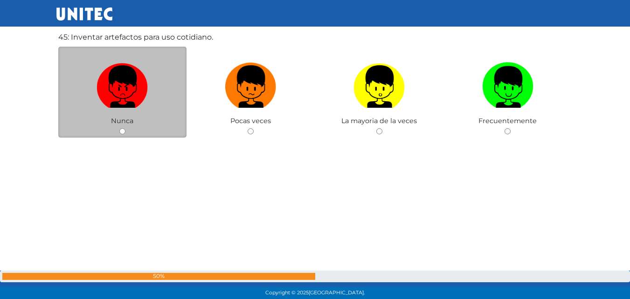
click at [122, 128] on input "radio" at bounding box center [122, 131] width 6 height 6
radio input "true"
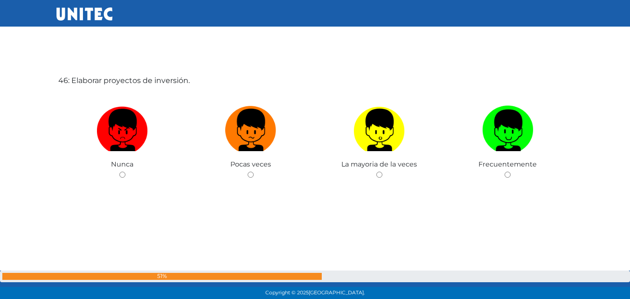
scroll to position [13503, 0]
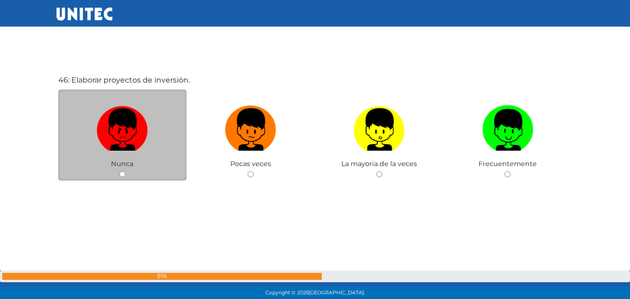
click at [123, 174] on input "radio" at bounding box center [122, 174] width 6 height 6
radio input "true"
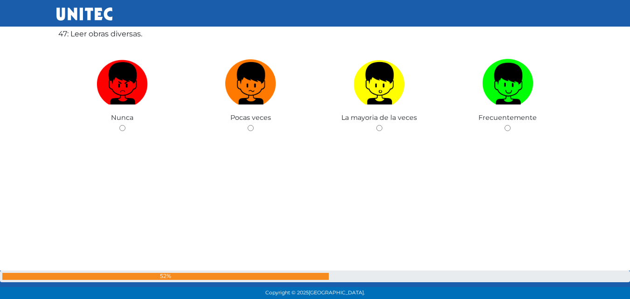
scroll to position [13852, 0]
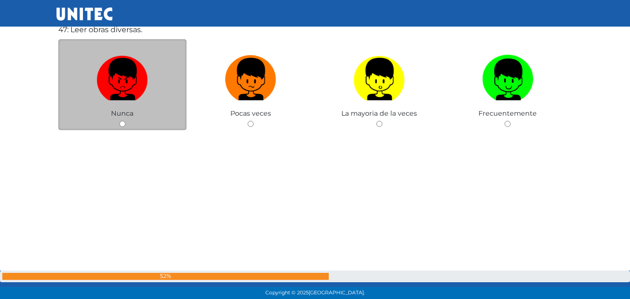
click at [122, 123] on input "radio" at bounding box center [122, 124] width 6 height 6
radio input "true"
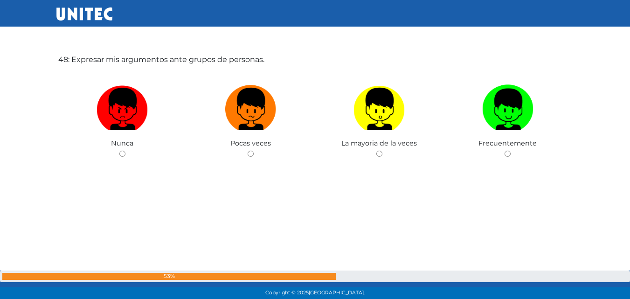
scroll to position [14127, 0]
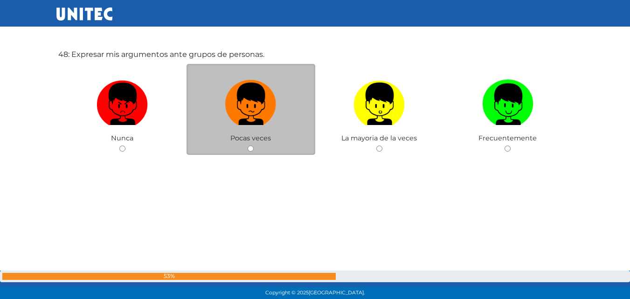
click at [248, 149] on input "radio" at bounding box center [251, 149] width 6 height 6
radio input "true"
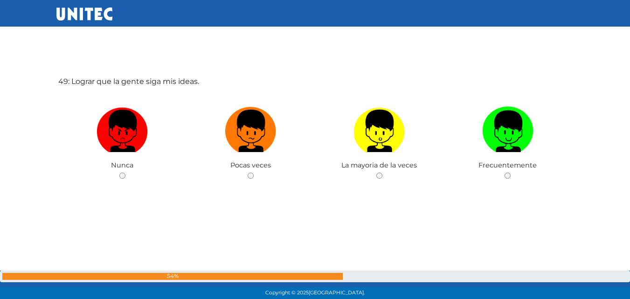
scroll to position [14400, 0]
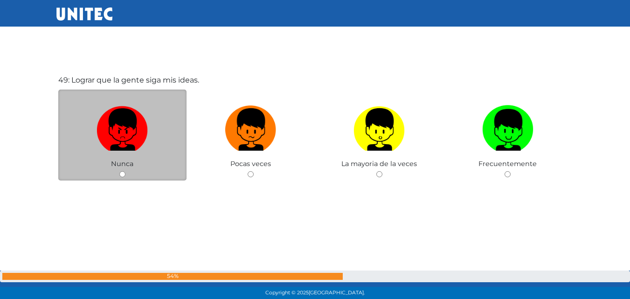
click at [122, 176] on input "radio" at bounding box center [122, 174] width 6 height 6
radio input "true"
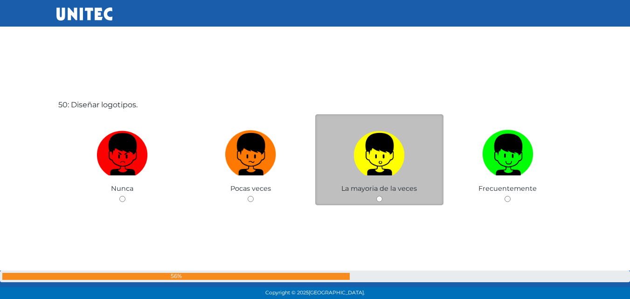
scroll to position [14699, 0]
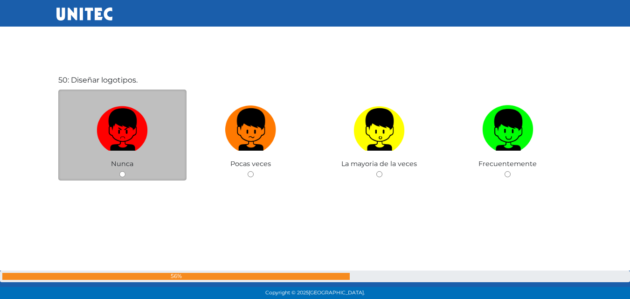
click at [123, 176] on input "radio" at bounding box center [122, 174] width 6 height 6
radio input "true"
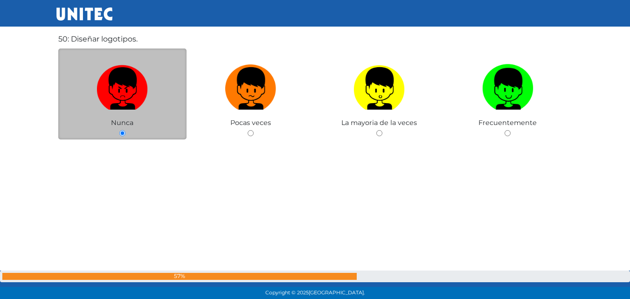
scroll to position [14748, 0]
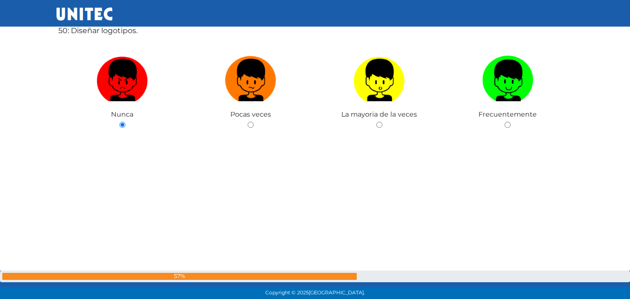
click at [630, 294] on div "Copyright © 2025 Universidad Tecnológica de México." at bounding box center [315, 293] width 630 height 12
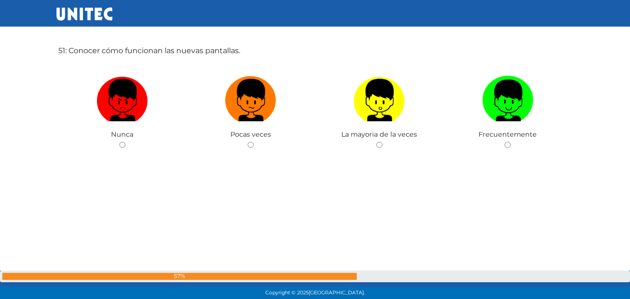
scroll to position [15028, 0]
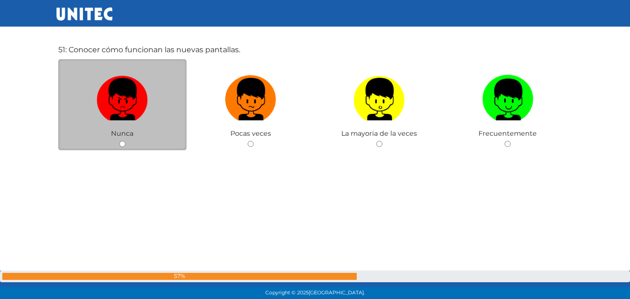
click at [121, 145] on input "radio" at bounding box center [122, 144] width 6 height 6
radio input "true"
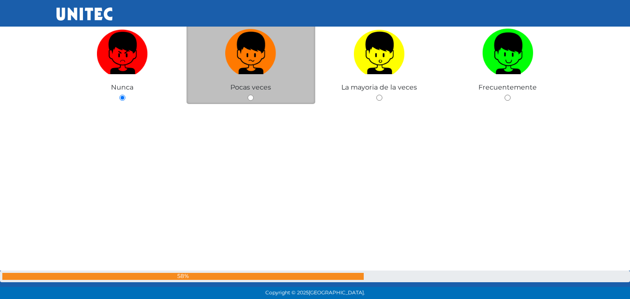
scroll to position [15076, 0]
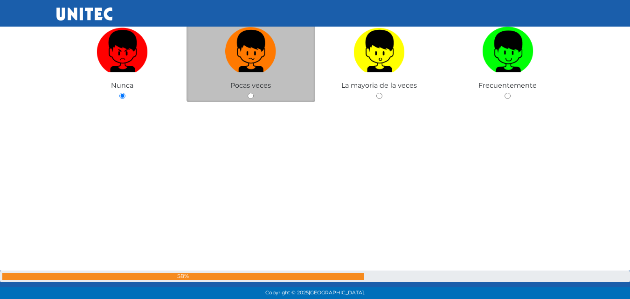
click at [249, 96] on input "radio" at bounding box center [251, 96] width 6 height 6
radio input "true"
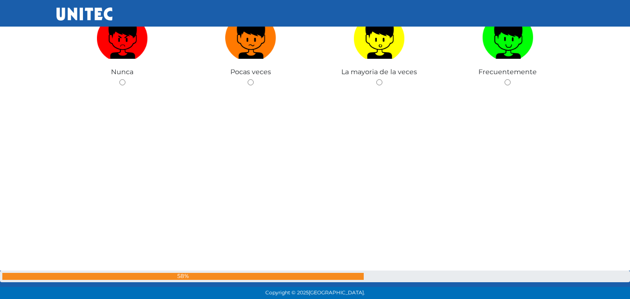
scroll to position [15390, 0]
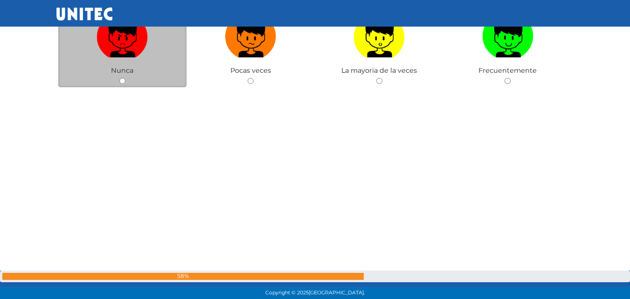
click at [121, 81] on input "radio" at bounding box center [122, 81] width 6 height 6
radio input "true"
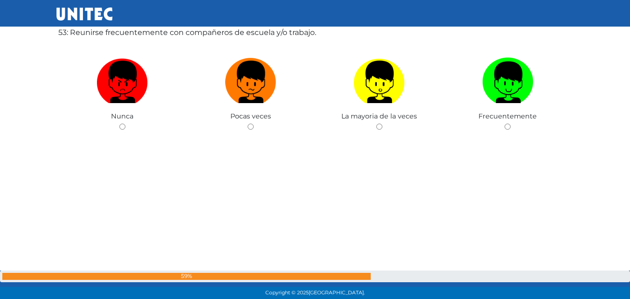
scroll to position [15651, 0]
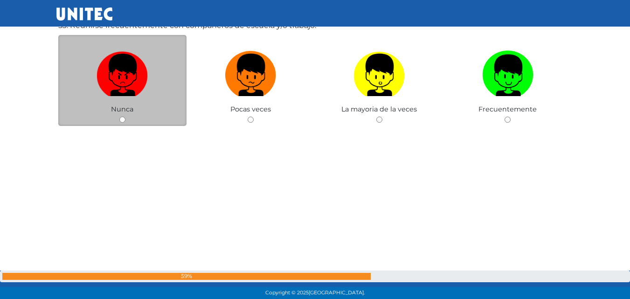
click at [122, 118] on input "radio" at bounding box center [122, 120] width 6 height 6
radio input "true"
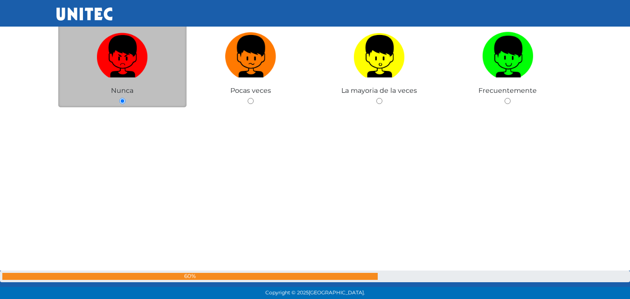
click at [122, 118] on div "53: Reunirse frecuentemente con compañeros de escuela y/o trabajo. Nunca Pocas …" at bounding box center [315, 76] width 518 height 299
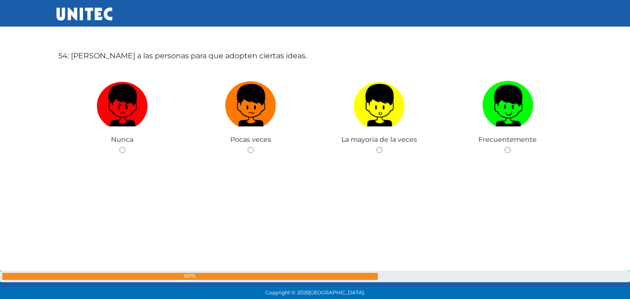
scroll to position [15925, 0]
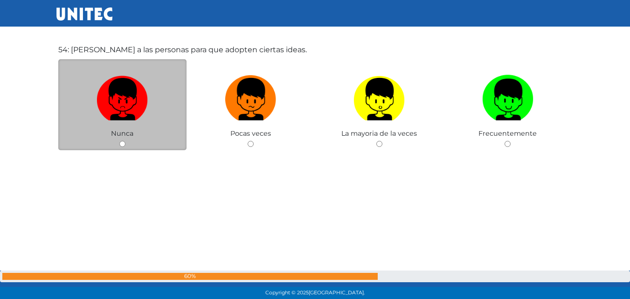
click at [122, 144] on input "radio" at bounding box center [122, 144] width 6 height 6
radio input "true"
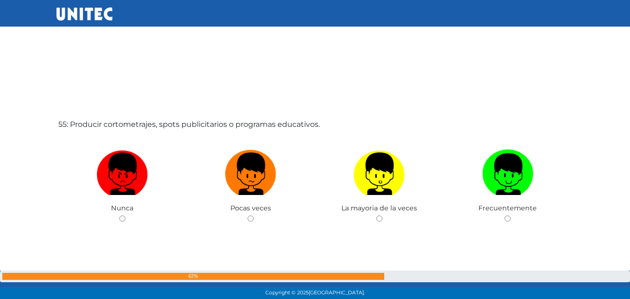
scroll to position [16162, 0]
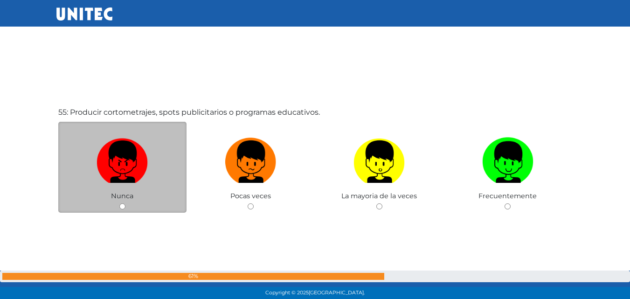
click at [122, 204] on input "radio" at bounding box center [122, 206] width 6 height 6
radio input "true"
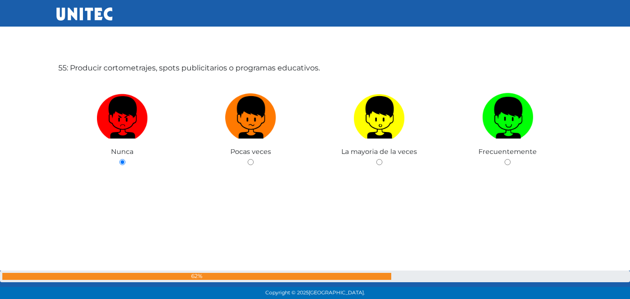
scroll to position [16209, 0]
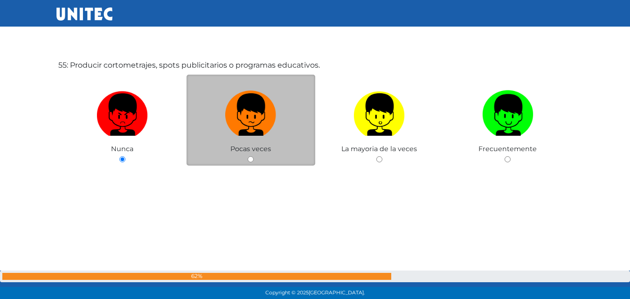
click at [250, 160] on input "radio" at bounding box center [251, 159] width 6 height 6
radio input "true"
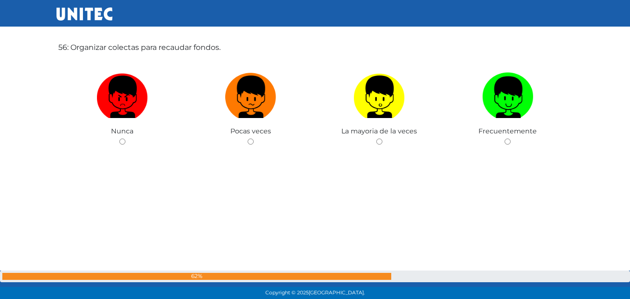
scroll to position [16540, 0]
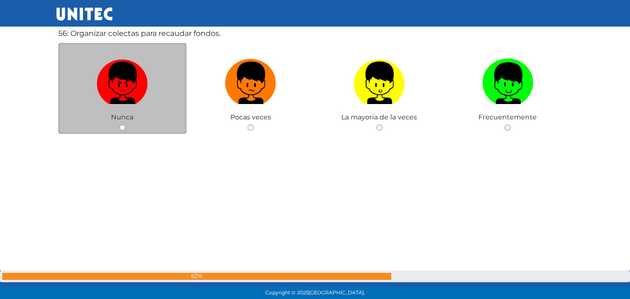
click at [121, 125] on input "radio" at bounding box center [122, 128] width 6 height 6
radio input "true"
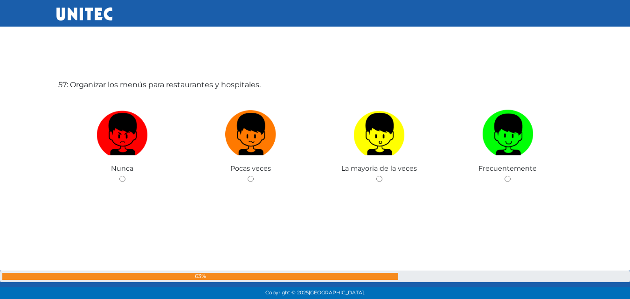
scroll to position [16801, 0]
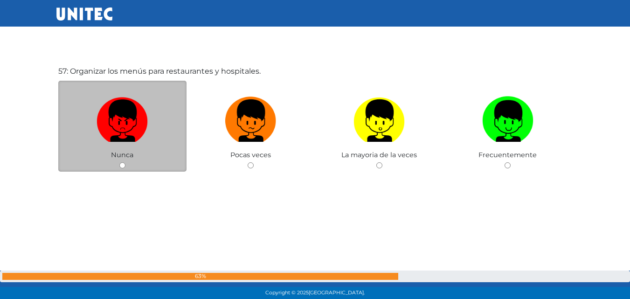
click at [123, 165] on input "radio" at bounding box center [122, 165] width 6 height 6
radio input "true"
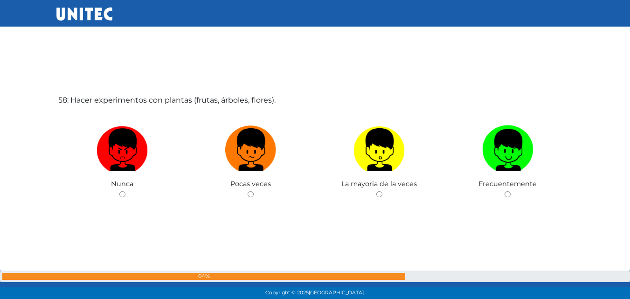
scroll to position [17074, 0]
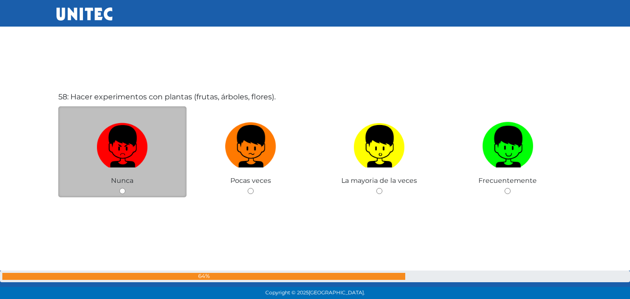
click at [121, 189] on input "radio" at bounding box center [122, 191] width 6 height 6
radio input "true"
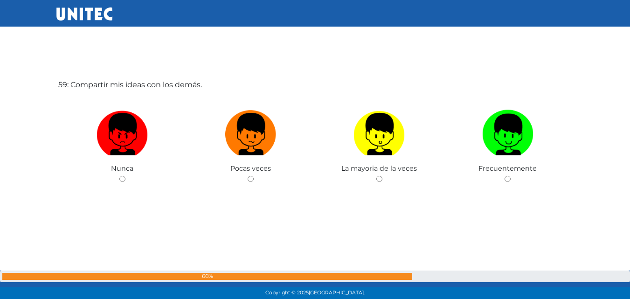
scroll to position [17390, 0]
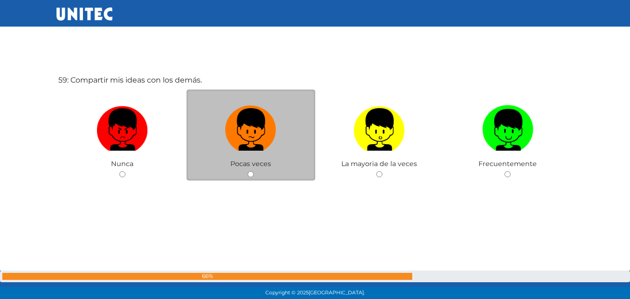
click at [252, 173] on input "radio" at bounding box center [251, 174] width 6 height 6
radio input "true"
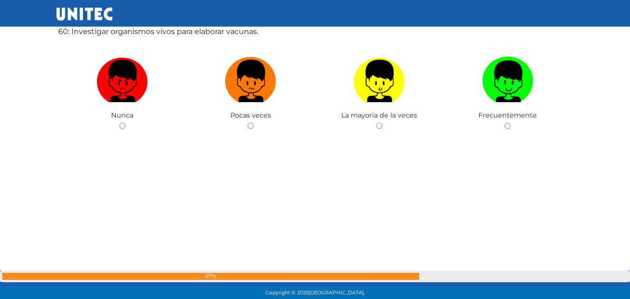
scroll to position [17738, 0]
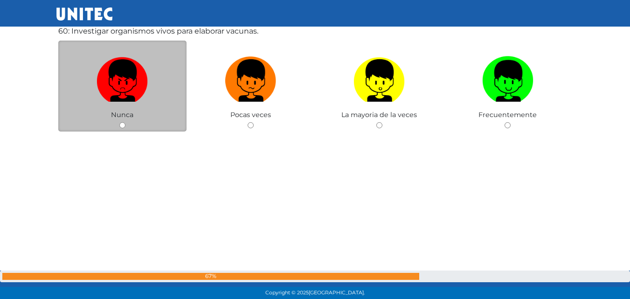
click at [123, 125] on input "radio" at bounding box center [122, 125] width 6 height 6
radio input "true"
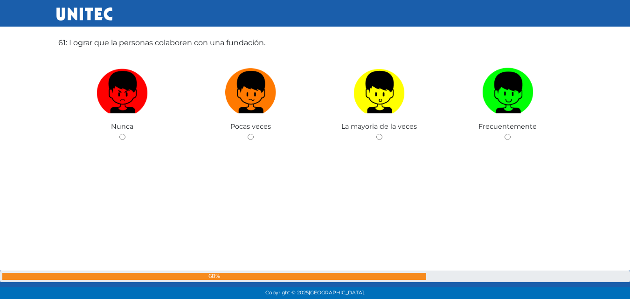
scroll to position [18031, 0]
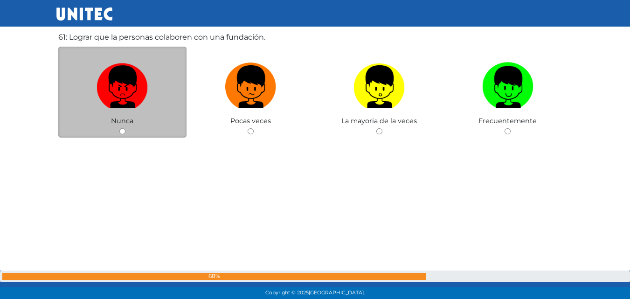
click at [118, 131] on div "Nunca" at bounding box center [122, 92] width 129 height 91
click at [124, 131] on input "radio" at bounding box center [122, 131] width 6 height 6
radio input "true"
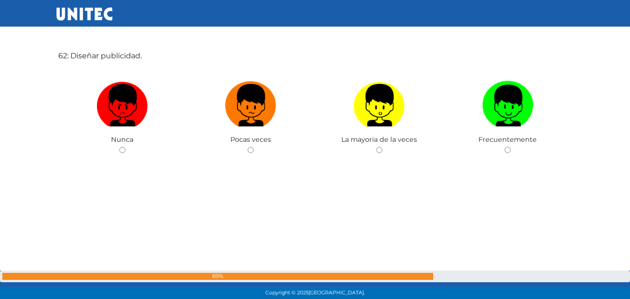
scroll to position [18325, 0]
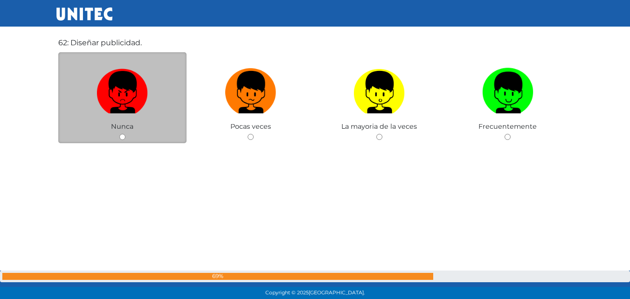
click at [125, 135] on input "radio" at bounding box center [122, 137] width 6 height 6
radio input "true"
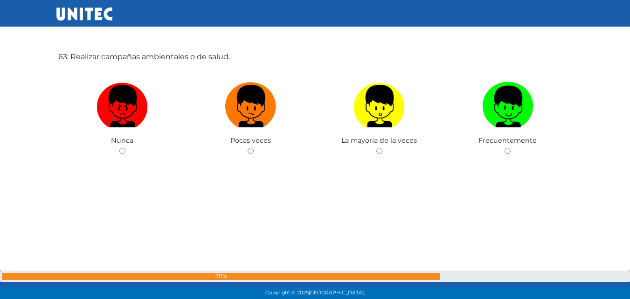
scroll to position [18623, 0]
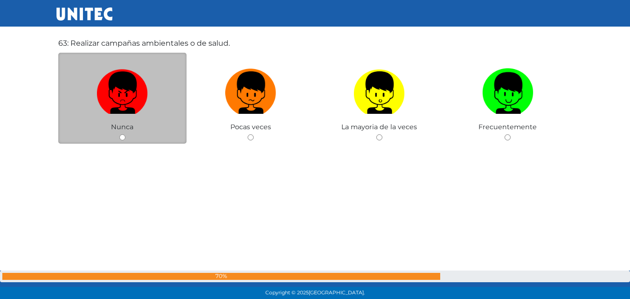
click at [121, 135] on input "radio" at bounding box center [122, 137] width 6 height 6
radio input "true"
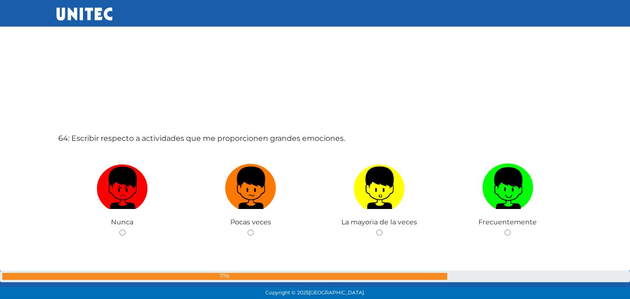
scroll to position [18841, 0]
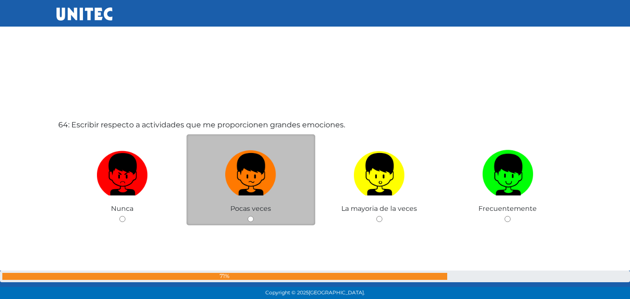
click at [251, 221] on input "radio" at bounding box center [251, 219] width 6 height 6
radio input "true"
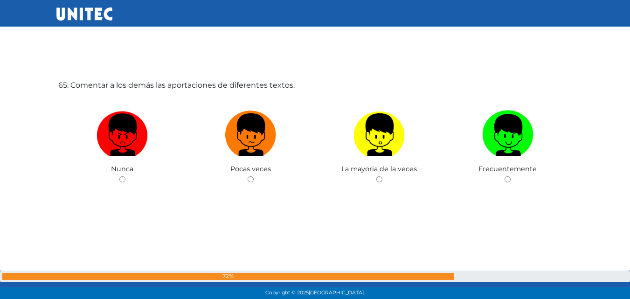
scroll to position [19184, 0]
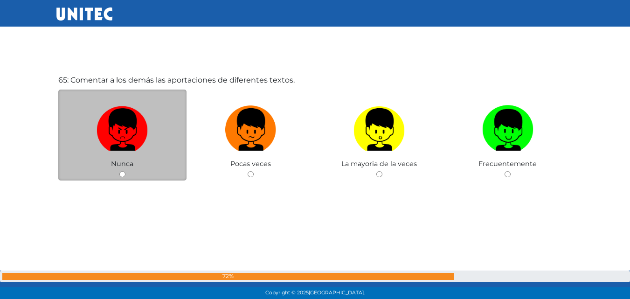
click at [125, 171] on input "radio" at bounding box center [122, 174] width 6 height 6
radio input "true"
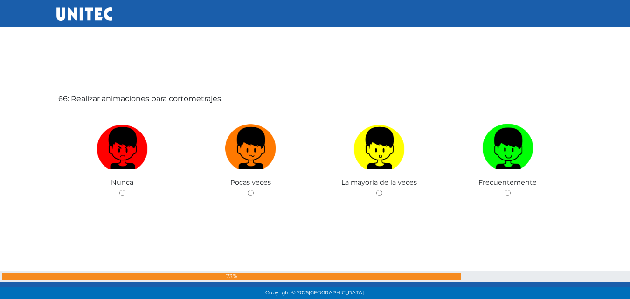
scroll to position [19483, 0]
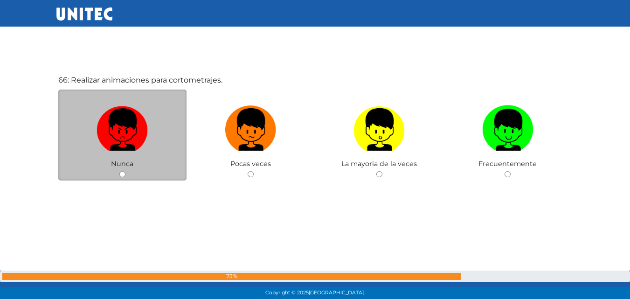
click at [121, 173] on input "radio" at bounding box center [122, 174] width 6 height 6
radio input "true"
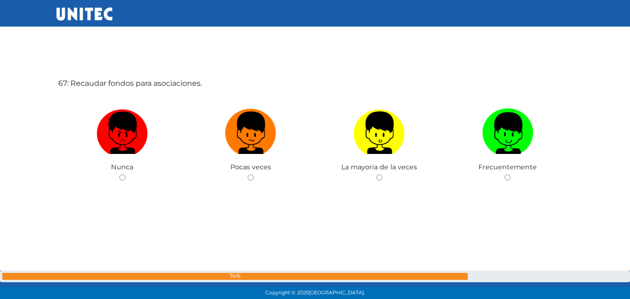
scroll to position [19782, 0]
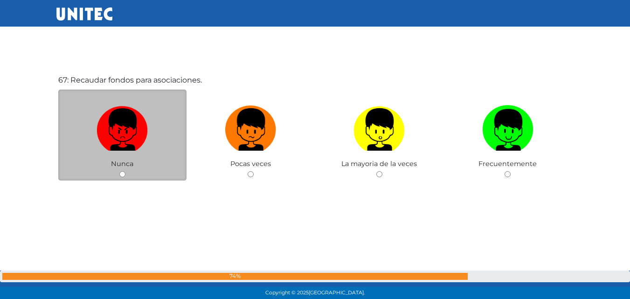
click at [121, 173] on input "radio" at bounding box center [122, 174] width 6 height 6
radio input "true"
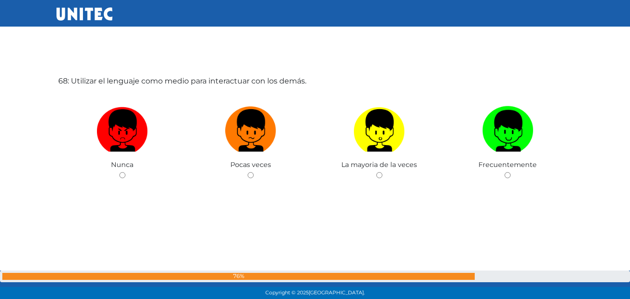
scroll to position [20081, 0]
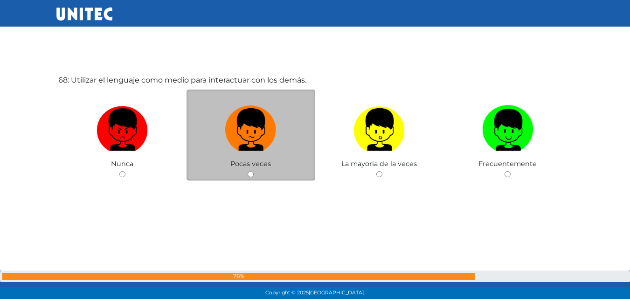
click at [251, 172] on input "radio" at bounding box center [251, 174] width 6 height 6
radio input "true"
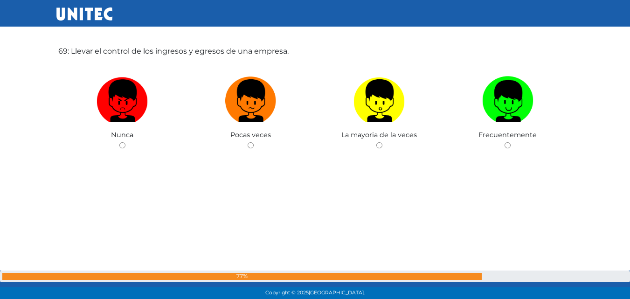
scroll to position [20411, 0]
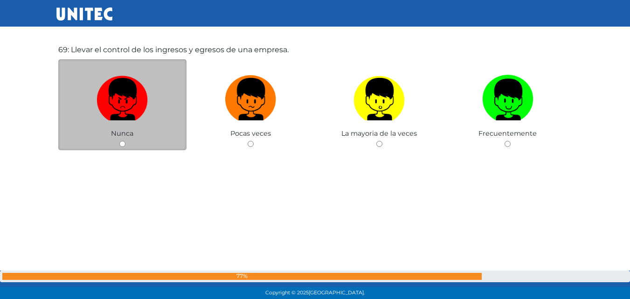
click at [121, 141] on input "radio" at bounding box center [122, 144] width 6 height 6
radio input "true"
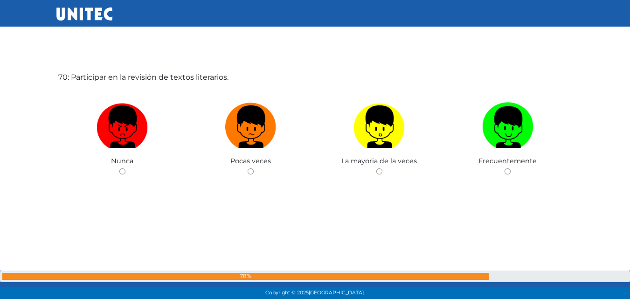
scroll to position [20685, 0]
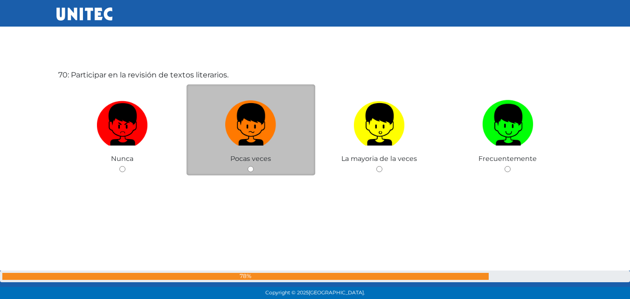
click at [250, 168] on input "radio" at bounding box center [251, 169] width 6 height 6
radio input "true"
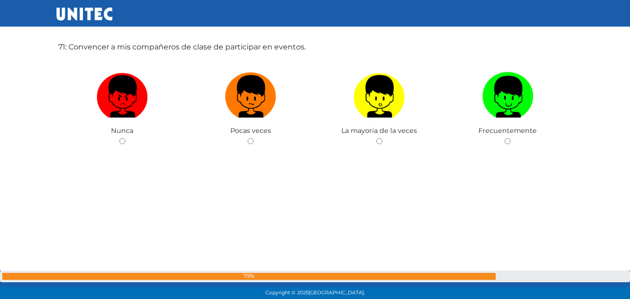
scroll to position [21013, 0]
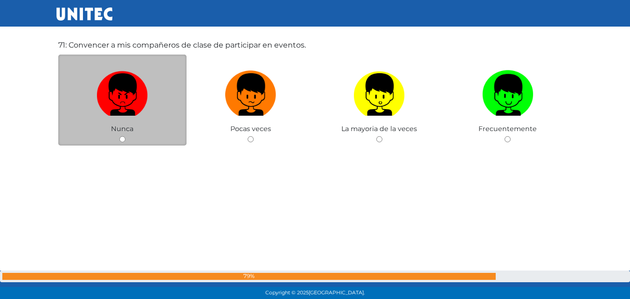
click at [124, 137] on input "radio" at bounding box center [122, 139] width 6 height 6
radio input "true"
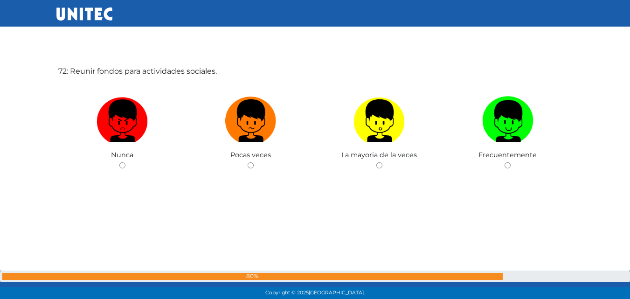
scroll to position [21288, 0]
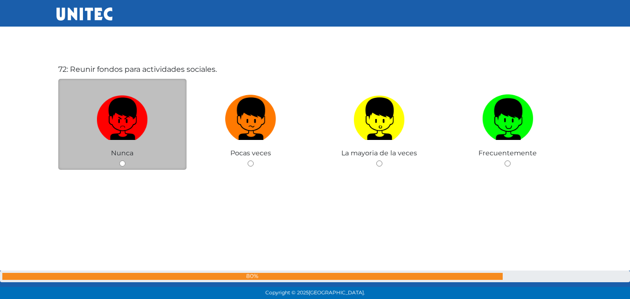
click at [119, 161] on input "radio" at bounding box center [122, 163] width 6 height 6
radio input "true"
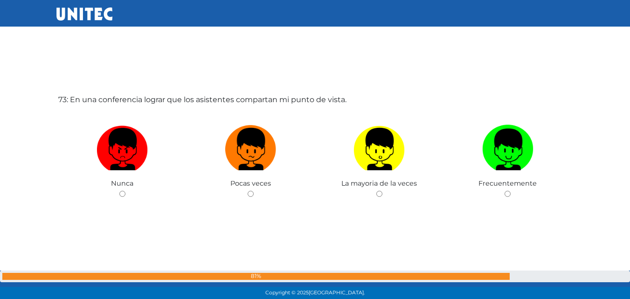
scroll to position [21562, 0]
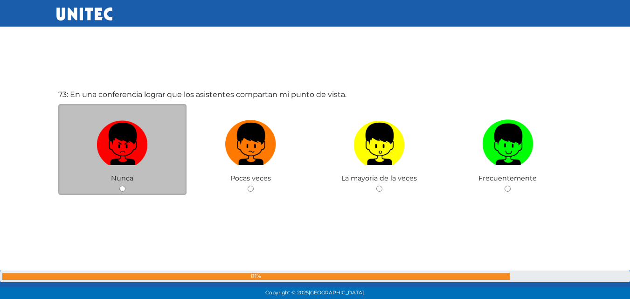
click at [124, 188] on input "radio" at bounding box center [122, 189] width 6 height 6
radio input "true"
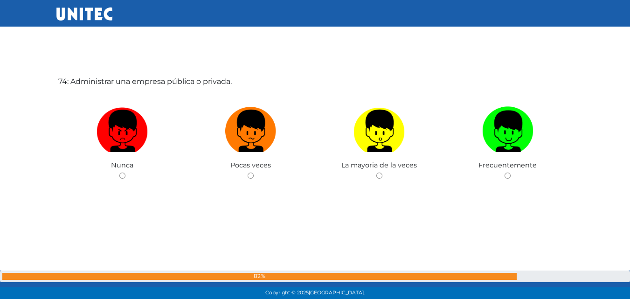
scroll to position [21879, 0]
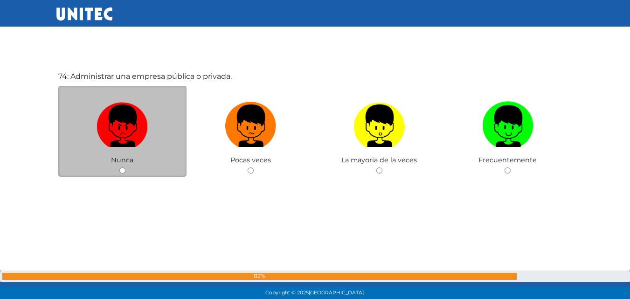
click at [122, 172] on input "radio" at bounding box center [122, 170] width 6 height 6
radio input "true"
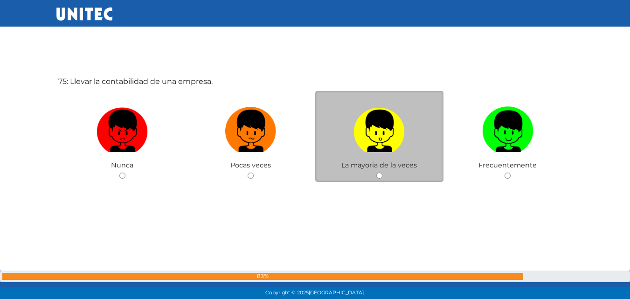
scroll to position [22175, 0]
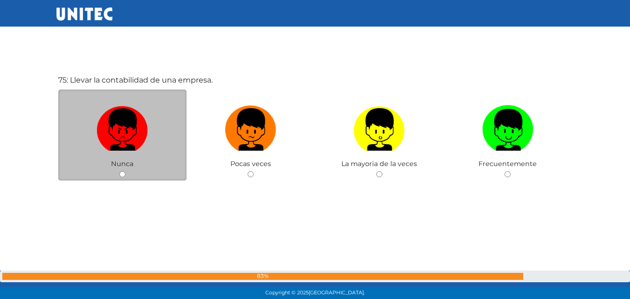
click at [122, 174] on input "radio" at bounding box center [122, 174] width 6 height 6
radio input "true"
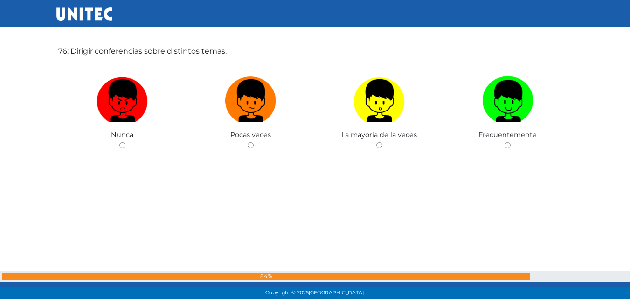
scroll to position [22503, 0]
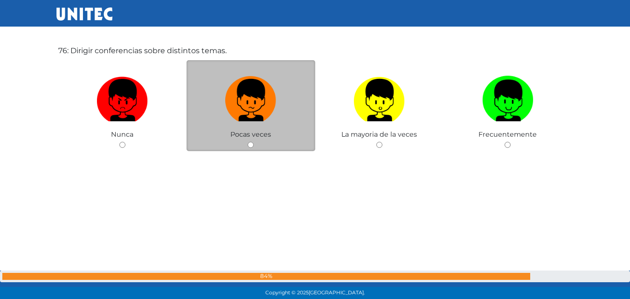
click at [249, 144] on input "radio" at bounding box center [251, 145] width 6 height 6
radio input "true"
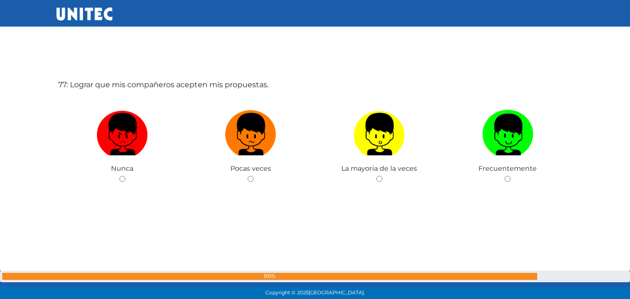
scroll to position [22773, 0]
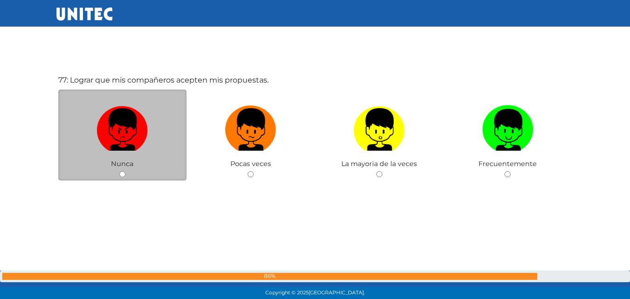
click at [123, 171] on input "radio" at bounding box center [122, 174] width 6 height 6
radio input "true"
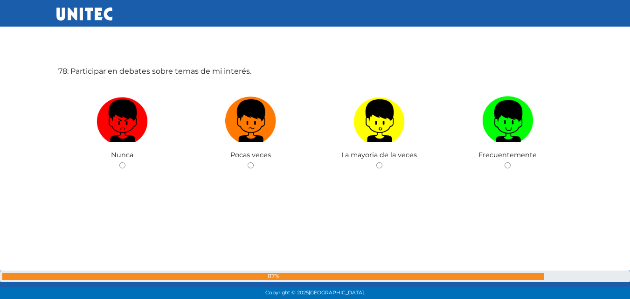
scroll to position [23081, 0]
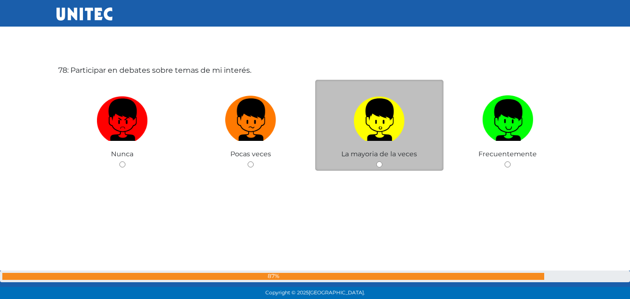
click at [381, 163] on input "radio" at bounding box center [379, 164] width 6 height 6
radio input "true"
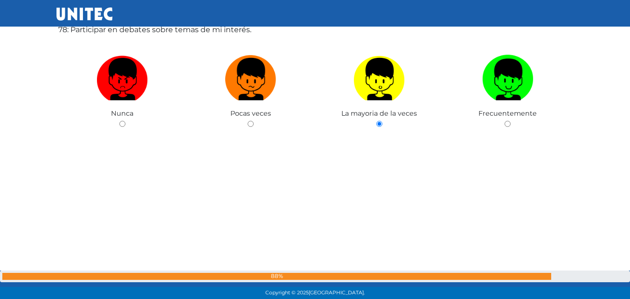
scroll to position [23132, 0]
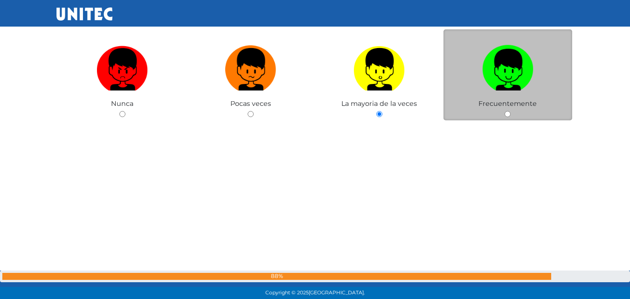
click at [507, 112] on input "radio" at bounding box center [508, 114] width 6 height 6
radio input "true"
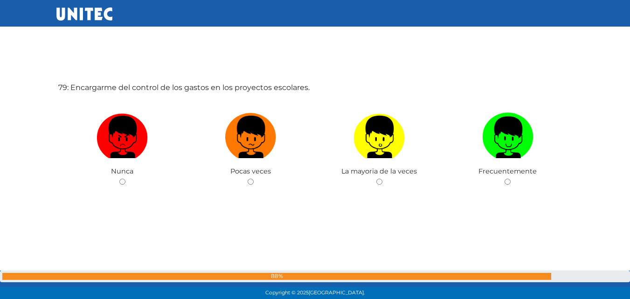
scroll to position [23371, 0]
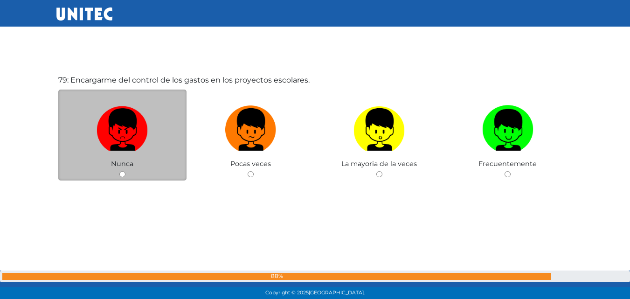
click at [123, 174] on input "radio" at bounding box center [122, 174] width 6 height 6
radio input "true"
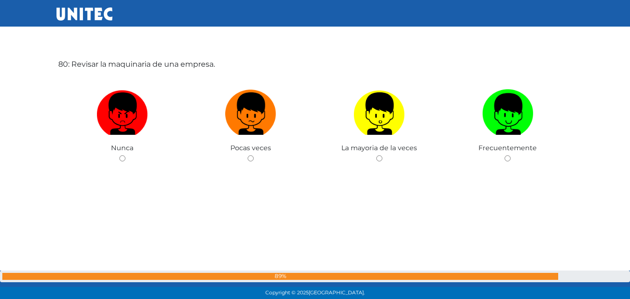
scroll to position [23699, 0]
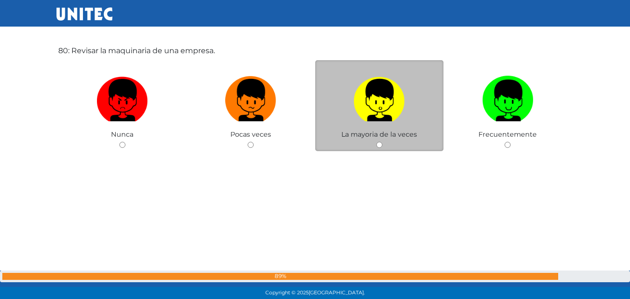
click at [381, 144] on input "radio" at bounding box center [379, 145] width 6 height 6
radio input "true"
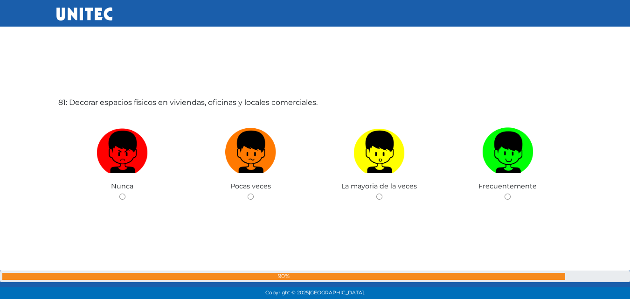
scroll to position [23969, 0]
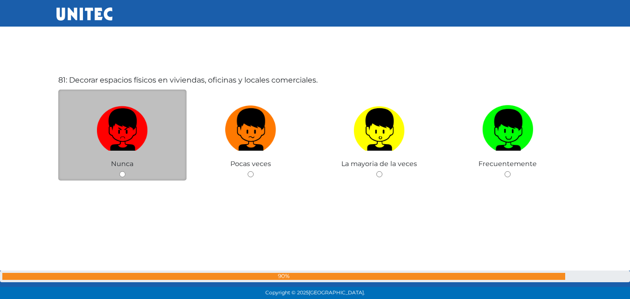
click at [120, 174] on input "radio" at bounding box center [122, 174] width 6 height 6
radio input "true"
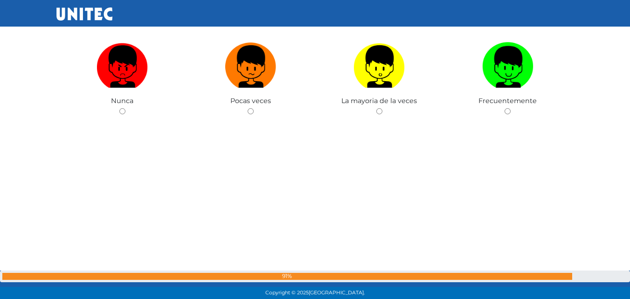
scroll to position [24334, 0]
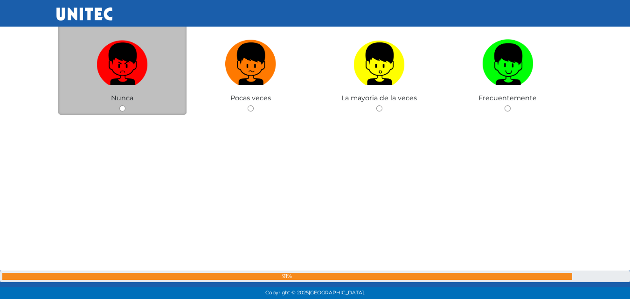
click at [123, 108] on input "radio" at bounding box center [122, 108] width 6 height 6
radio input "true"
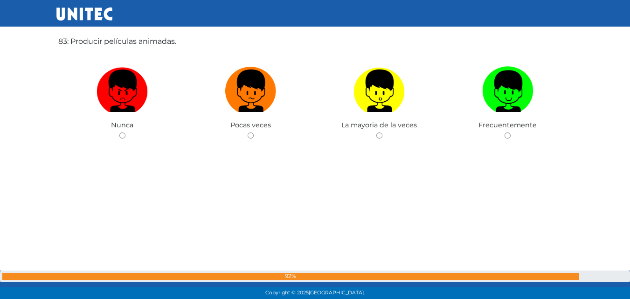
scroll to position [24609, 0]
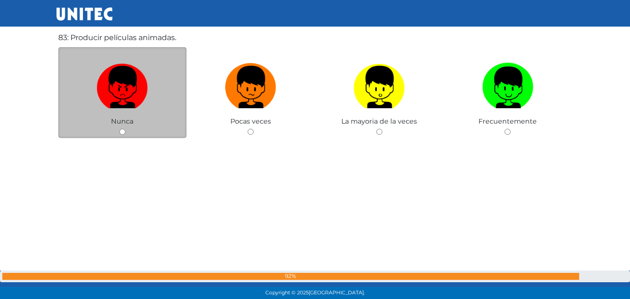
click at [121, 129] on input "radio" at bounding box center [122, 132] width 6 height 6
radio input "true"
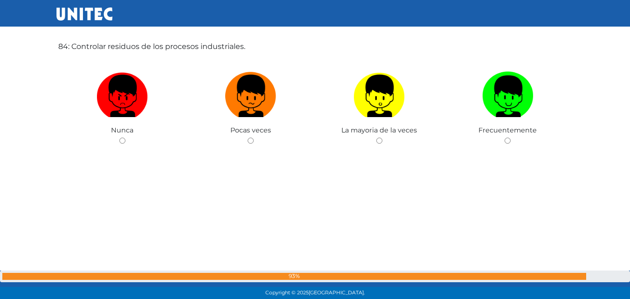
scroll to position [24902, 0]
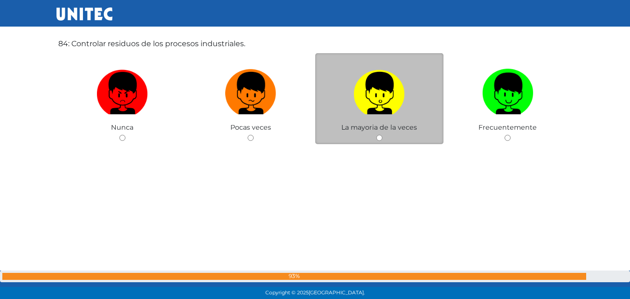
click at [378, 137] on input "radio" at bounding box center [379, 138] width 6 height 6
radio input "true"
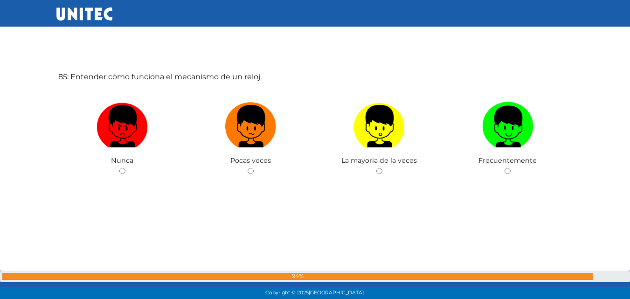
scroll to position [25176, 0]
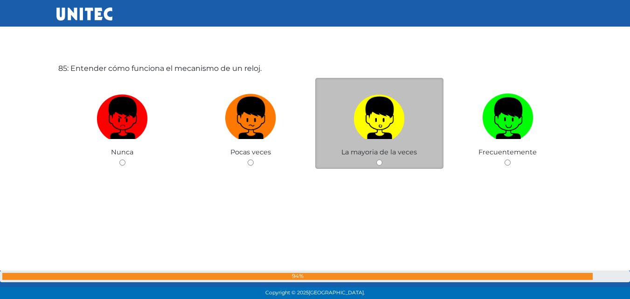
click at [378, 164] on input "radio" at bounding box center [379, 163] width 6 height 6
radio input "true"
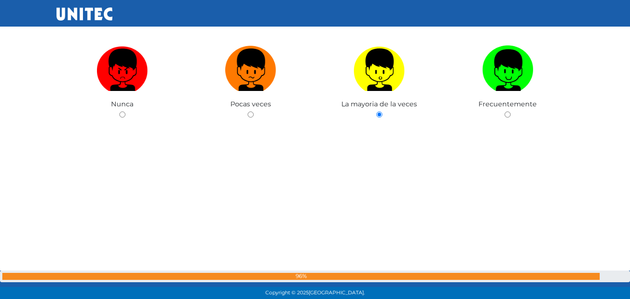
scroll to position [25228, 0]
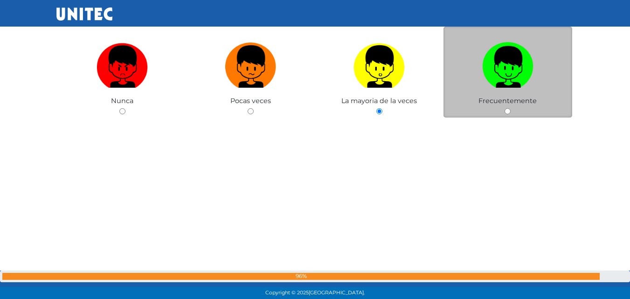
click at [509, 111] on input "radio" at bounding box center [508, 111] width 6 height 6
radio input "true"
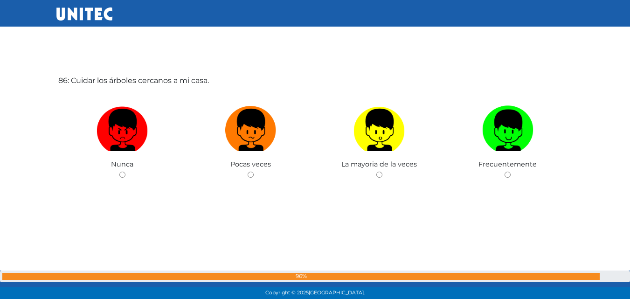
scroll to position [25464, 0]
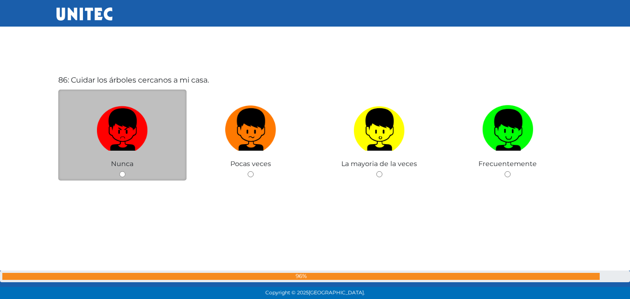
click at [121, 174] on input "radio" at bounding box center [122, 174] width 6 height 6
radio input "true"
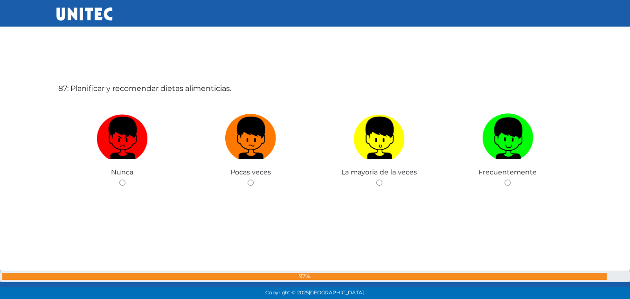
scroll to position [25762, 0]
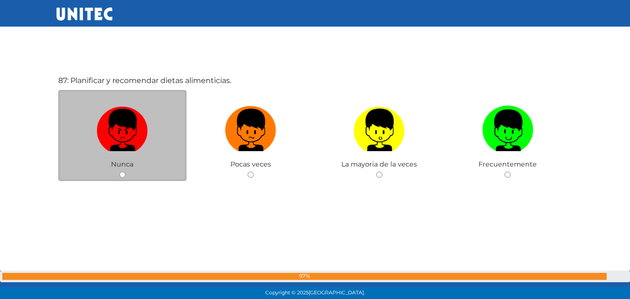
click at [119, 170] on div "Nunca" at bounding box center [122, 135] width 129 height 91
click at [123, 174] on input "radio" at bounding box center [122, 175] width 6 height 6
radio input "true"
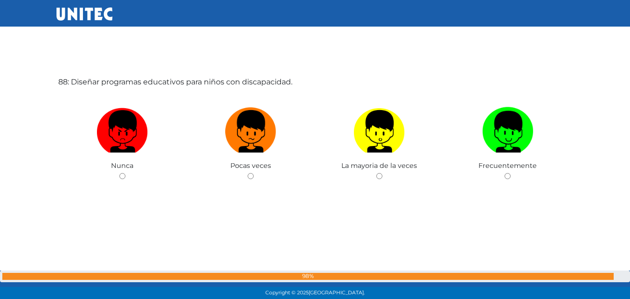
scroll to position [26073, 0]
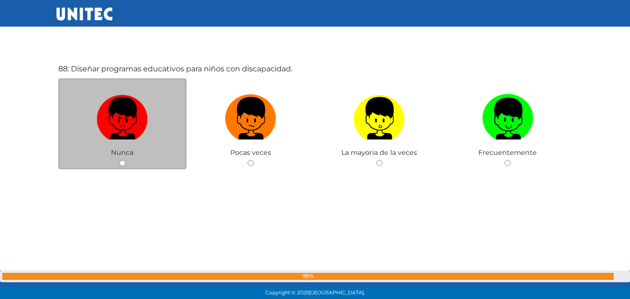
click at [121, 160] on input "radio" at bounding box center [122, 163] width 6 height 6
radio input "true"
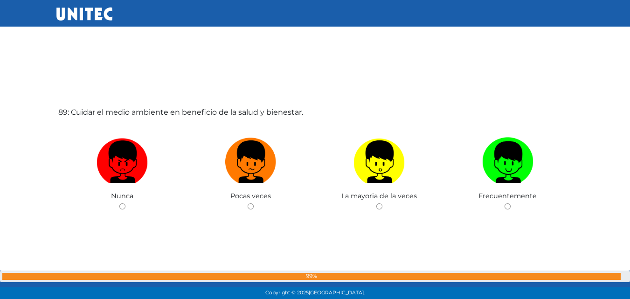
scroll to position [26347, 0]
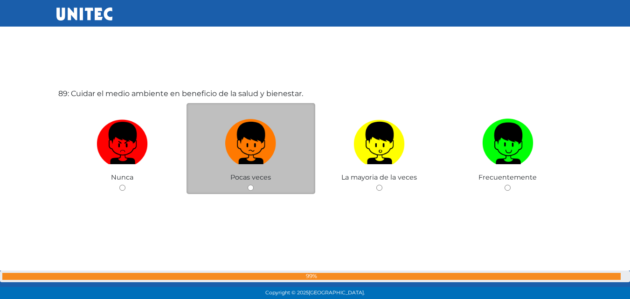
click at [250, 187] on input "radio" at bounding box center [251, 188] width 6 height 6
radio input "true"
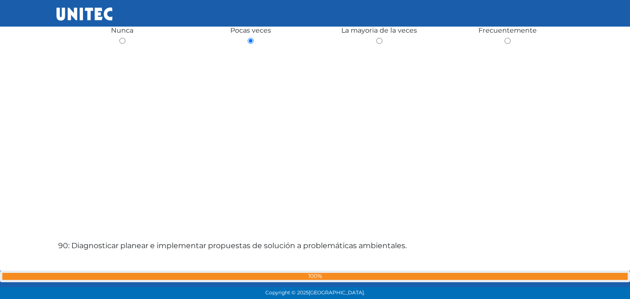
scroll to position [26507, 0]
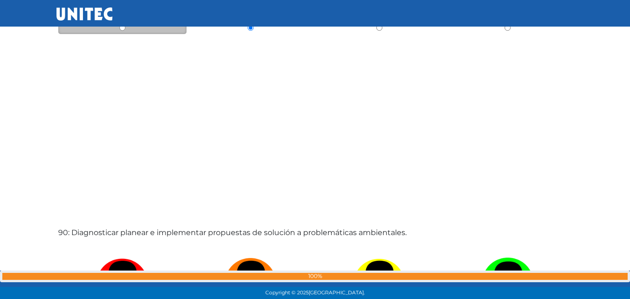
click at [120, 27] on input "radio" at bounding box center [122, 28] width 6 height 6
radio input "true"
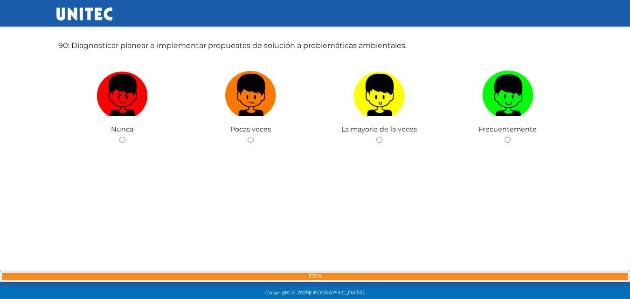
scroll to position [26696, 0]
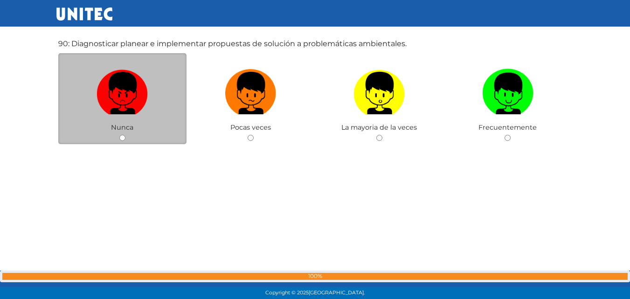
click at [122, 137] on input "radio" at bounding box center [122, 138] width 6 height 6
radio input "true"
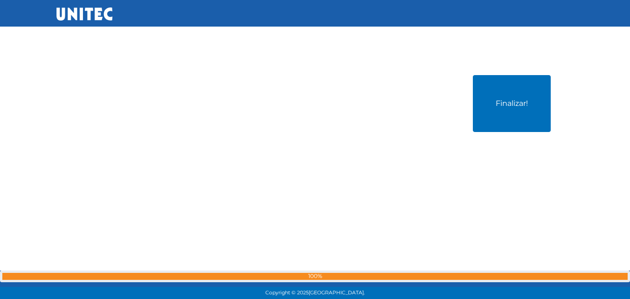
scroll to position [26959, 0]
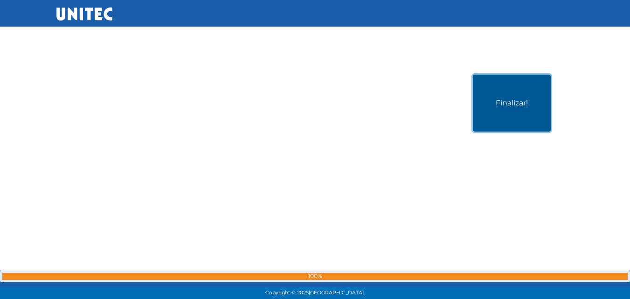
click at [521, 102] on button "Finalizar!" at bounding box center [512, 103] width 78 height 57
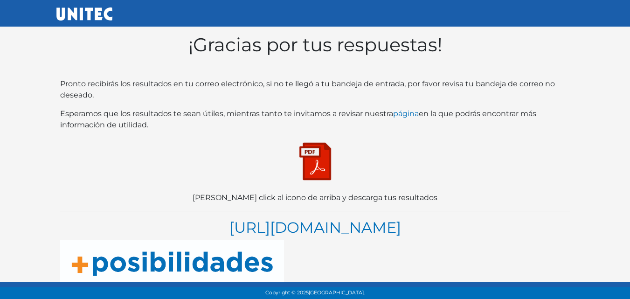
click at [315, 176] on img at bounding box center [315, 161] width 47 height 47
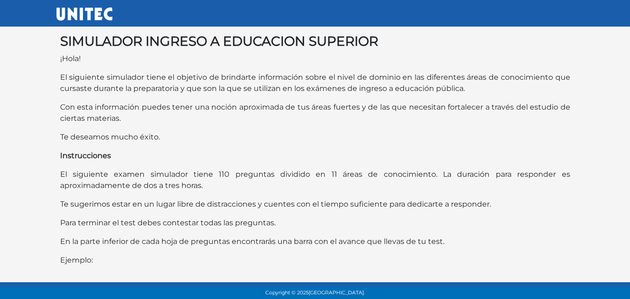
scroll to position [182, 0]
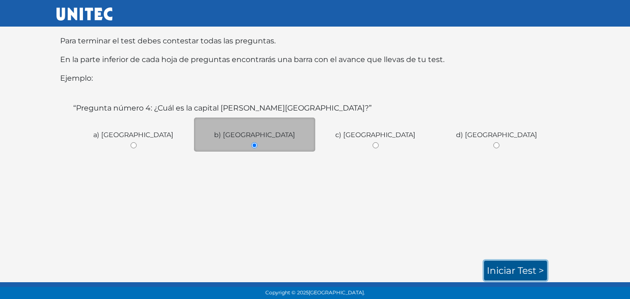
click at [508, 268] on link "Iniciar test >" at bounding box center [515, 271] width 63 height 20
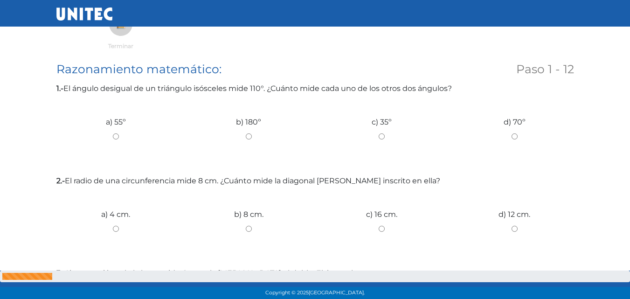
scroll to position [168, 0]
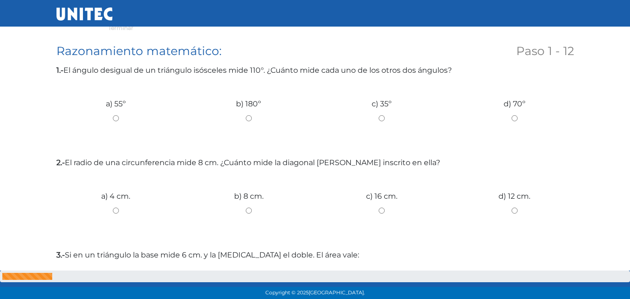
click at [117, 116] on input "a) 55º" at bounding box center [115, 118] width 119 height 6
radio input "true"
click at [381, 117] on input "c) 35º" at bounding box center [381, 118] width 119 height 6
radio input "true"
click at [382, 211] on input "c) 16 cm." at bounding box center [381, 211] width 119 height 6
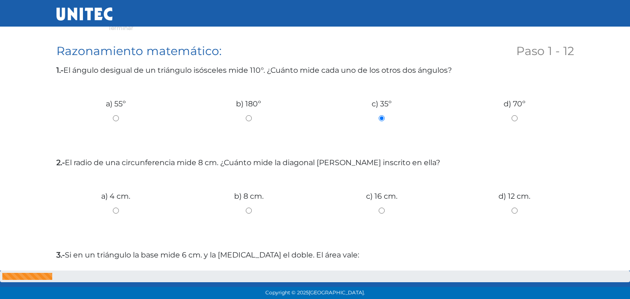
radio input "true"
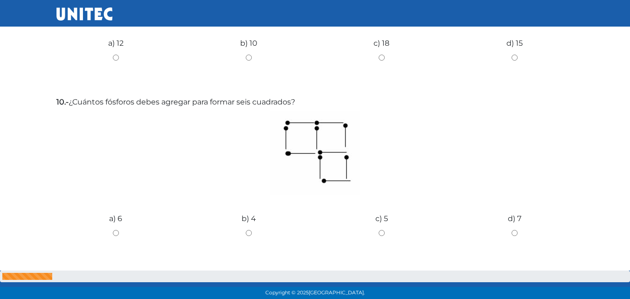
scroll to position [1258, 0]
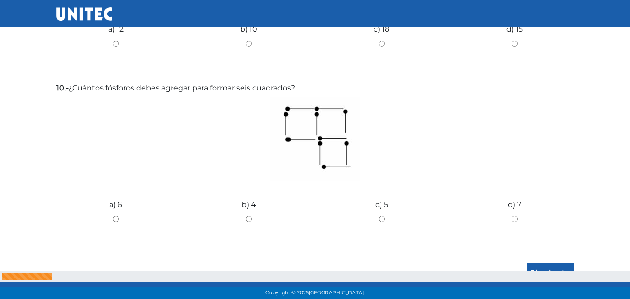
click at [514, 216] on input "d) 7" at bounding box center [514, 219] width 119 height 6
radio input "true"
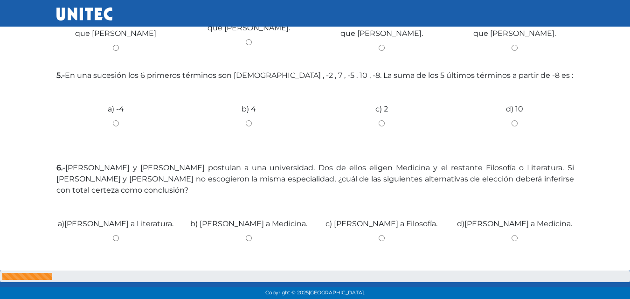
scroll to position [288, 0]
